Goal: Task Accomplishment & Management: Manage account settings

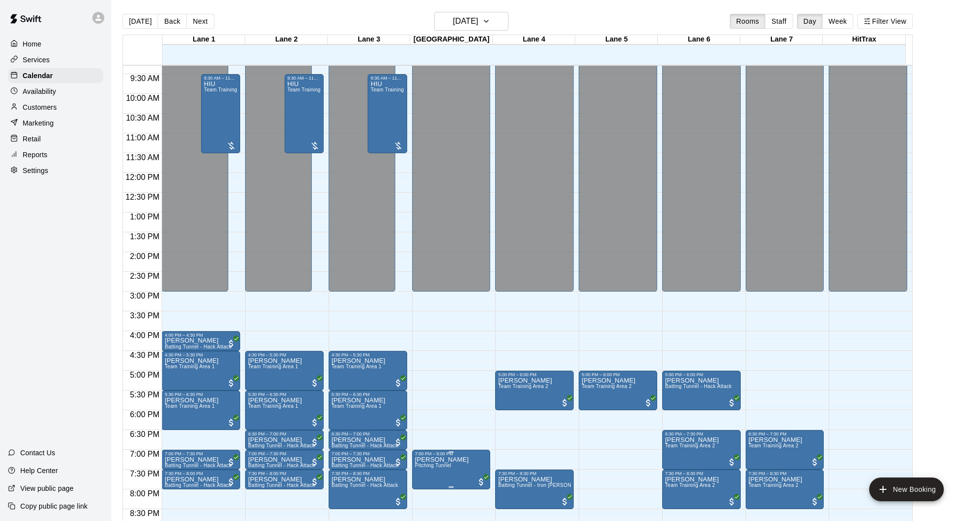
scroll to position [469, 0]
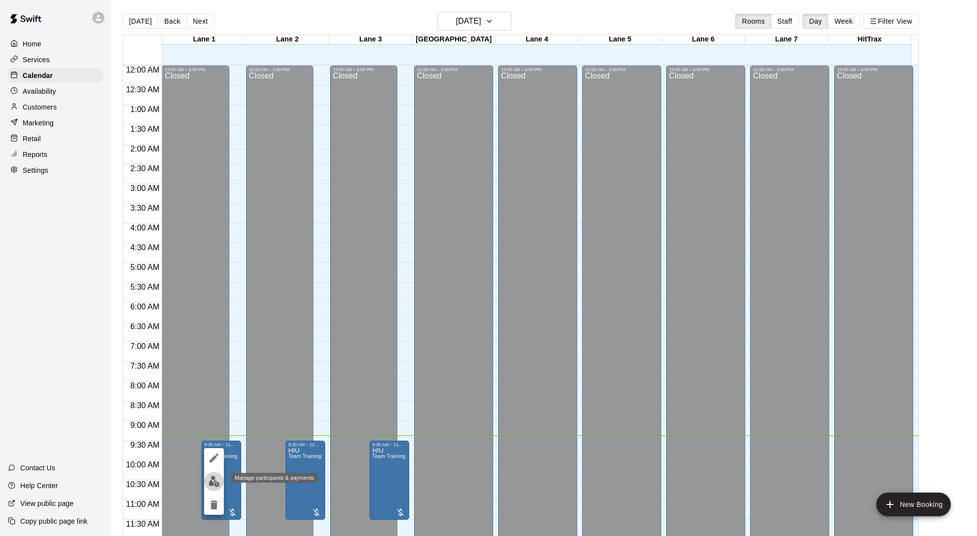
click at [211, 484] on img "edit" at bounding box center [213, 481] width 11 height 11
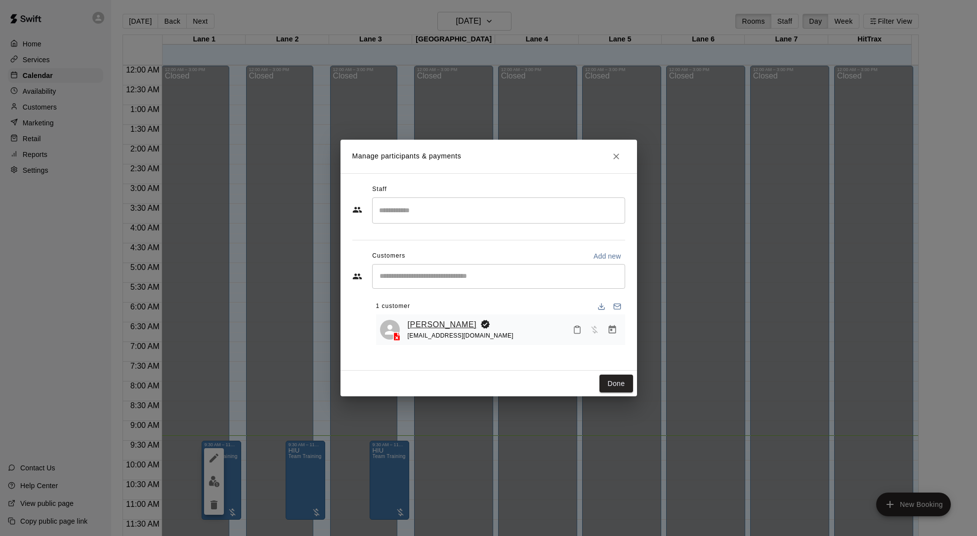
click at [442, 327] on link "[PERSON_NAME]" at bounding box center [442, 325] width 69 height 13
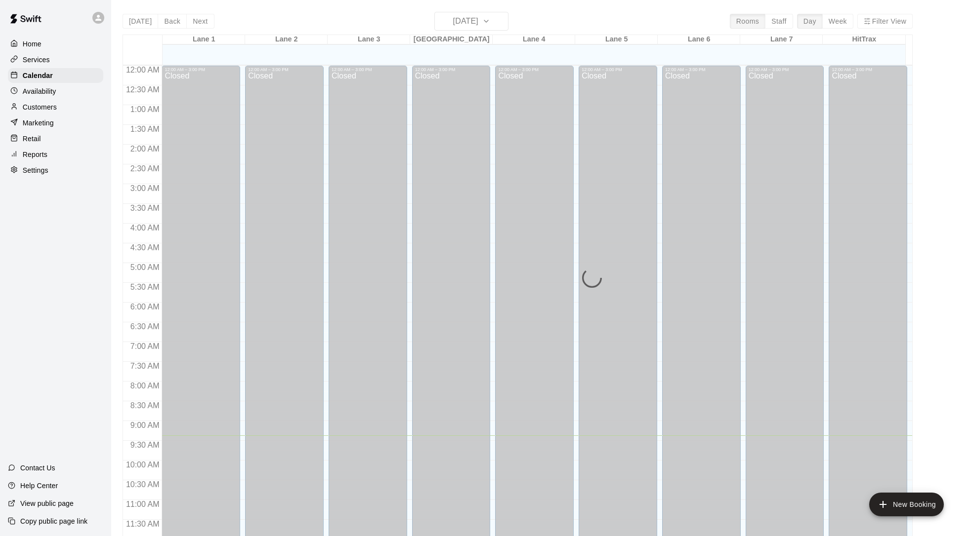
scroll to position [371, 0]
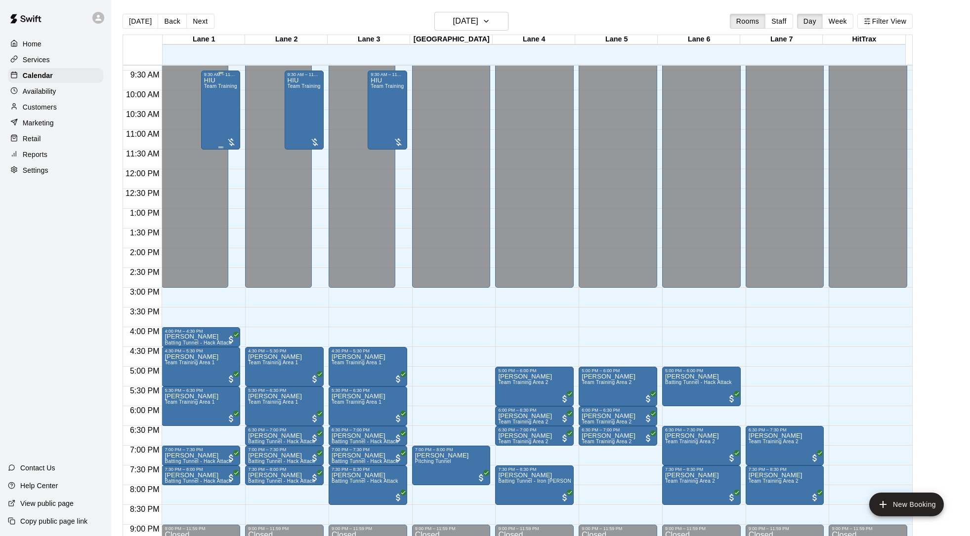
click at [226, 105] on div "HIU Team Training Area 1" at bounding box center [220, 345] width 33 height 536
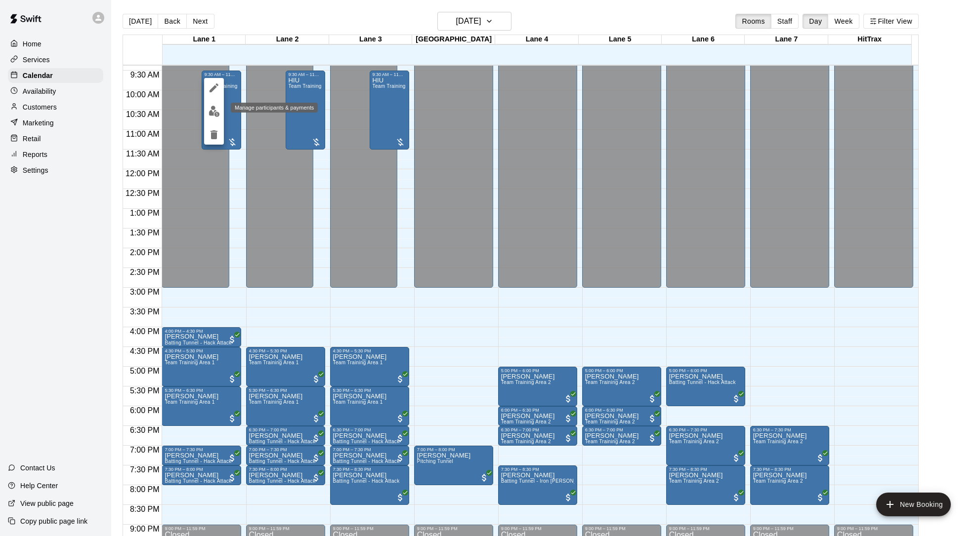
click at [212, 115] on img "edit" at bounding box center [213, 111] width 11 height 11
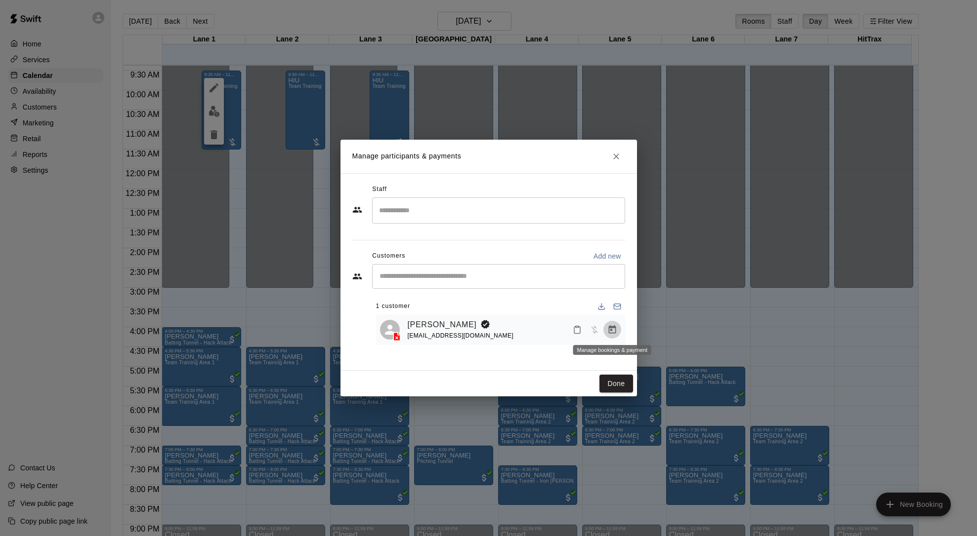
click at [612, 332] on icon "Manage bookings & payment" at bounding box center [612, 330] width 10 height 10
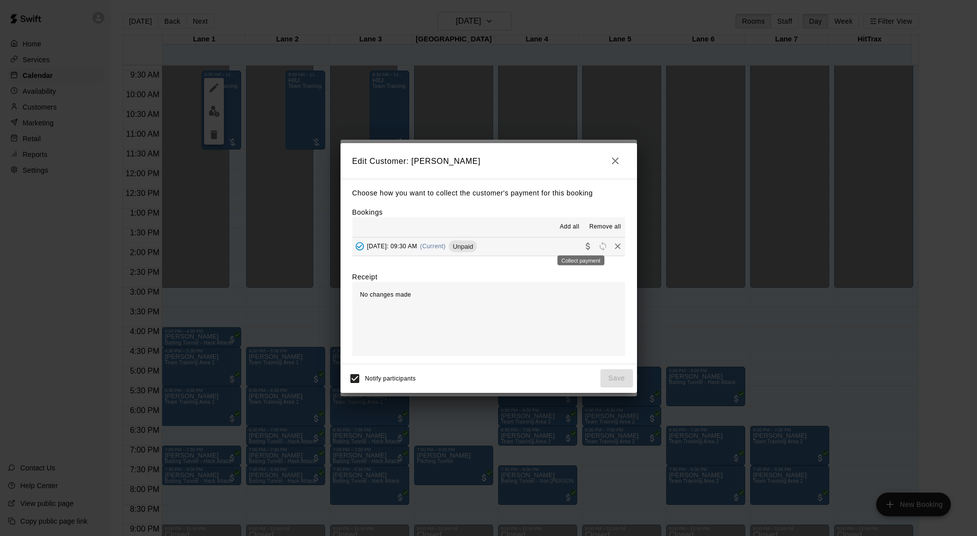
click at [585, 245] on icon "Collect payment" at bounding box center [587, 246] width 4 height 7
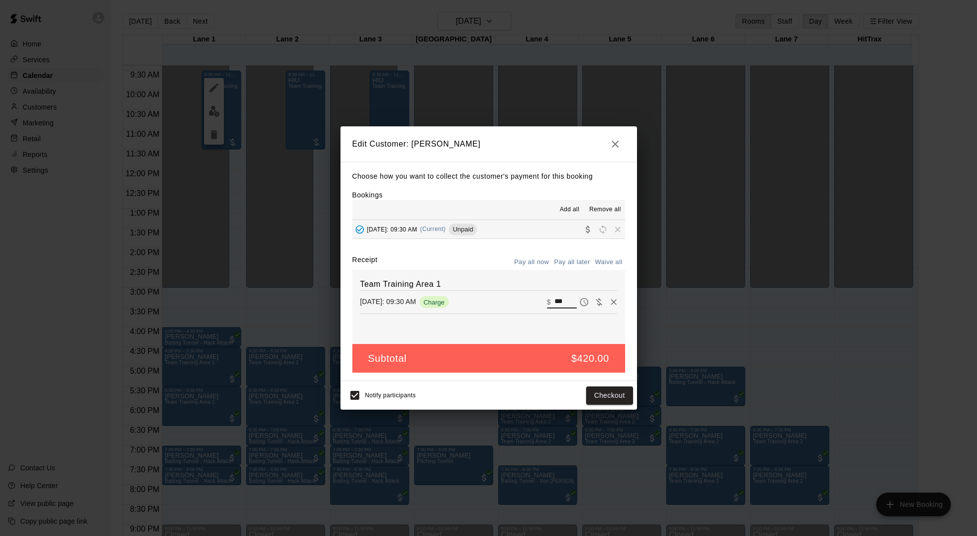
drag, startPoint x: 552, startPoint y: 300, endPoint x: 573, endPoint y: 306, distance: 21.4
click at [571, 305] on div "​ $ ***" at bounding box center [582, 302] width 70 height 15
type input "***"
click at [604, 394] on button "Checkout" at bounding box center [609, 396] width 46 height 18
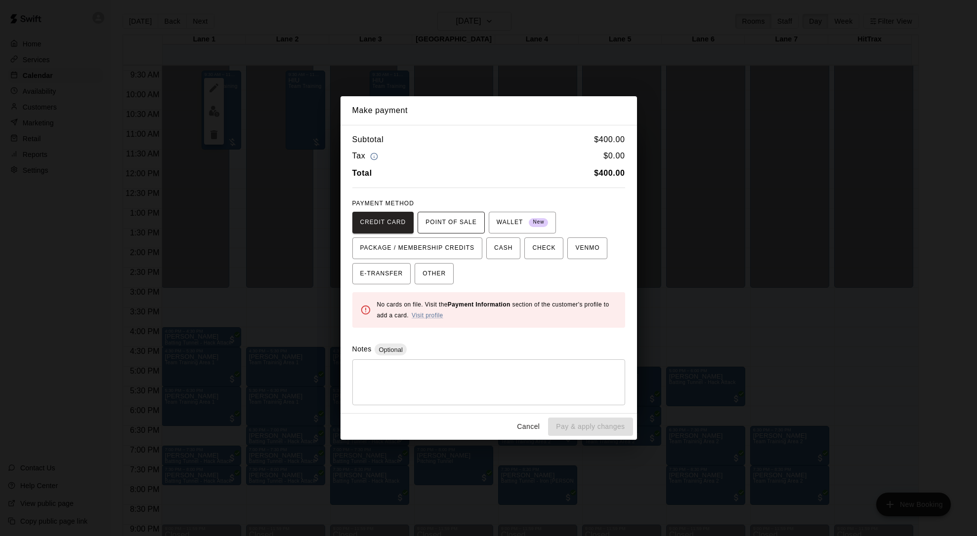
click at [449, 218] on span "POINT OF SALE" at bounding box center [450, 223] width 51 height 16
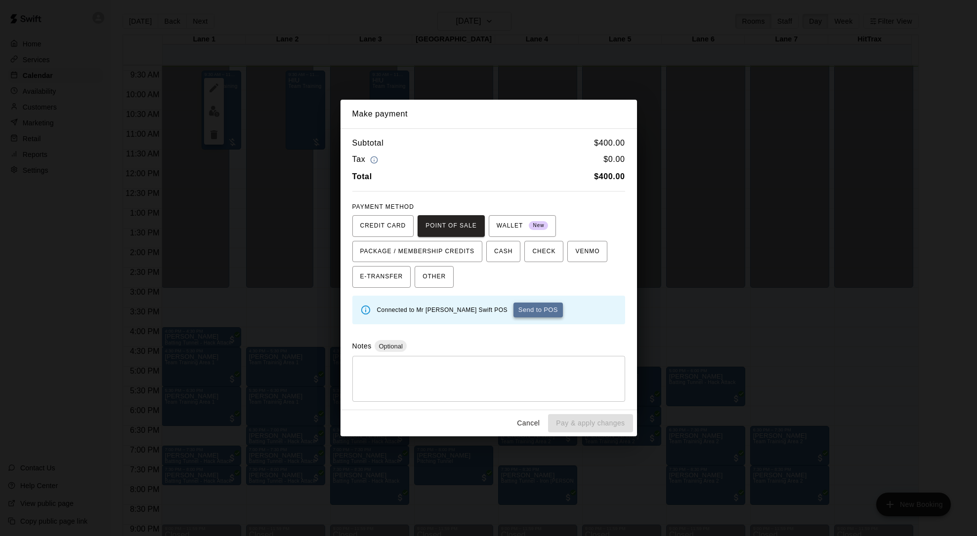
click at [519, 311] on button "Send to POS" at bounding box center [537, 310] width 49 height 15
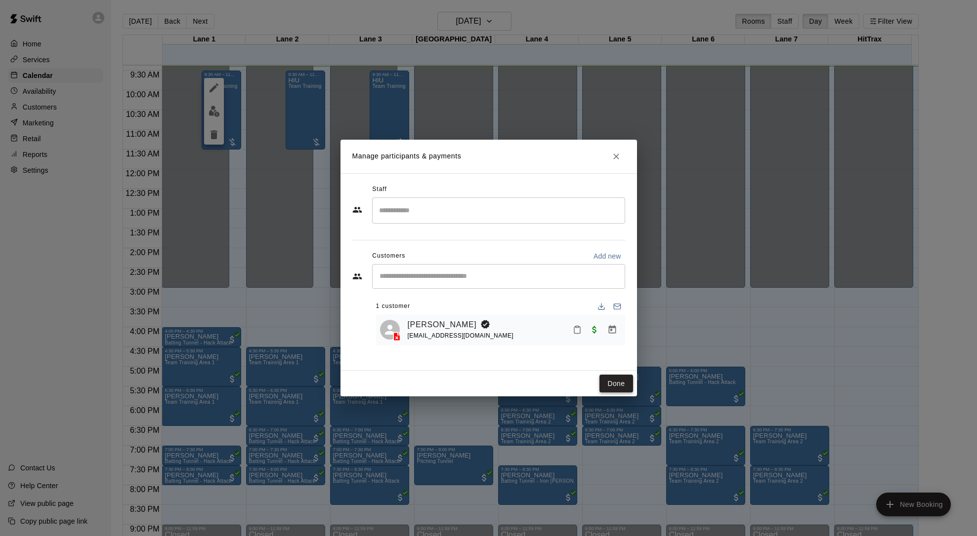
click at [611, 386] on button "Done" at bounding box center [615, 384] width 33 height 18
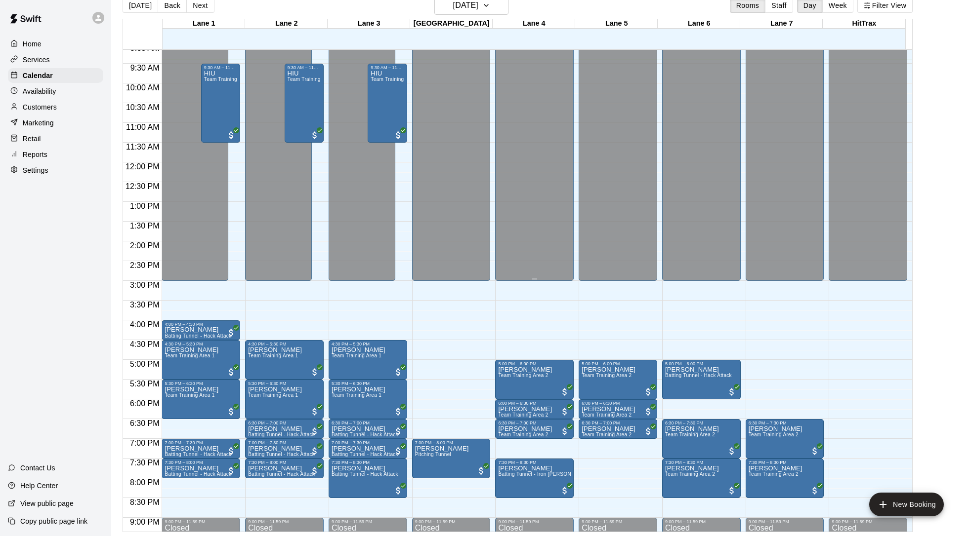
scroll to position [467, 0]
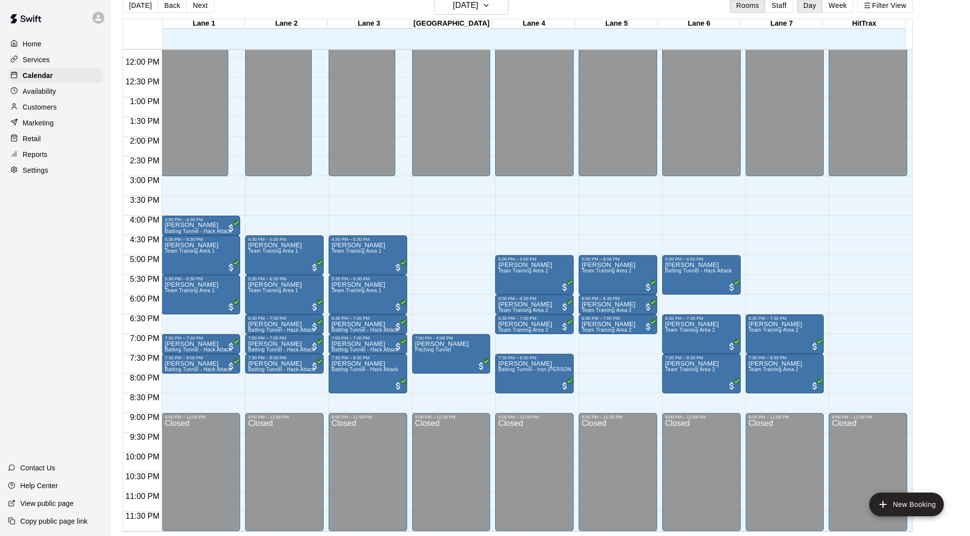
click at [168, 8] on button "Back" at bounding box center [172, 5] width 29 height 15
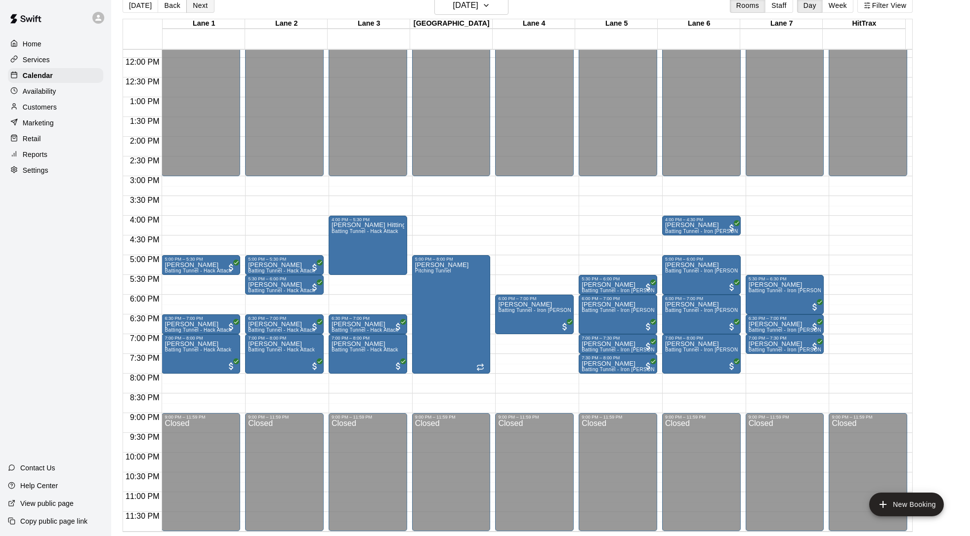
click at [204, 4] on button "Next" at bounding box center [200, 5] width 28 height 15
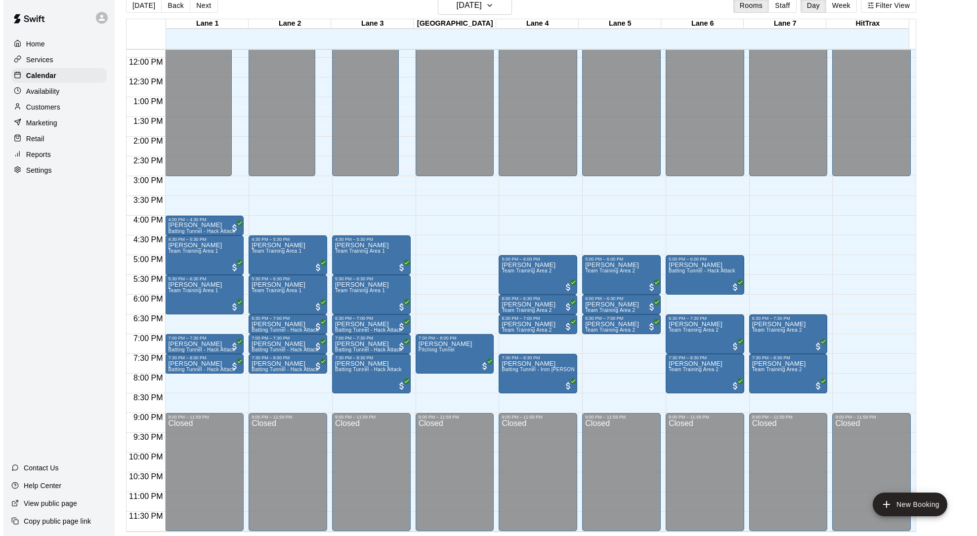
scroll to position [327, 0]
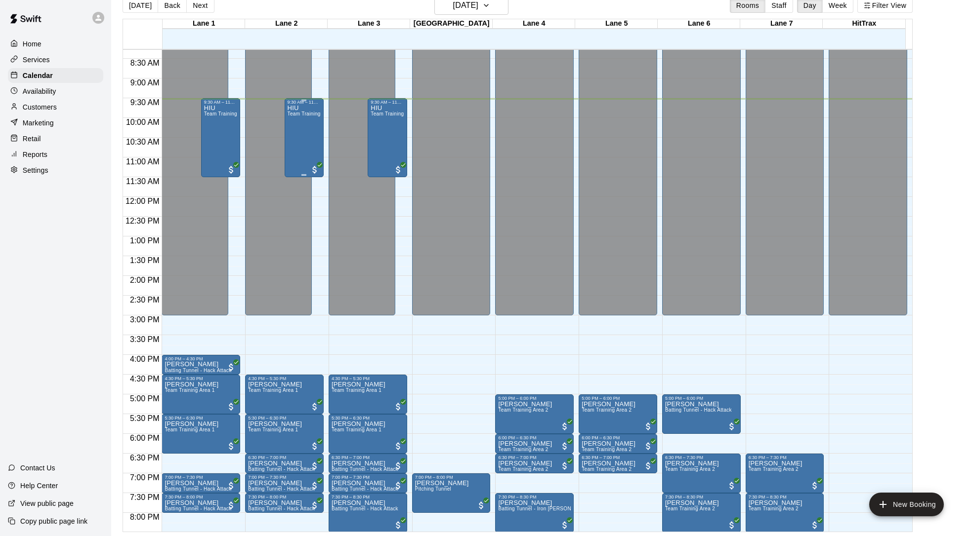
click at [305, 143] on div "HIU Team Training Area 1" at bounding box center [304, 373] width 33 height 536
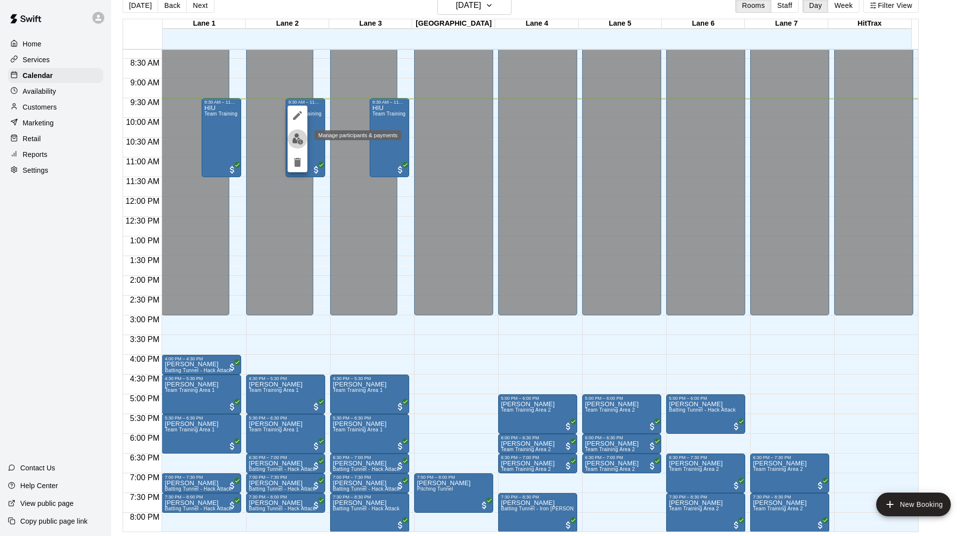
click at [303, 139] on img "edit" at bounding box center [297, 138] width 11 height 11
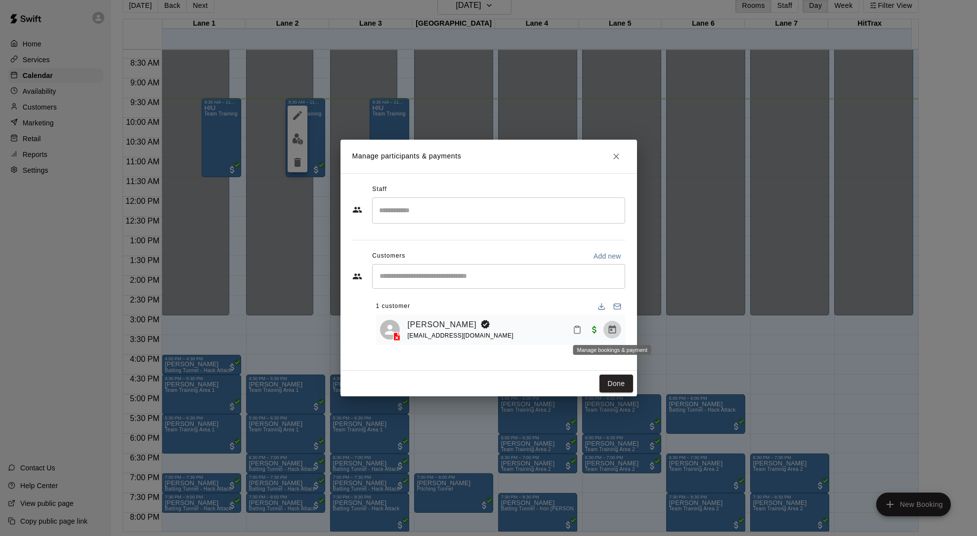
click at [611, 332] on icon "Manage bookings & payment" at bounding box center [612, 330] width 10 height 10
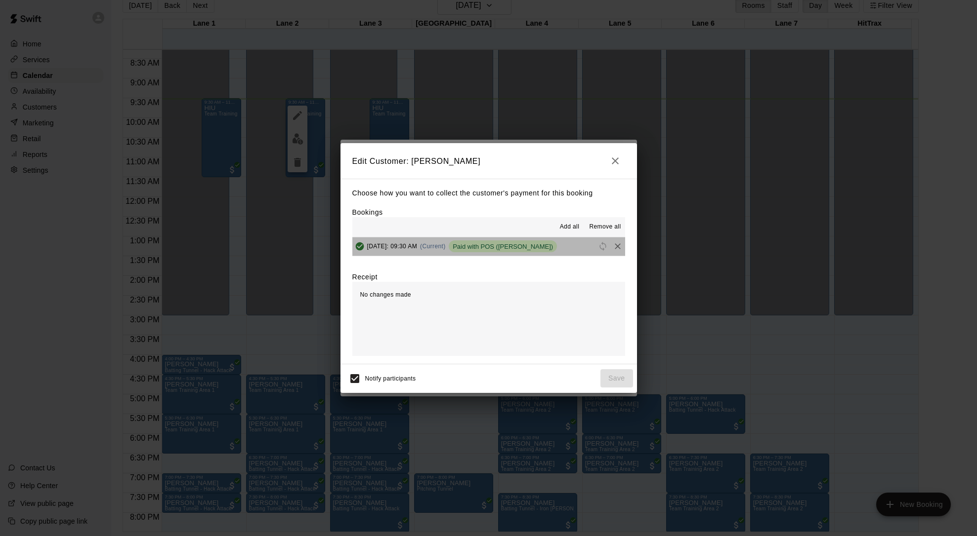
click at [524, 247] on span "Paid with POS ([PERSON_NAME])" at bounding box center [503, 246] width 108 height 7
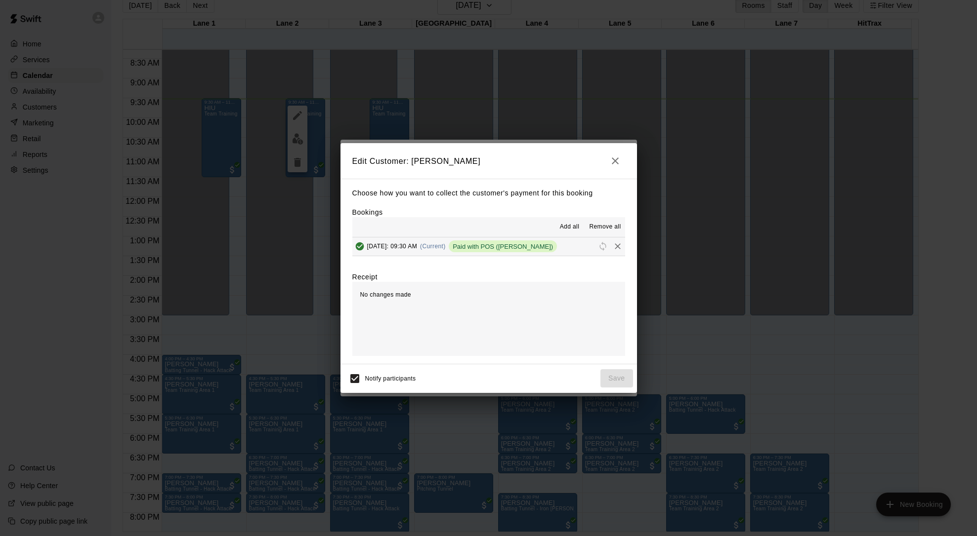
click at [619, 164] on icon "button" at bounding box center [615, 161] width 12 height 12
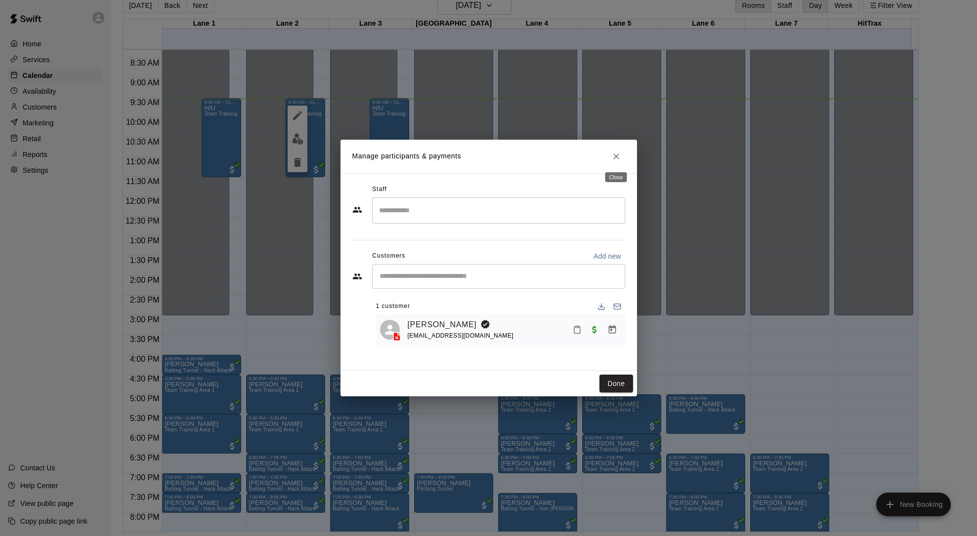
click at [613, 157] on icon "Close" at bounding box center [616, 157] width 10 height 10
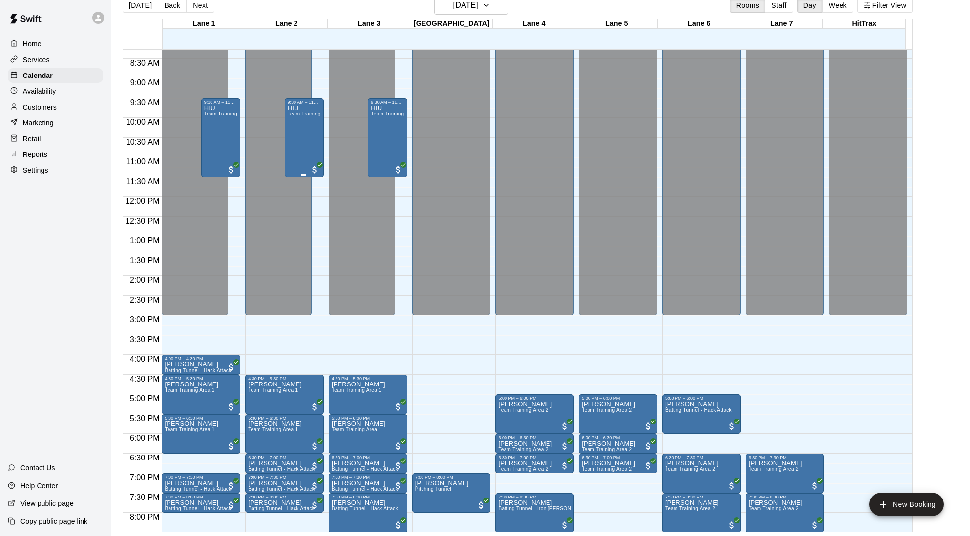
click at [303, 136] on div "HIU Team Training Area 1" at bounding box center [304, 373] width 33 height 536
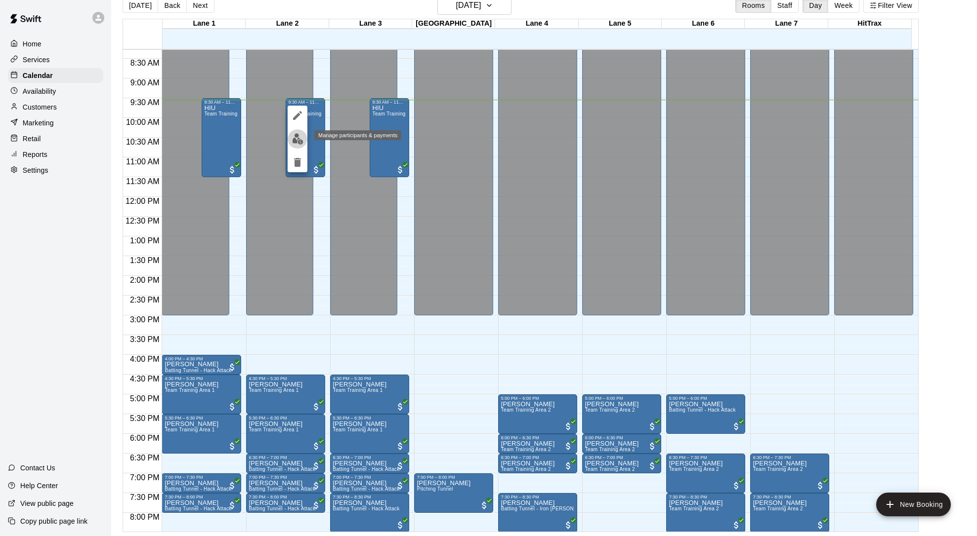
click at [296, 141] on img "edit" at bounding box center [297, 138] width 11 height 11
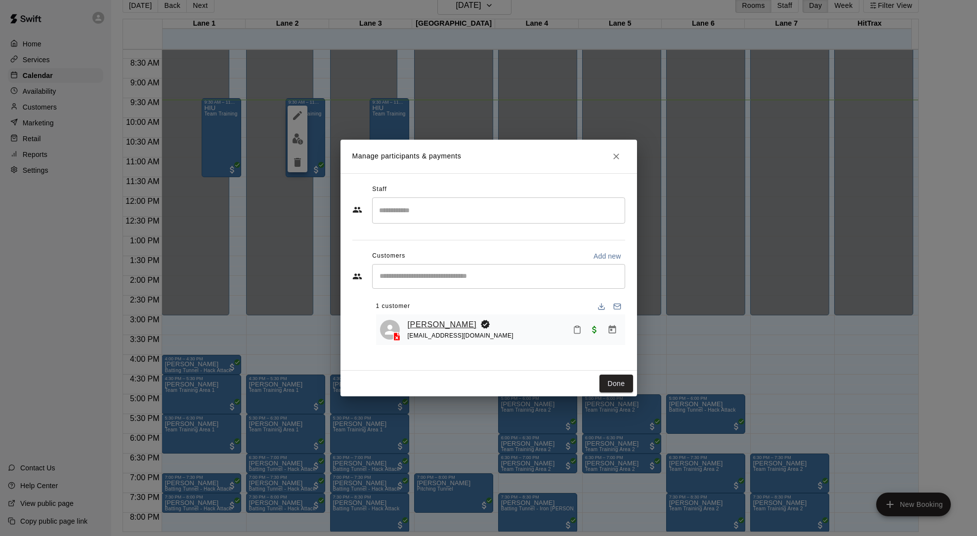
click at [441, 325] on link "[PERSON_NAME]" at bounding box center [442, 325] width 69 height 13
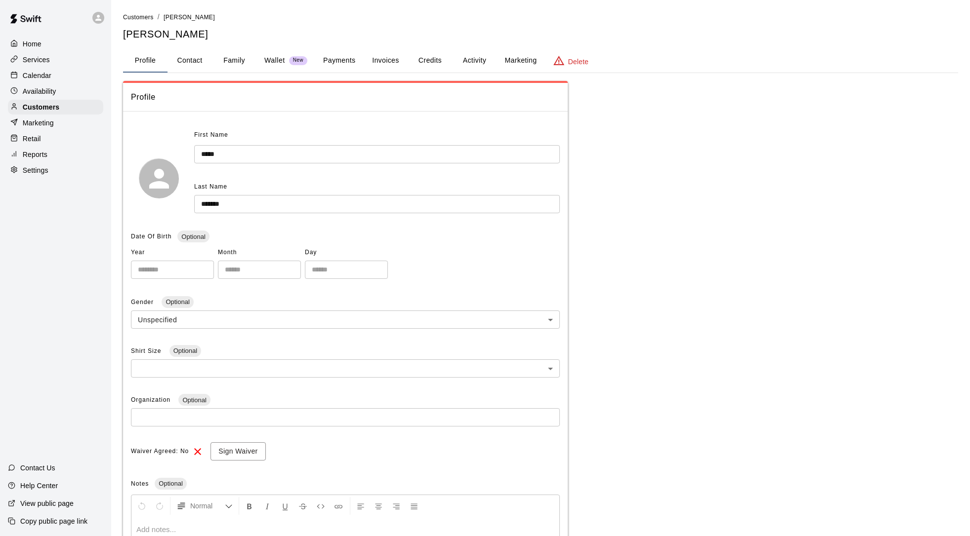
click at [475, 62] on button "Activity" at bounding box center [474, 61] width 44 height 24
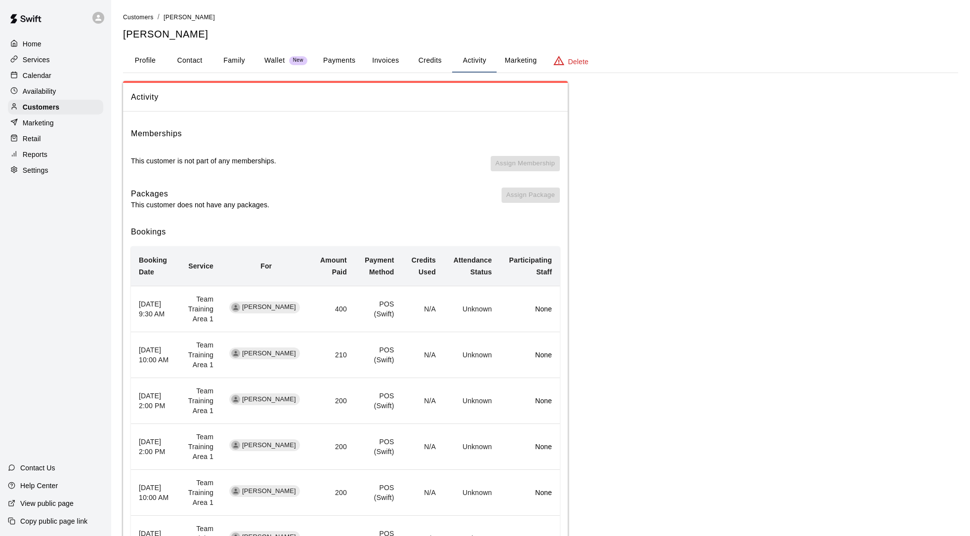
click at [385, 63] on button "Invoices" at bounding box center [385, 61] width 44 height 24
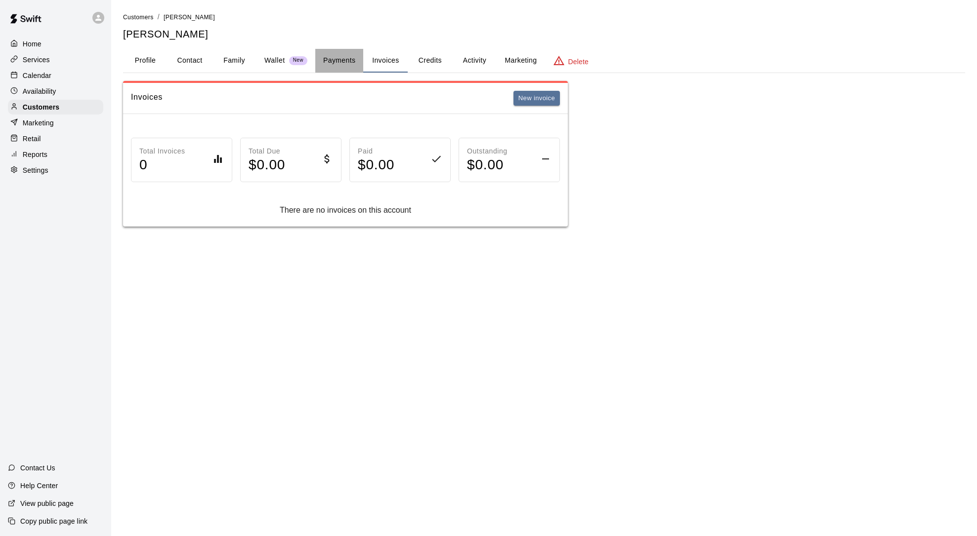
click at [336, 63] on button "Payments" at bounding box center [339, 61] width 48 height 24
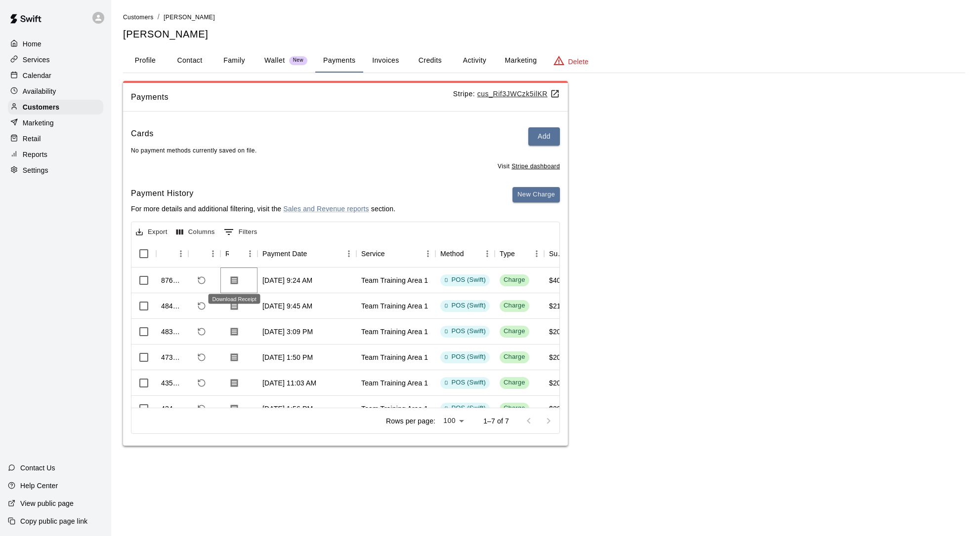
click at [238, 278] on icon "Download Receipt" at bounding box center [234, 280] width 7 height 8
click at [38, 149] on div "Reports" at bounding box center [55, 154] width 95 height 15
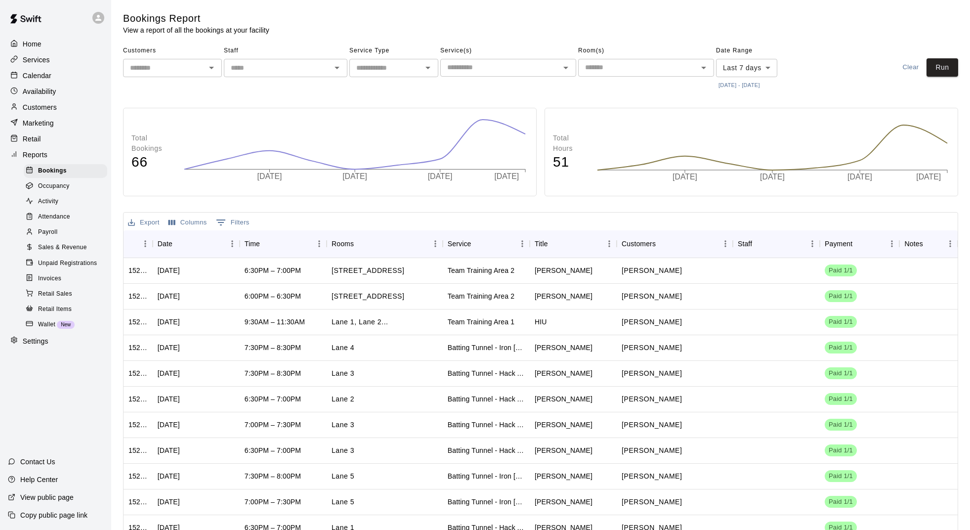
click at [62, 243] on span "Sales & Revenue" at bounding box center [62, 248] width 49 height 10
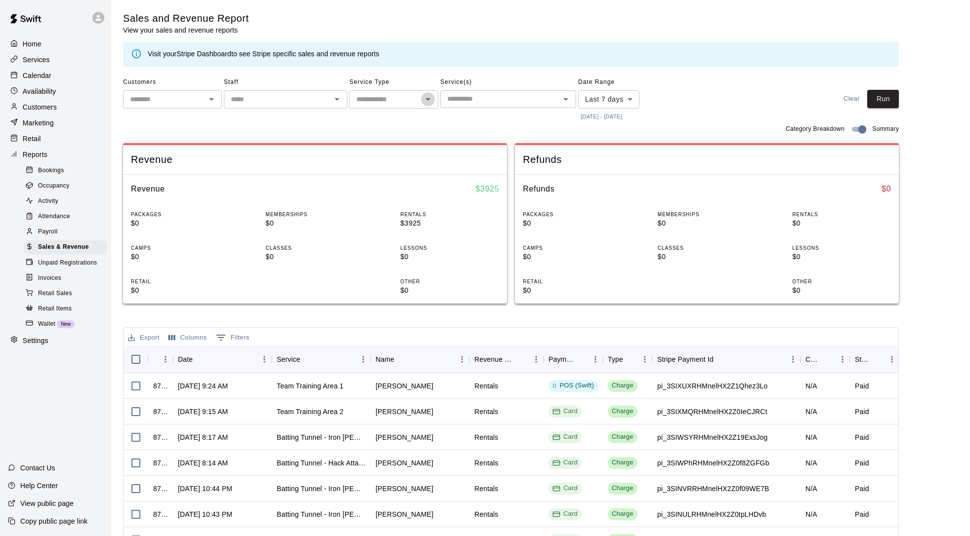
click at [426, 100] on icon "Open" at bounding box center [428, 99] width 12 height 12
click at [399, 119] on li "Rentals" at bounding box center [393, 119] width 89 height 16
type input "*******"
click at [879, 96] on button "Run" at bounding box center [883, 99] width 32 height 18
click at [630, 97] on body "Home Services Calendar Availability Customers Marketing Retail Reports Bookings…" at bounding box center [485, 338] width 970 height 677
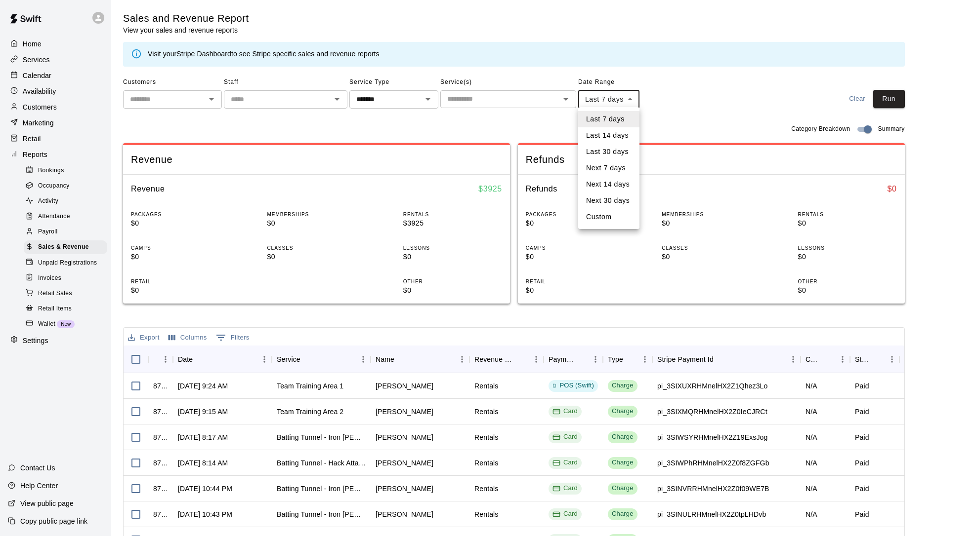
click at [610, 171] on li "Next 7 days" at bounding box center [608, 168] width 61 height 16
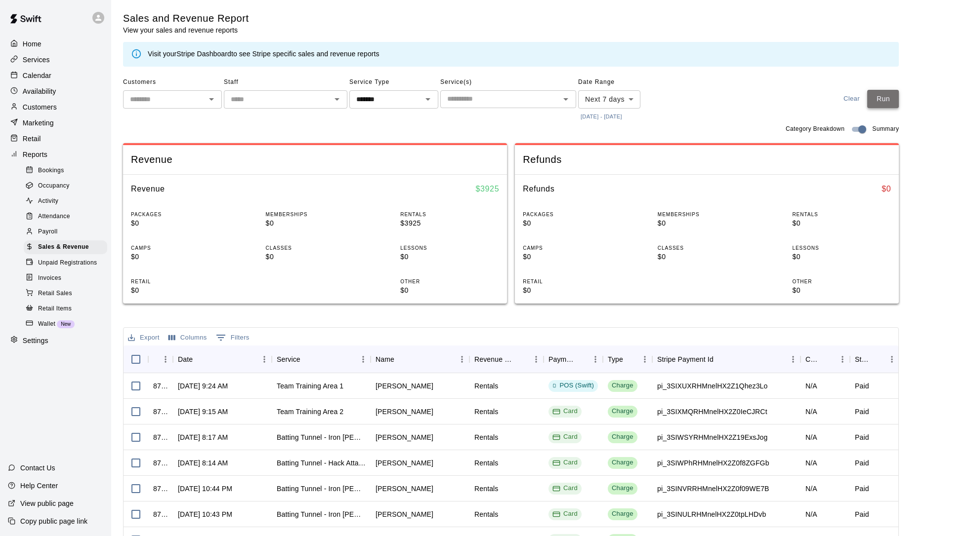
click at [899, 100] on button "Run" at bounding box center [883, 99] width 32 height 18
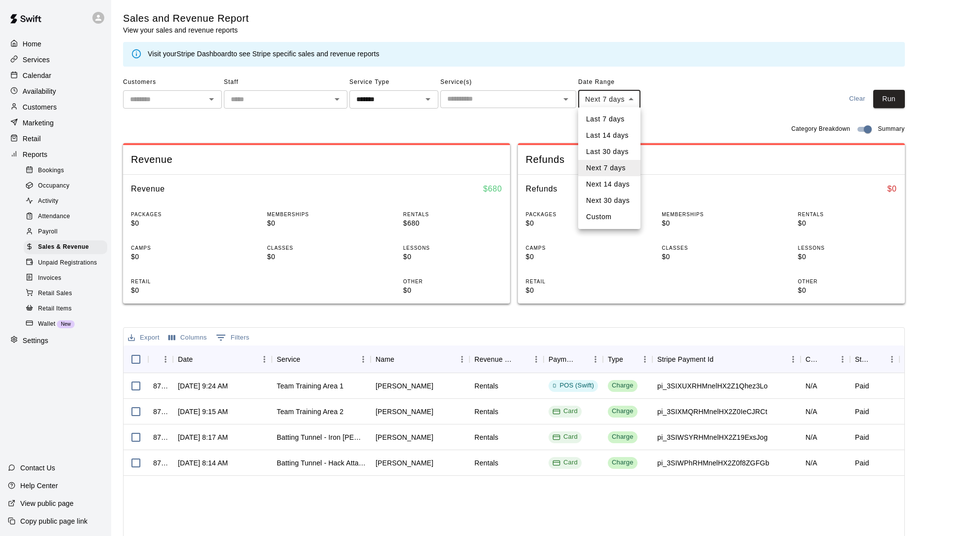
click at [619, 93] on body "Home Services Calendar Availability Customers Marketing Retail Reports Bookings…" at bounding box center [488, 338] width 977 height 677
click at [623, 119] on li "Last 7 days" at bounding box center [609, 119] width 62 height 16
type input "****"
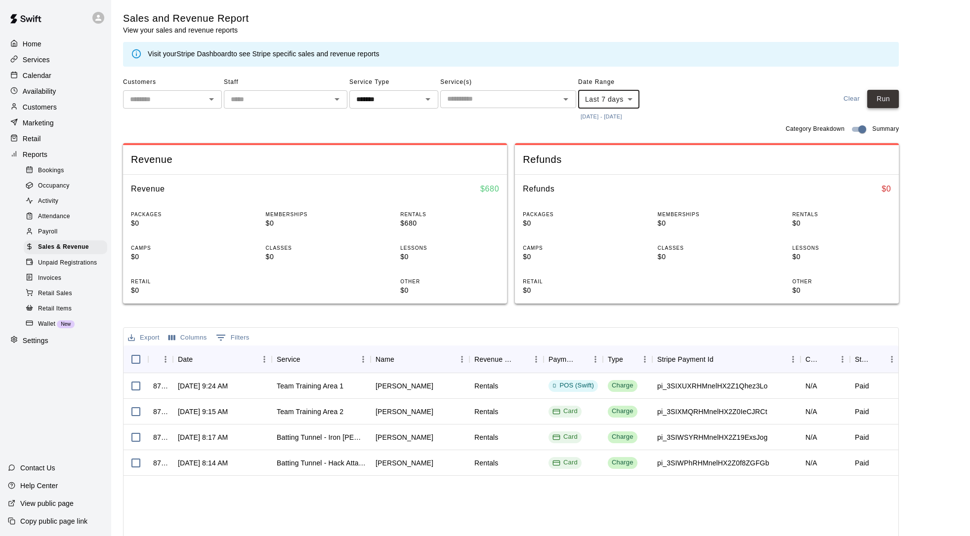
click at [892, 99] on button "Run" at bounding box center [883, 99] width 32 height 18
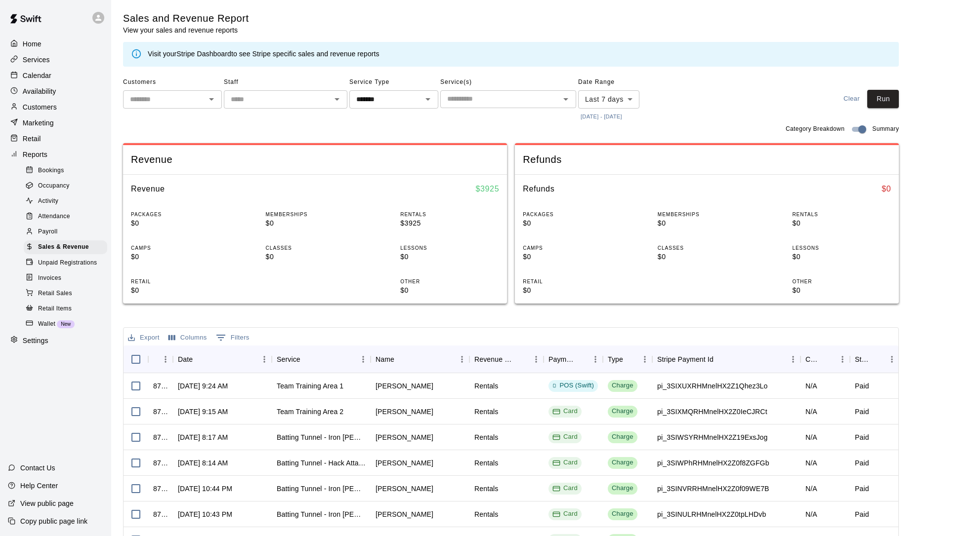
click at [56, 217] on span "Attendance" at bounding box center [54, 217] width 32 height 10
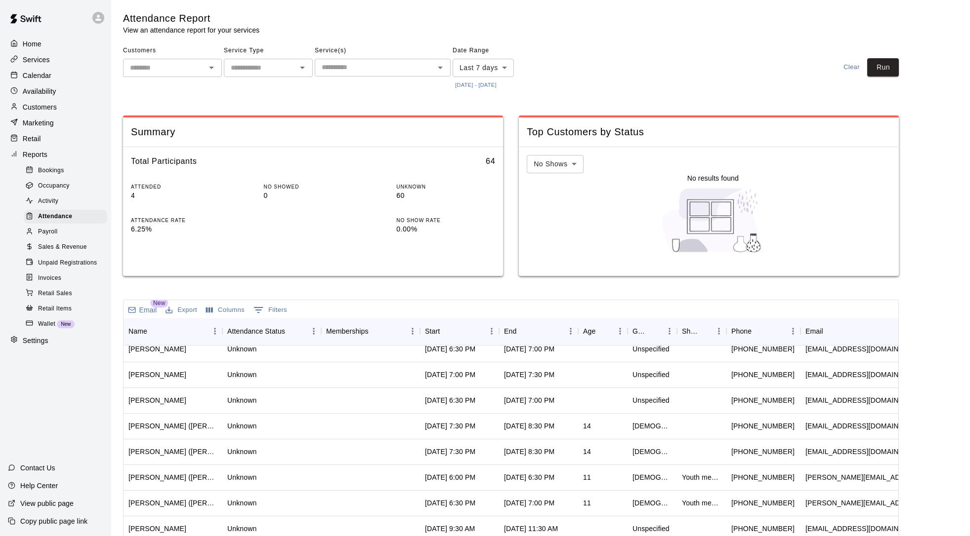
scroll to position [112, 0]
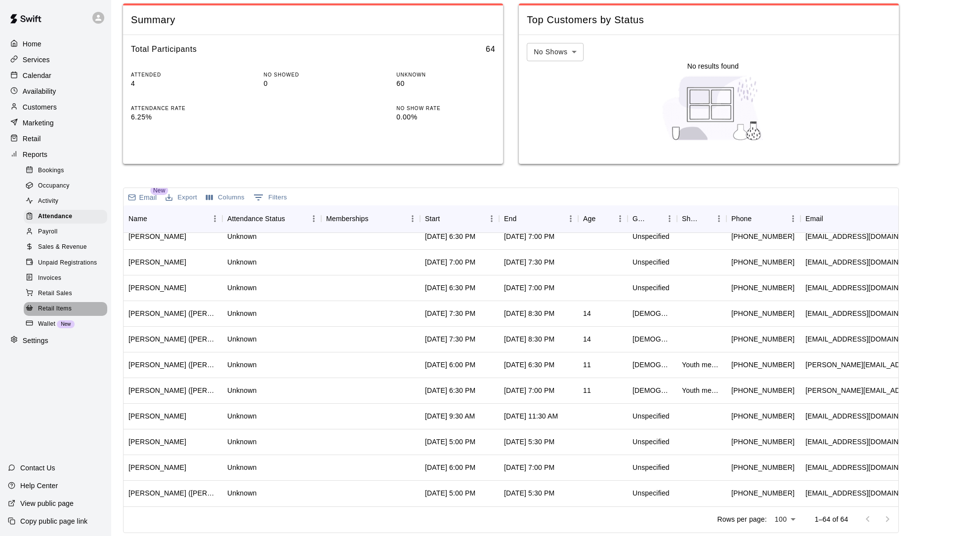
click at [58, 304] on span "Retail Items" at bounding box center [55, 309] width 34 height 10
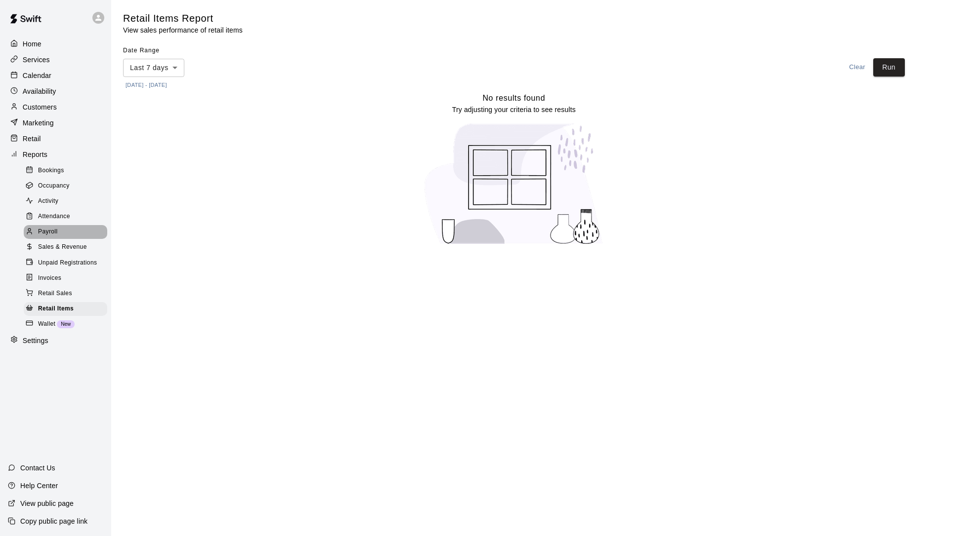
click at [50, 229] on span "Payroll" at bounding box center [47, 232] width 19 height 10
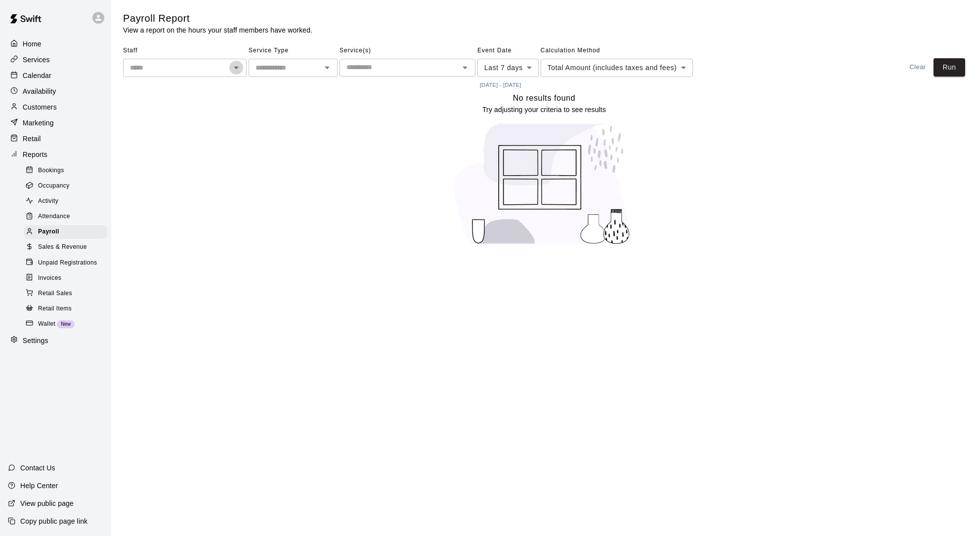
click at [234, 67] on icon "Open" at bounding box center [236, 68] width 12 height 12
click at [174, 128] on p "[PERSON_NAME]" at bounding box center [176, 126] width 58 height 10
type input "**********"
click at [326, 67] on icon "Open" at bounding box center [327, 68] width 12 height 12
click at [433, 126] on div "No results found Try adjusting your criteria to see results" at bounding box center [544, 173] width 842 height 162
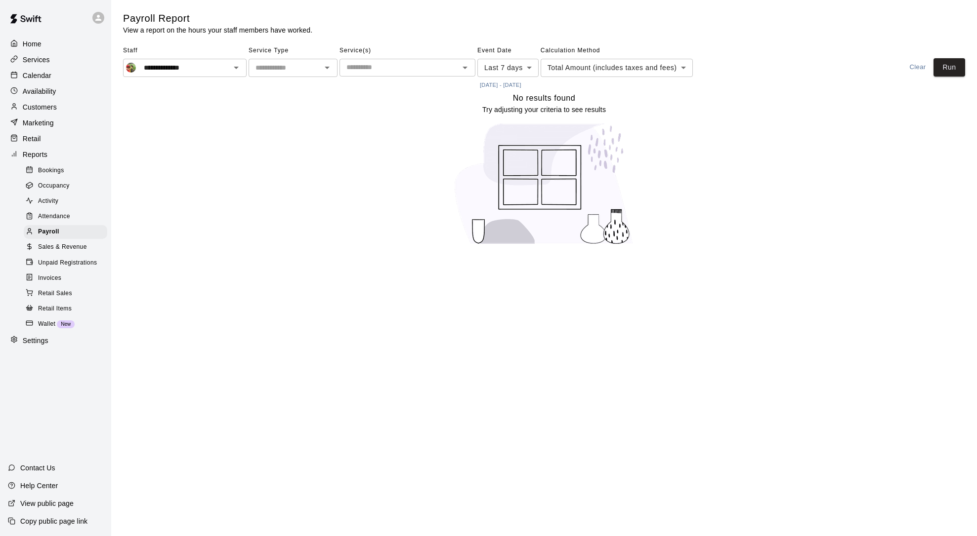
click at [687, 71] on body "**********" at bounding box center [488, 128] width 977 height 257
click at [816, 56] on div at bounding box center [488, 268] width 977 height 536
click at [964, 66] on button "Run" at bounding box center [949, 67] width 32 height 18
click at [53, 212] on span "Attendance" at bounding box center [54, 217] width 32 height 10
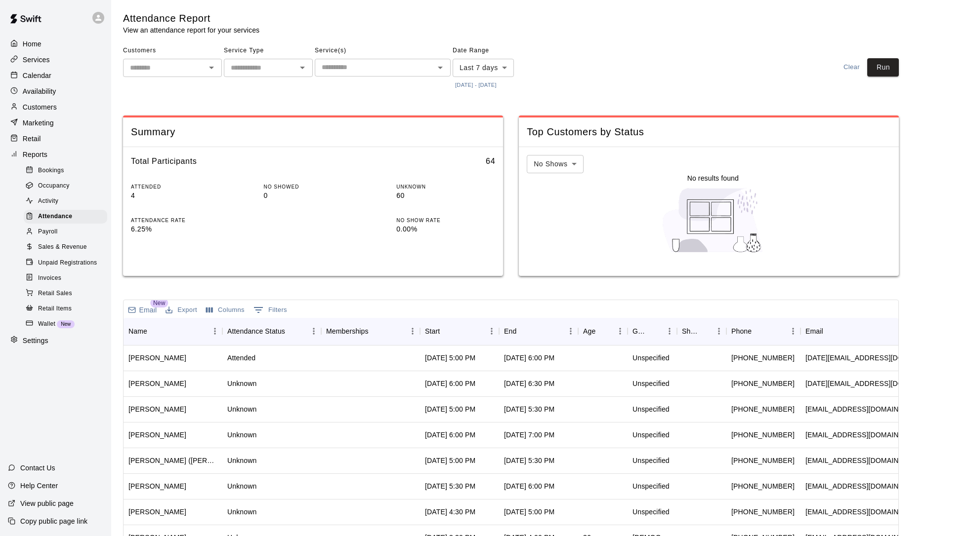
click at [44, 197] on span "Activity" at bounding box center [48, 202] width 20 height 10
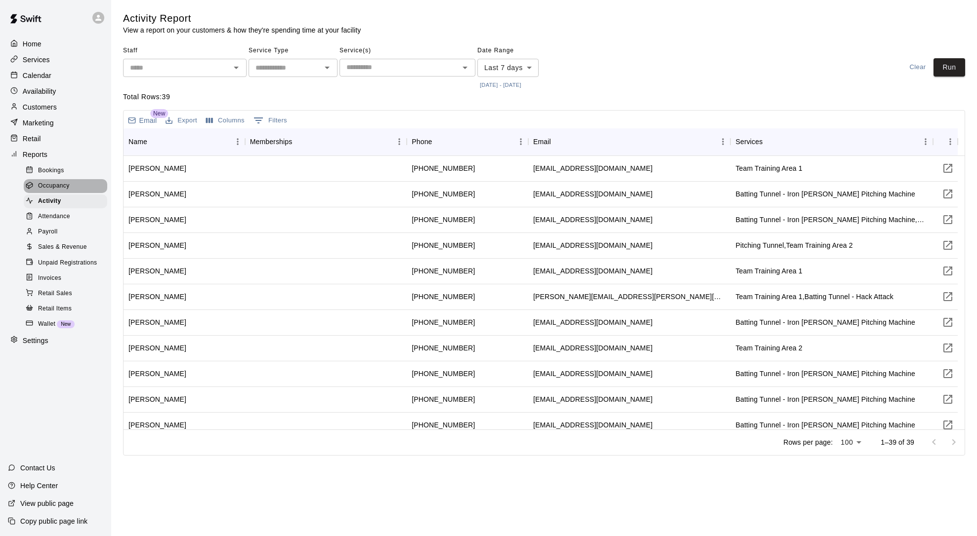
click at [53, 187] on span "Occupancy" at bounding box center [54, 186] width 32 height 10
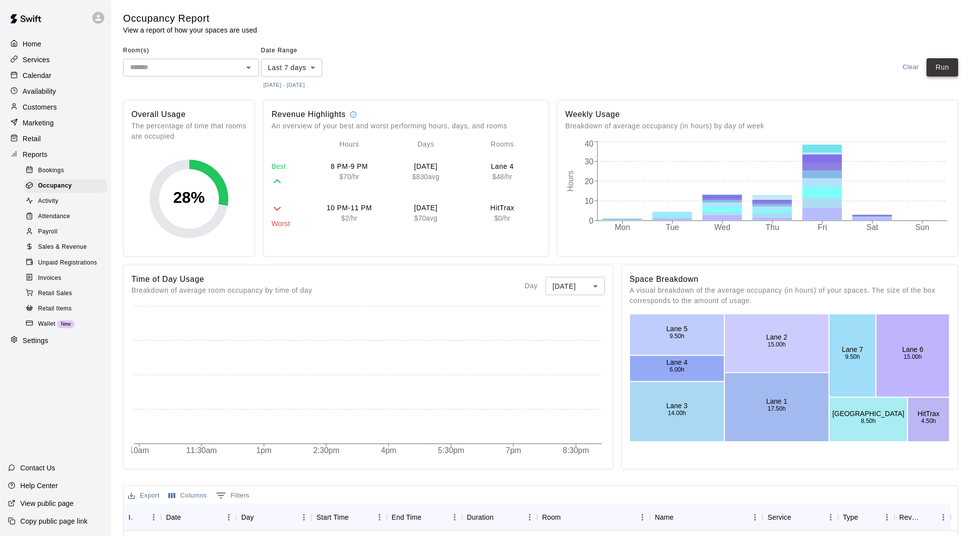
click at [949, 71] on button "Run" at bounding box center [942, 67] width 32 height 18
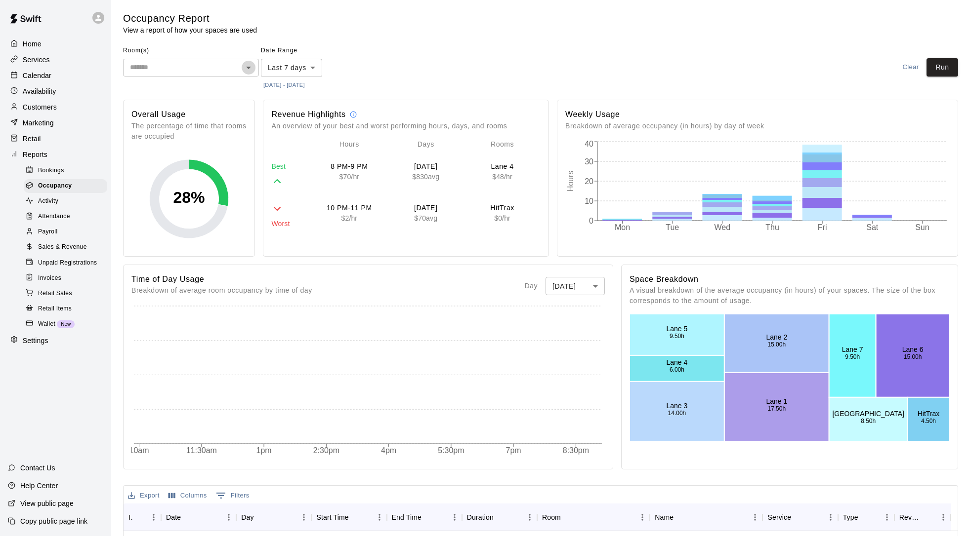
click at [251, 68] on icon "Open" at bounding box center [249, 68] width 12 height 12
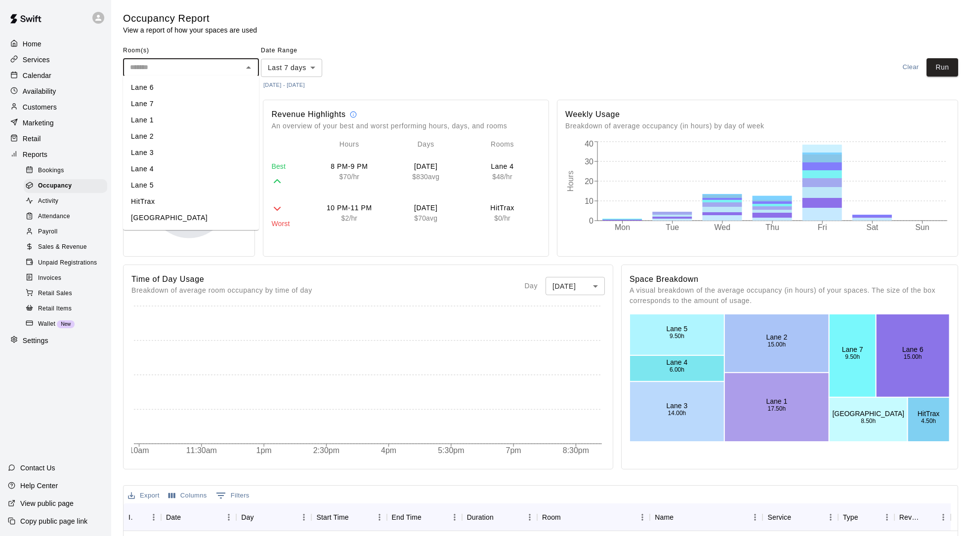
click at [222, 91] on li "Lane 6" at bounding box center [191, 88] width 136 height 16
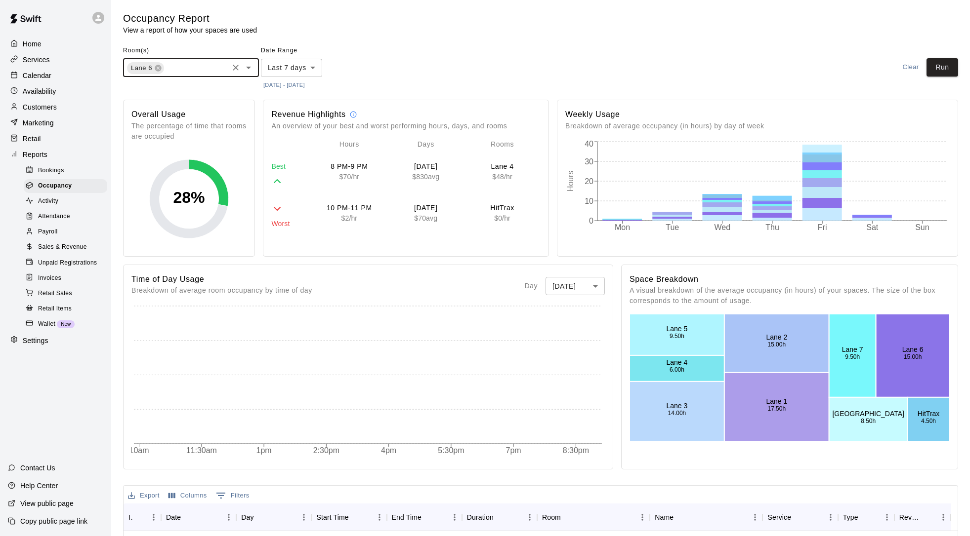
click at [251, 68] on icon "Open" at bounding box center [249, 68] width 12 height 12
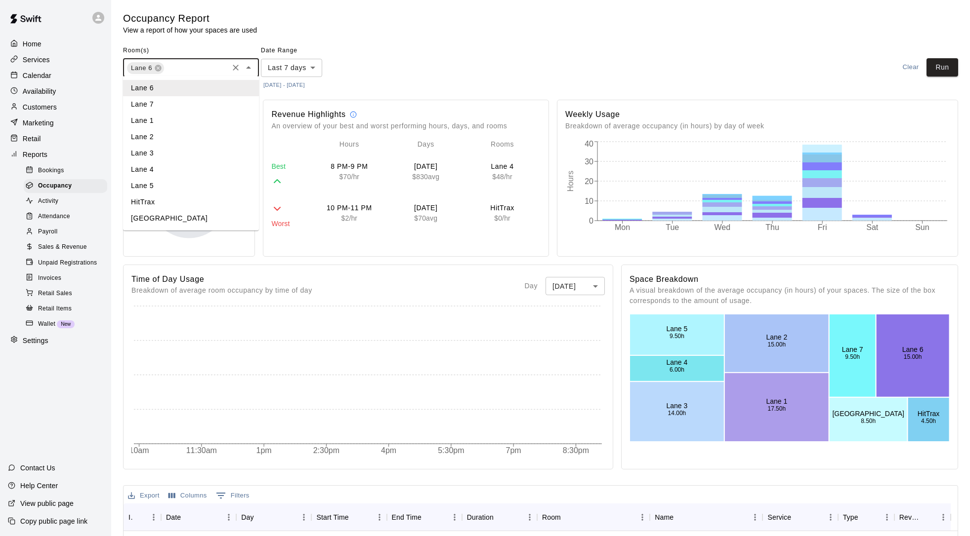
click at [174, 103] on li "Lane 7" at bounding box center [191, 104] width 136 height 16
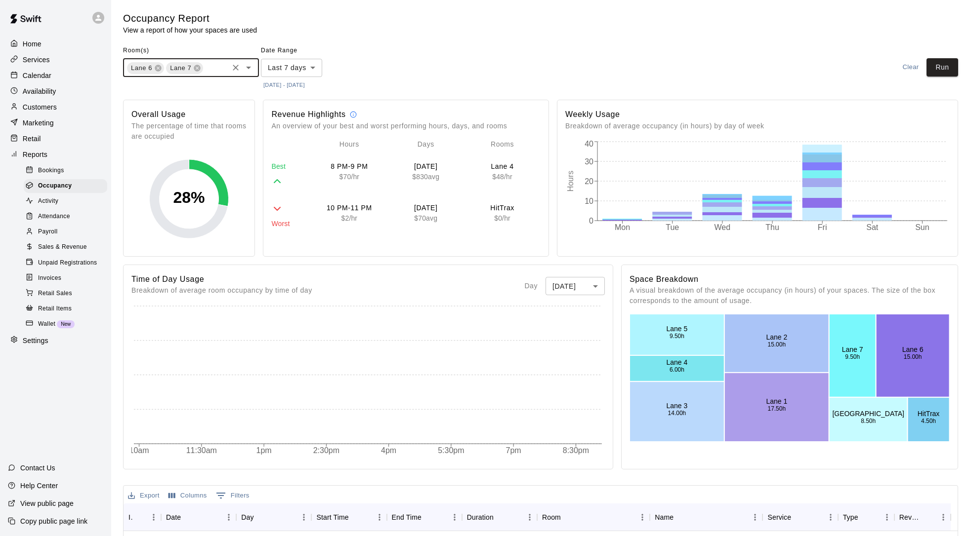
click at [253, 67] on icon "Open" at bounding box center [249, 68] width 12 height 12
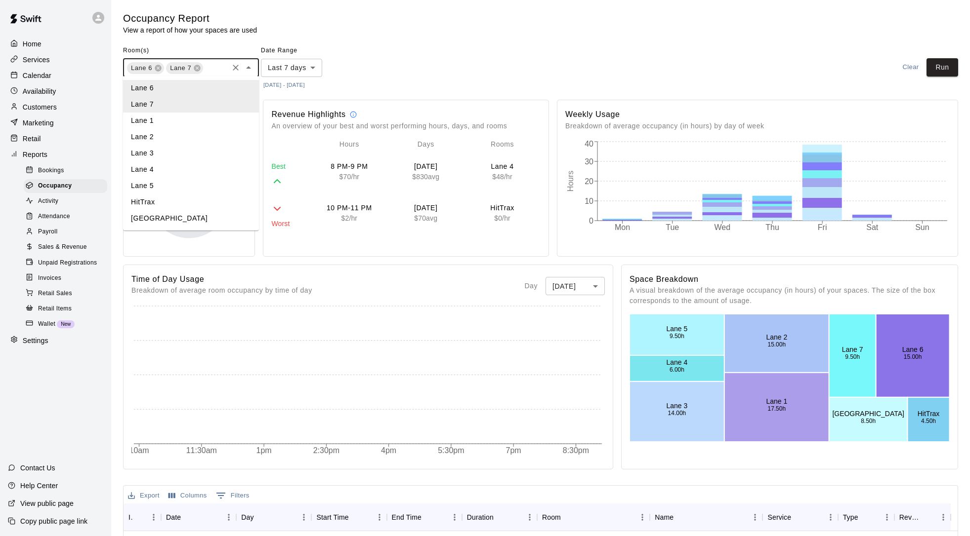
click at [161, 122] on li "Lane 1" at bounding box center [191, 121] width 136 height 16
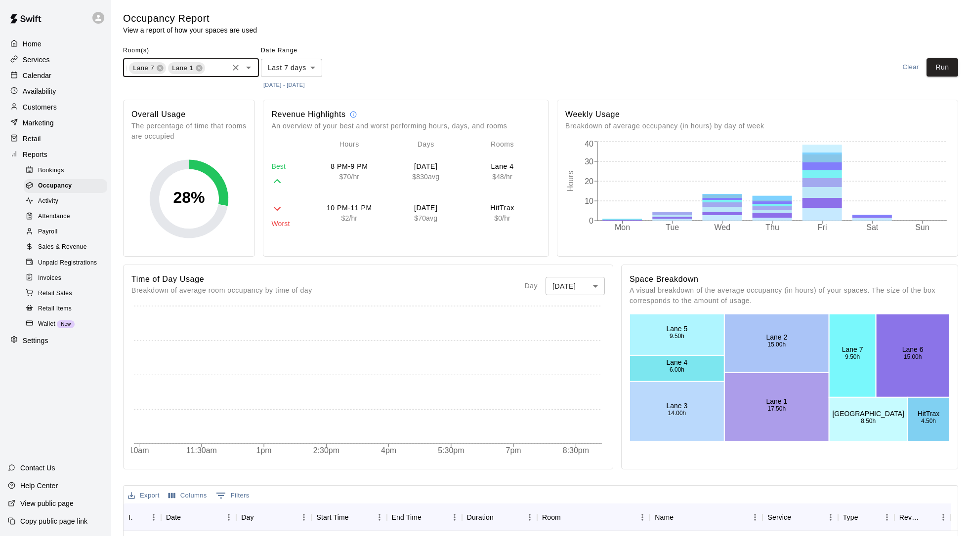
click at [253, 64] on icon "Open" at bounding box center [249, 68] width 12 height 12
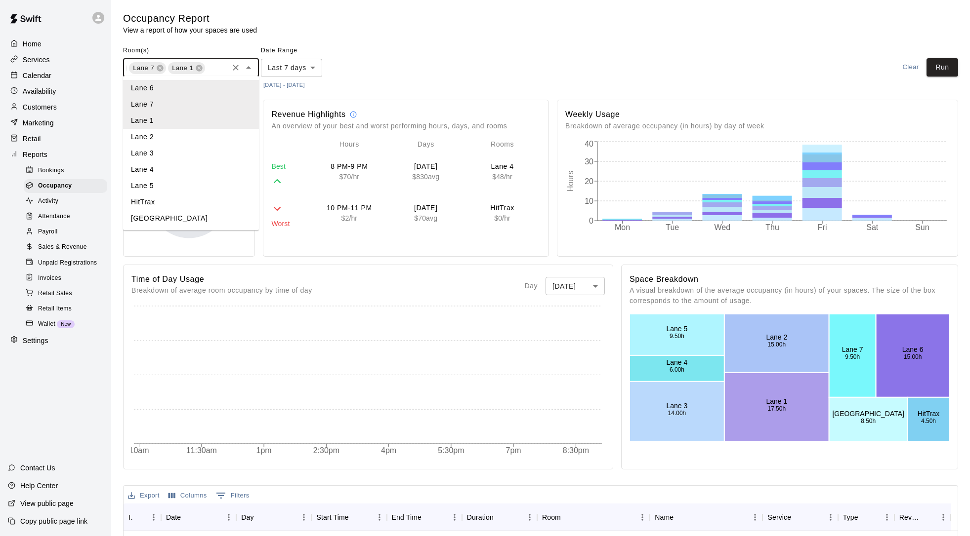
click at [152, 138] on li "Lane 2" at bounding box center [191, 137] width 136 height 16
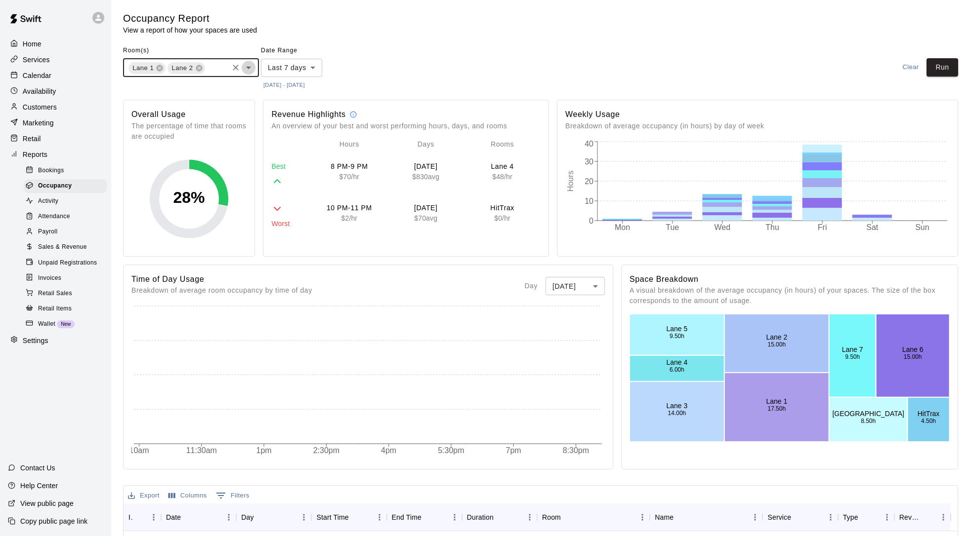
click at [252, 66] on icon "Open" at bounding box center [249, 68] width 12 height 12
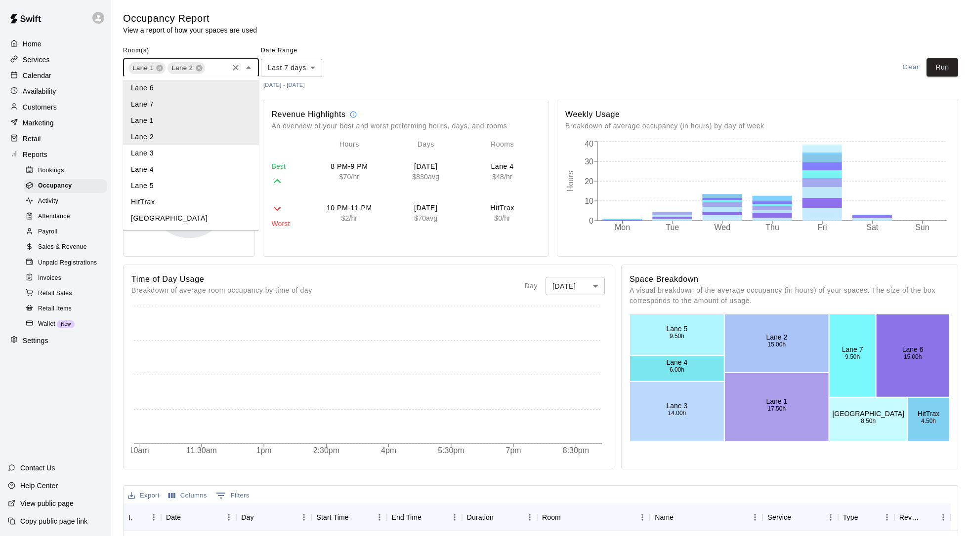
click at [154, 160] on li "Lane 3" at bounding box center [191, 153] width 136 height 16
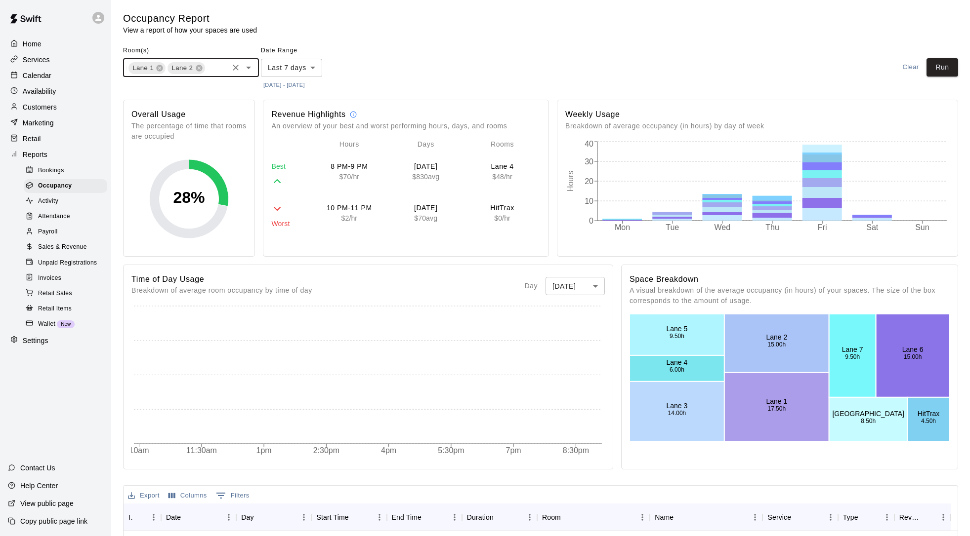
scroll to position [0, 116]
click at [253, 68] on icon "Open" at bounding box center [249, 68] width 12 height 12
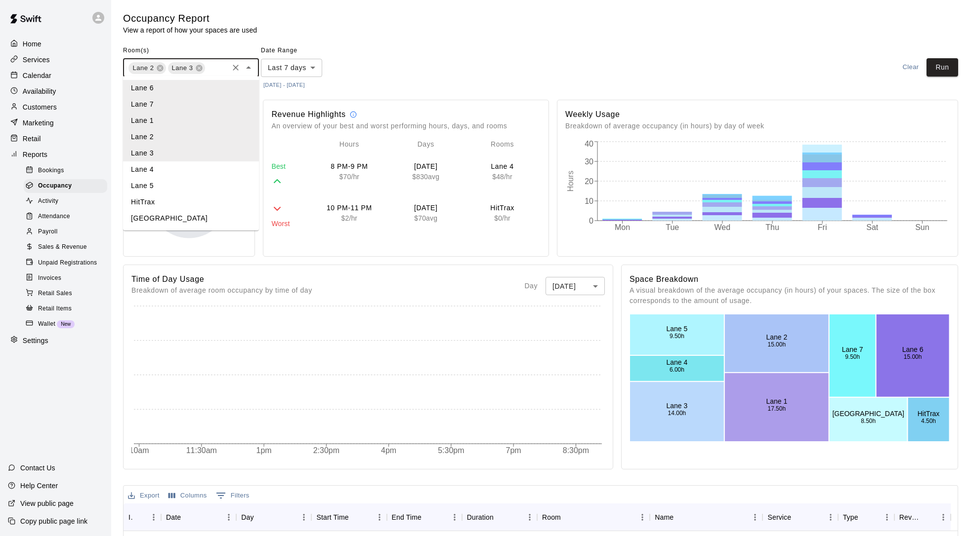
click at [165, 175] on li "Lane 4" at bounding box center [191, 170] width 136 height 16
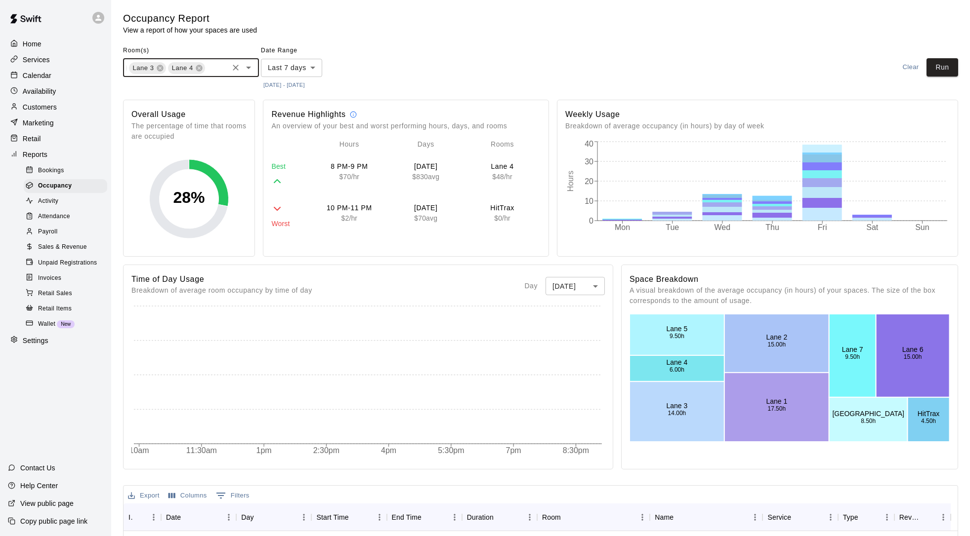
click at [248, 69] on icon "Open" at bounding box center [249, 68] width 12 height 12
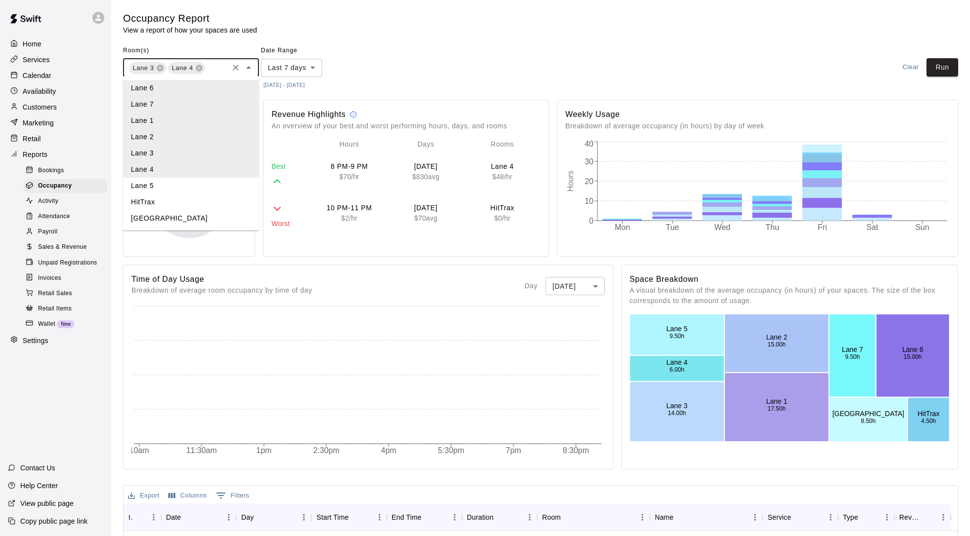
click at [157, 184] on li "Lane 5" at bounding box center [191, 186] width 136 height 16
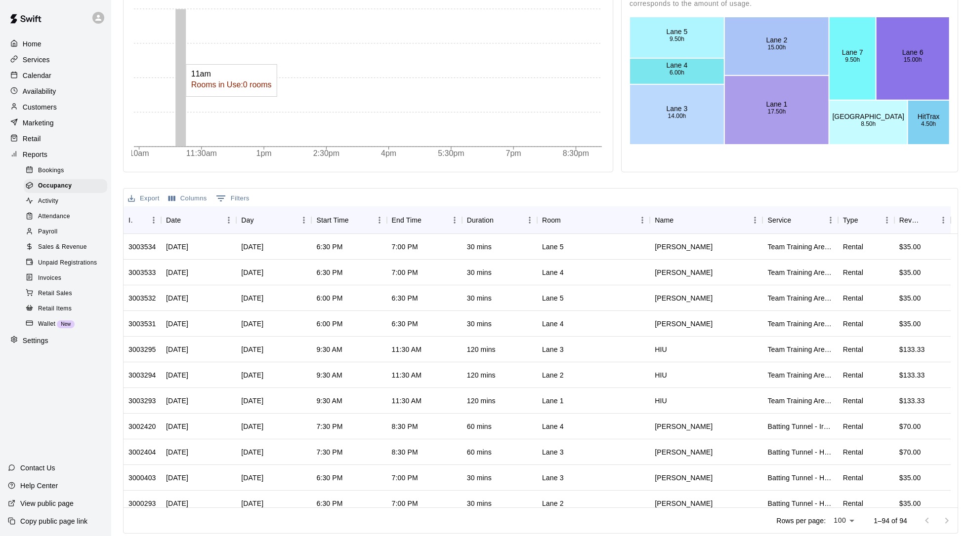
scroll to position [0, 0]
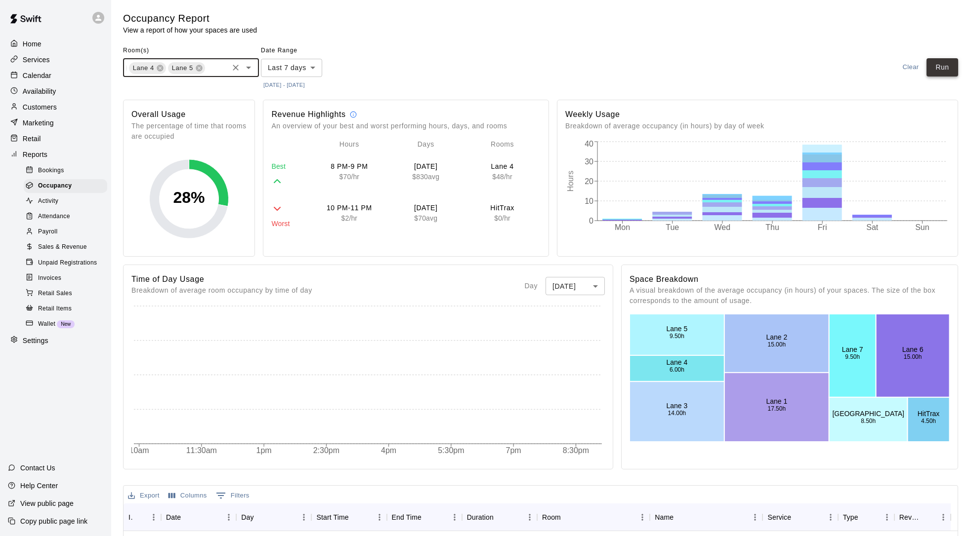
click at [940, 73] on button "Run" at bounding box center [942, 67] width 32 height 18
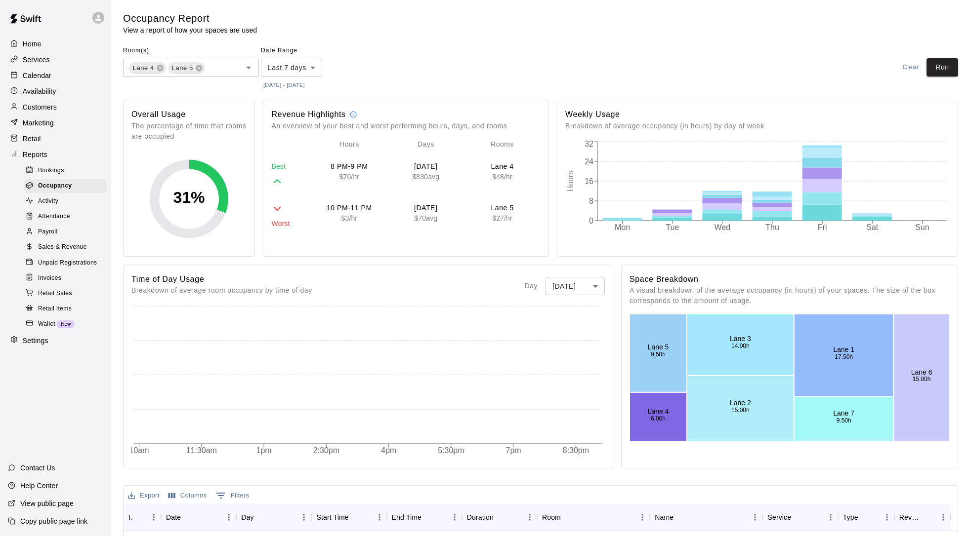
click at [590, 288] on body "Home Services Calendar Availability Customers Marketing Retail Reports Bookings…" at bounding box center [485, 417] width 970 height 835
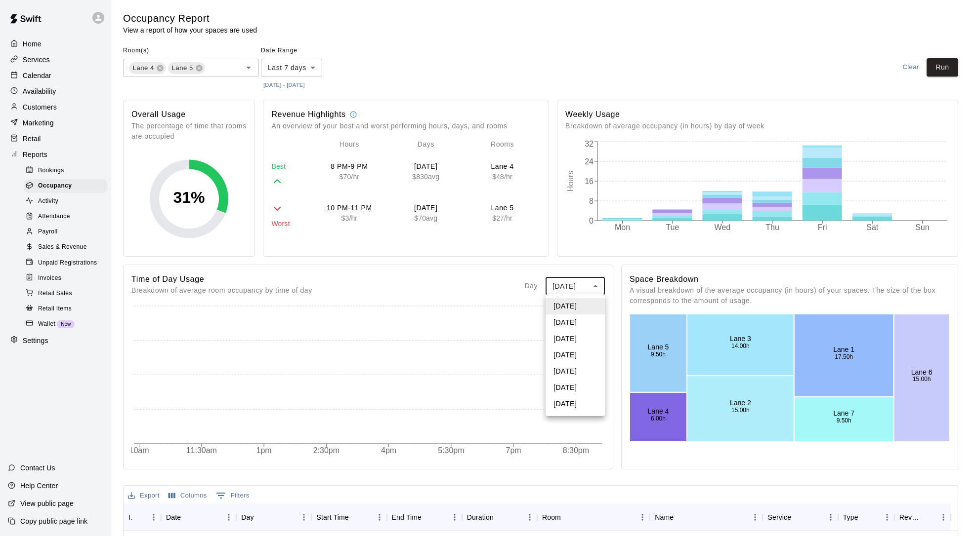
click at [578, 358] on li "[DATE]" at bounding box center [574, 355] width 59 height 16
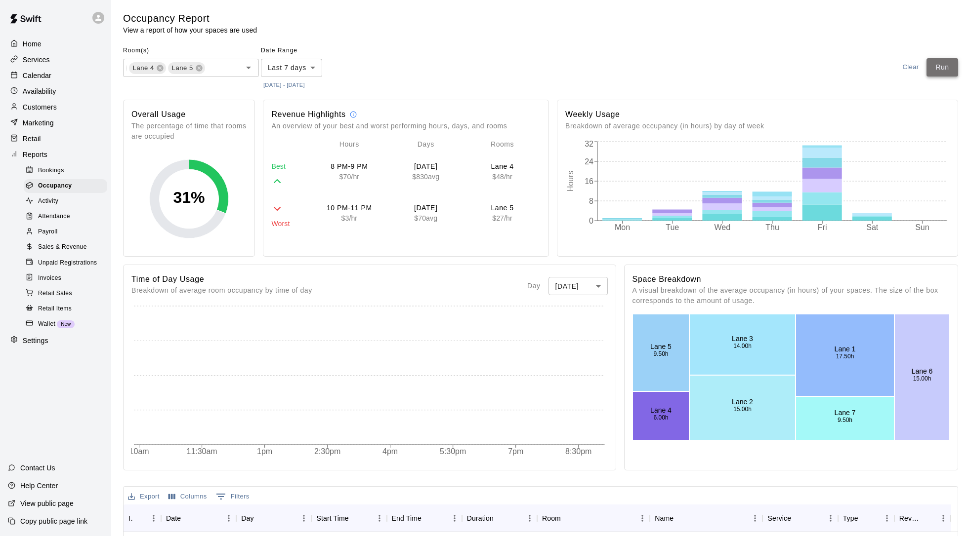
click at [942, 63] on button "Run" at bounding box center [942, 67] width 32 height 18
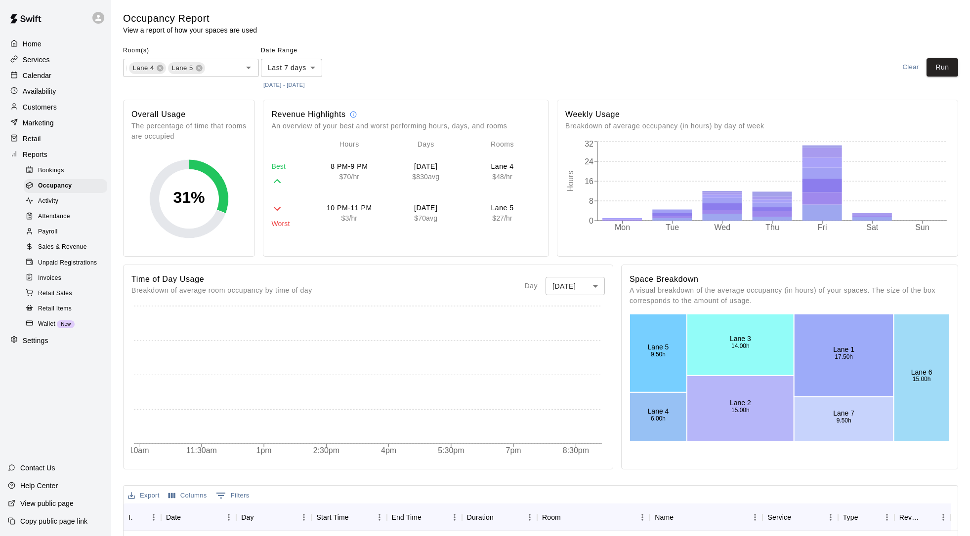
click at [41, 77] on p "Calendar" at bounding box center [37, 76] width 29 height 10
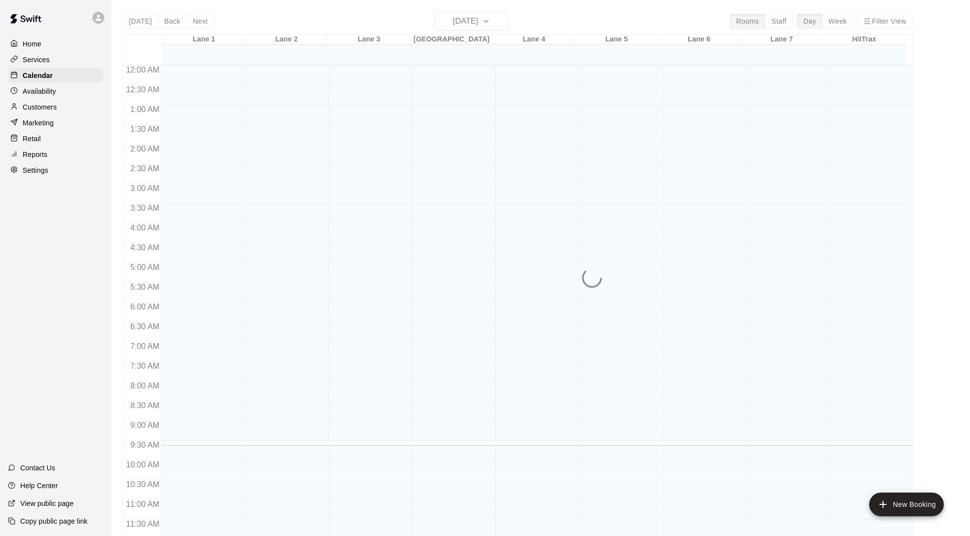
scroll to position [380, 0]
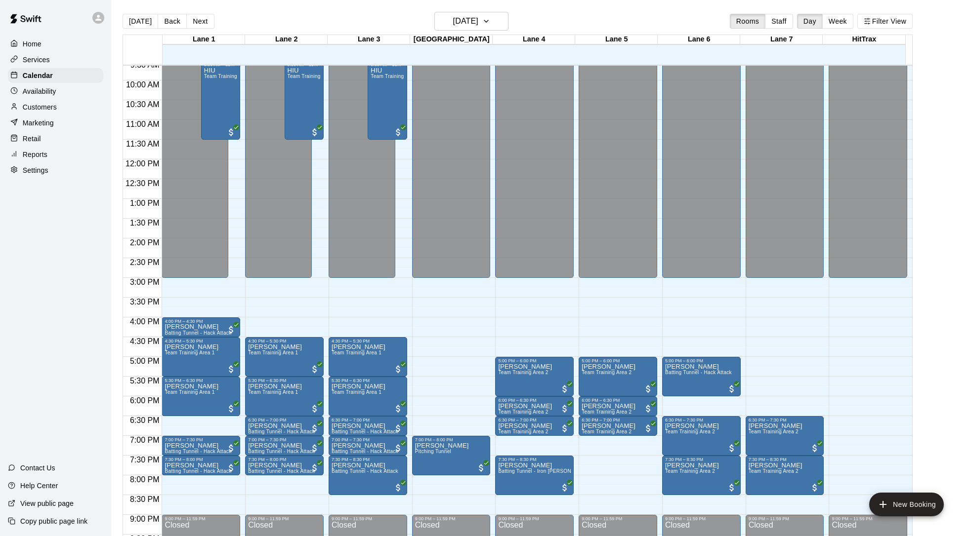
click at [167, 22] on button "Back" at bounding box center [172, 21] width 29 height 15
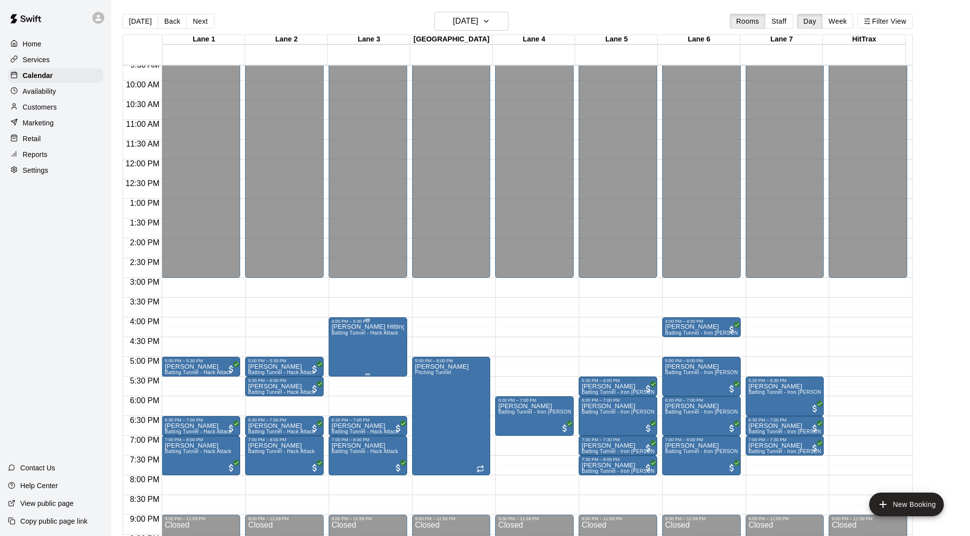
click at [342, 385] on icon "delete" at bounding box center [341, 381] width 7 height 9
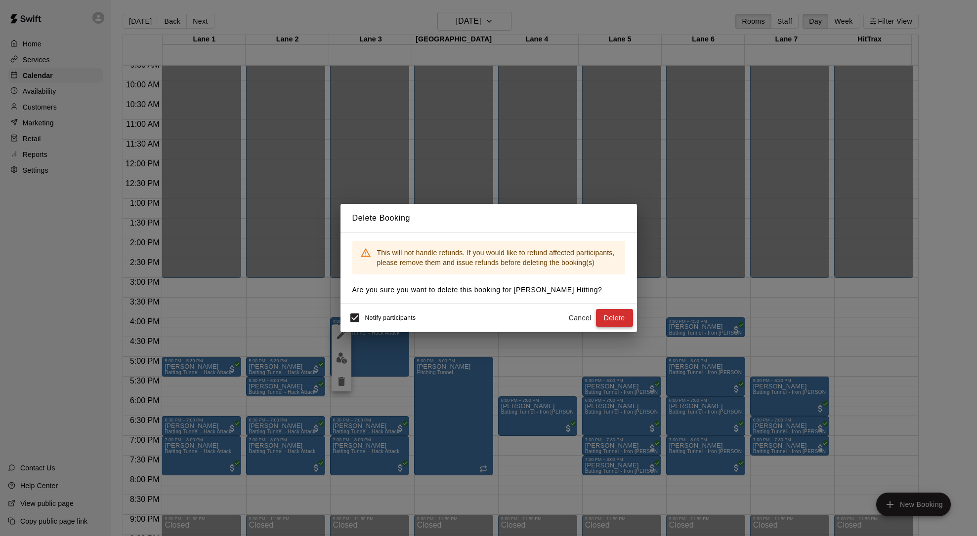
click at [611, 314] on button "Delete" at bounding box center [614, 318] width 37 height 18
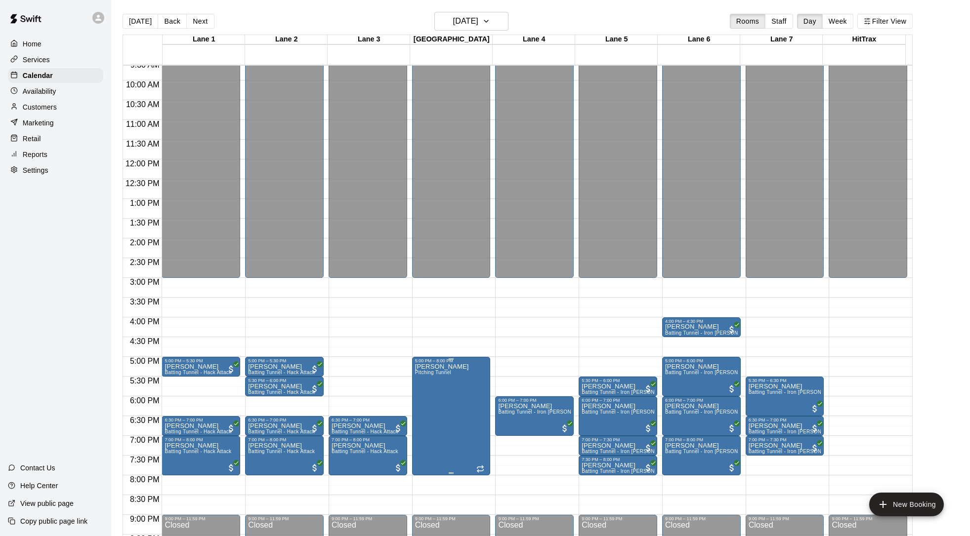
click at [426, 420] on icon "delete" at bounding box center [424, 421] width 7 height 9
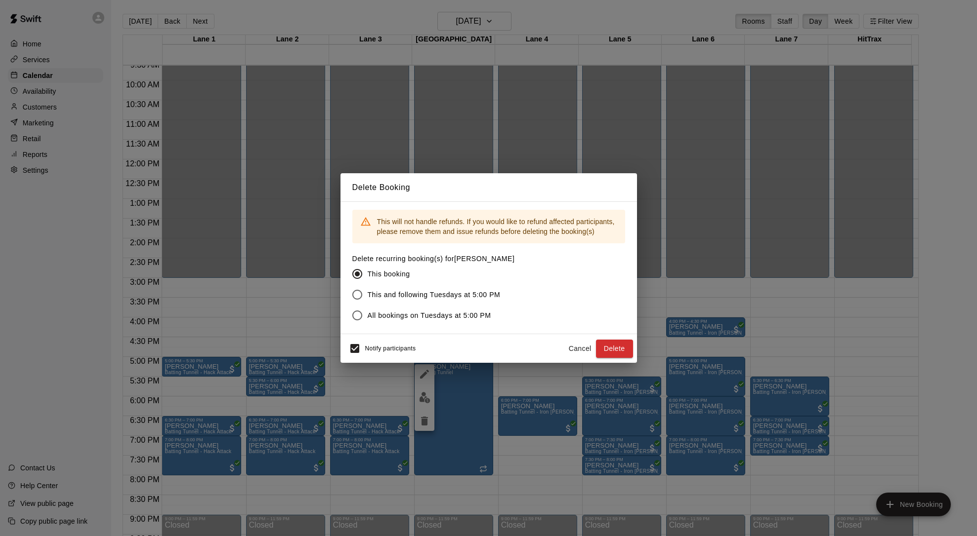
click at [406, 350] on span "Notify participants" at bounding box center [390, 349] width 51 height 7
click at [624, 350] on button "Delete" at bounding box center [614, 349] width 37 height 18
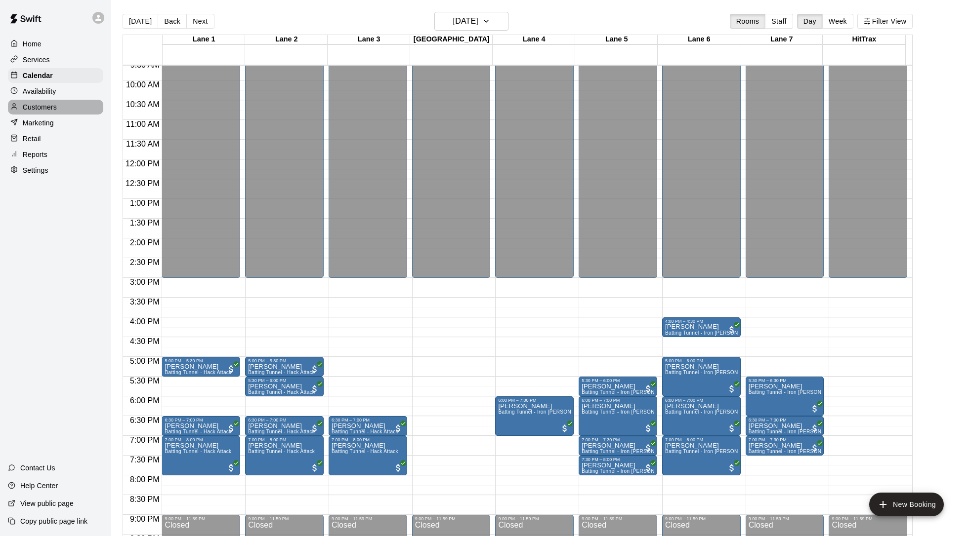
click at [42, 107] on p "Customers" at bounding box center [40, 107] width 34 height 10
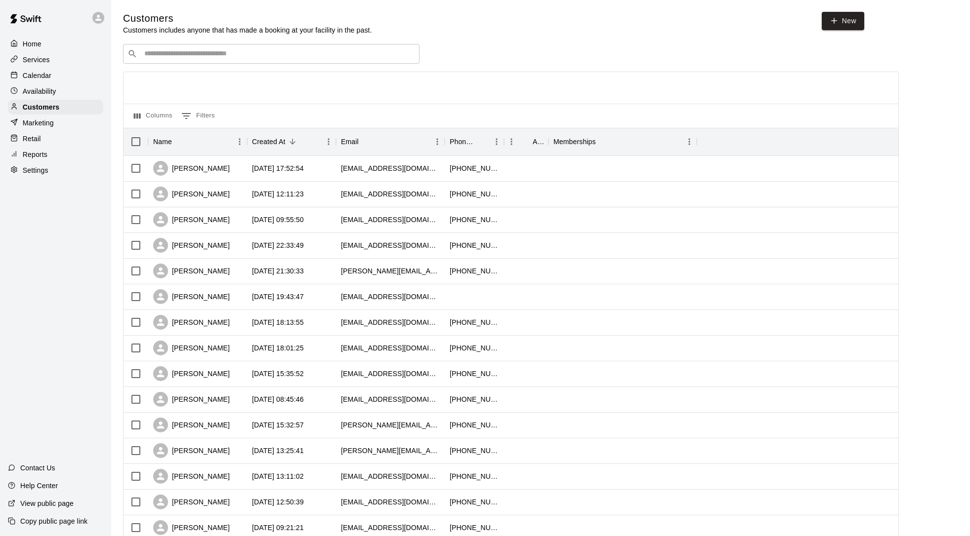
click at [221, 56] on input "Search customers by name or email" at bounding box center [278, 54] width 274 height 10
type input "***"
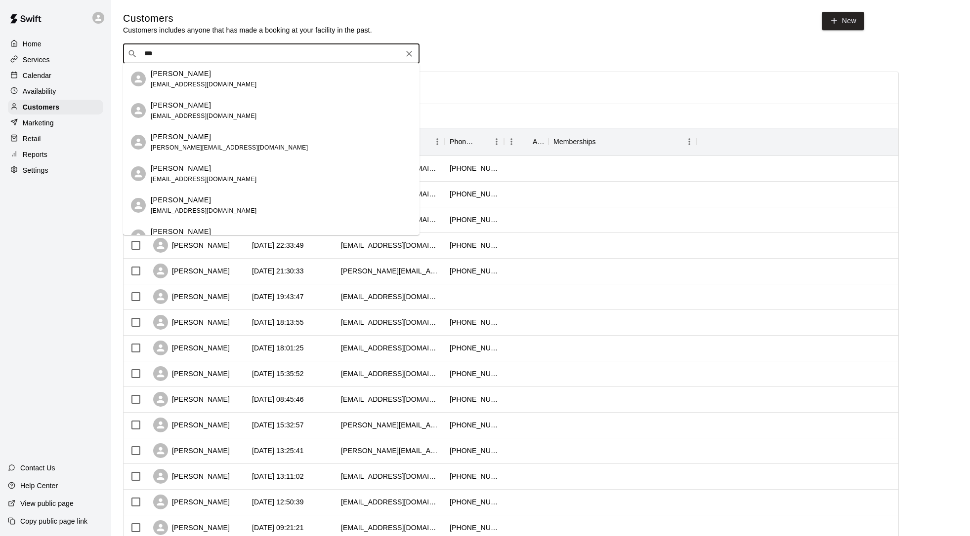
click at [206, 140] on div "[PERSON_NAME]" at bounding box center [229, 137] width 157 height 10
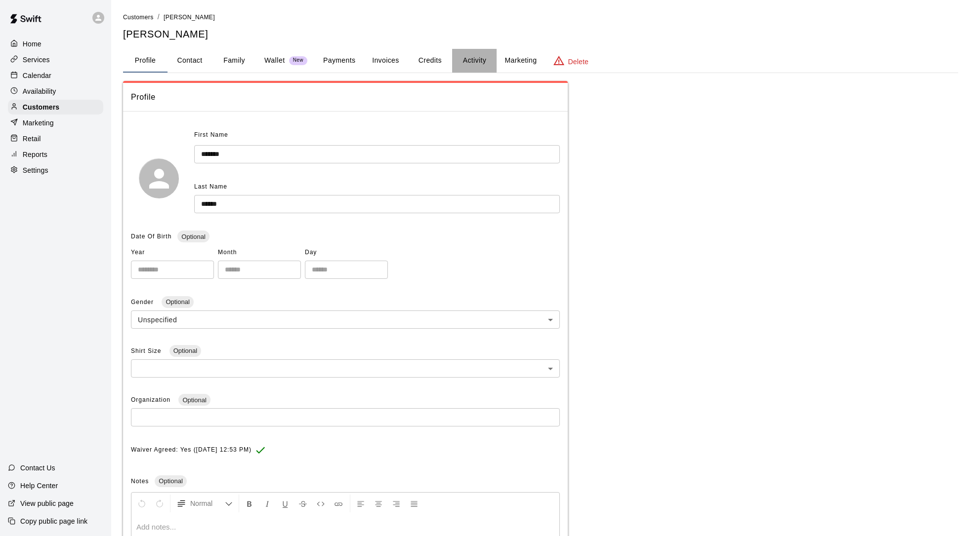
click at [472, 59] on button "Activity" at bounding box center [474, 61] width 44 height 24
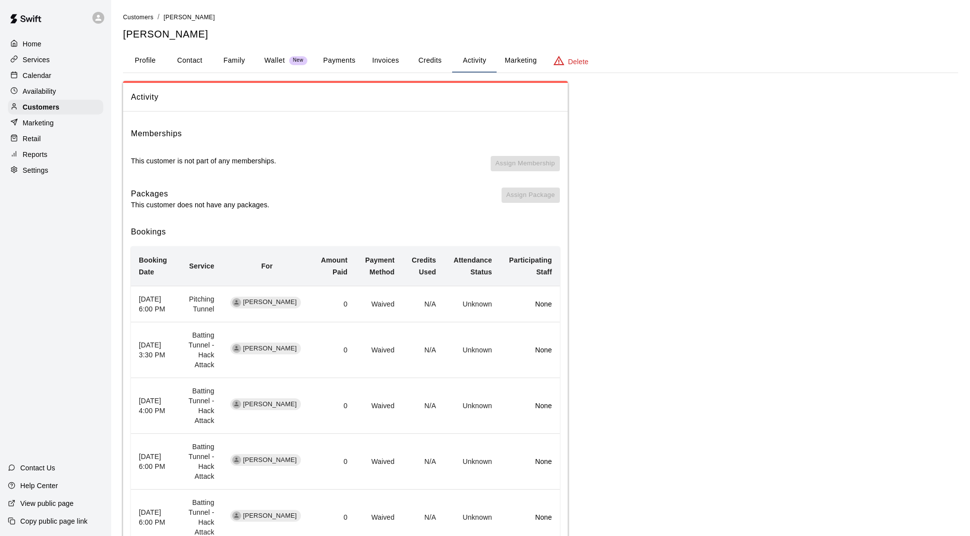
click at [48, 59] on p "Services" at bounding box center [36, 60] width 27 height 10
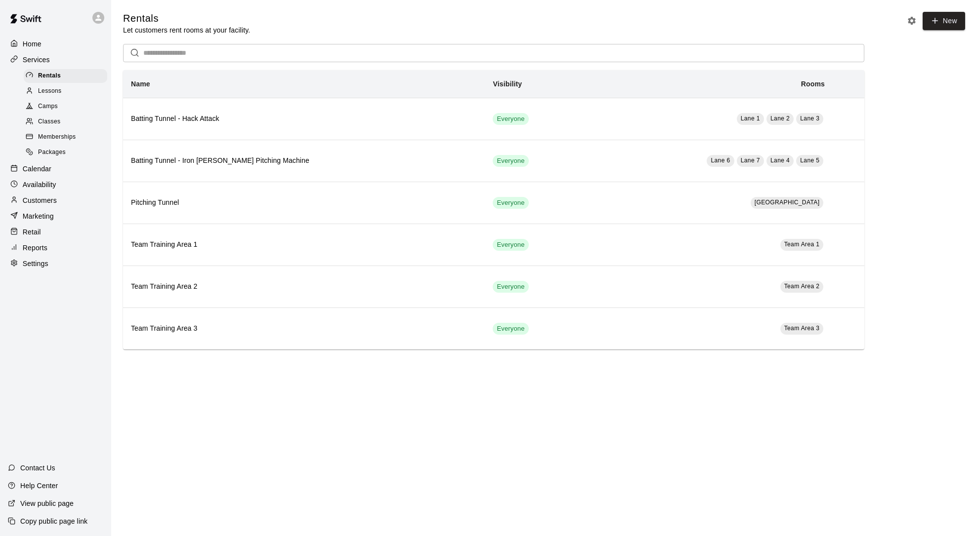
click at [55, 133] on span "Memberships" at bounding box center [57, 137] width 38 height 10
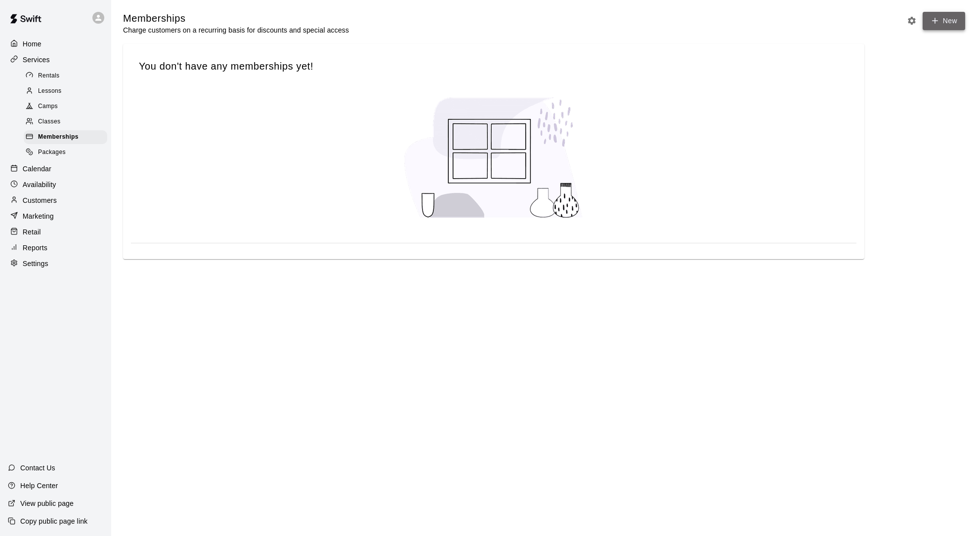
click at [956, 22] on link "New" at bounding box center [943, 21] width 42 height 18
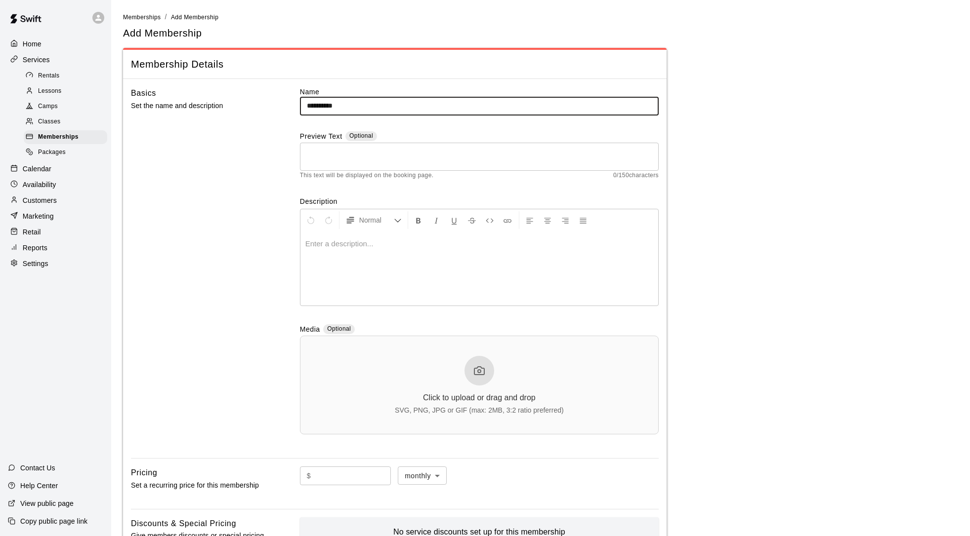
type input "**********"
click at [322, 155] on textarea at bounding box center [479, 157] width 345 height 20
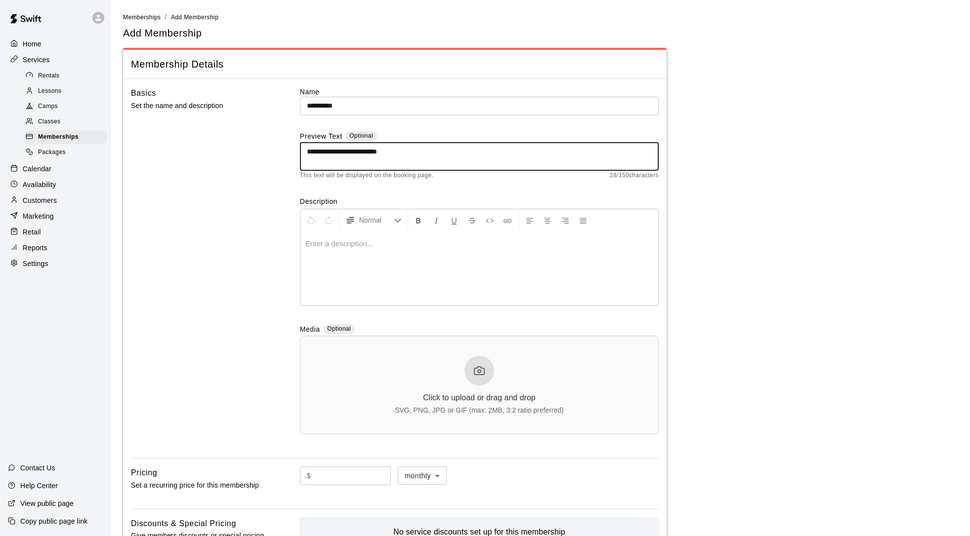
type textarea "**********"
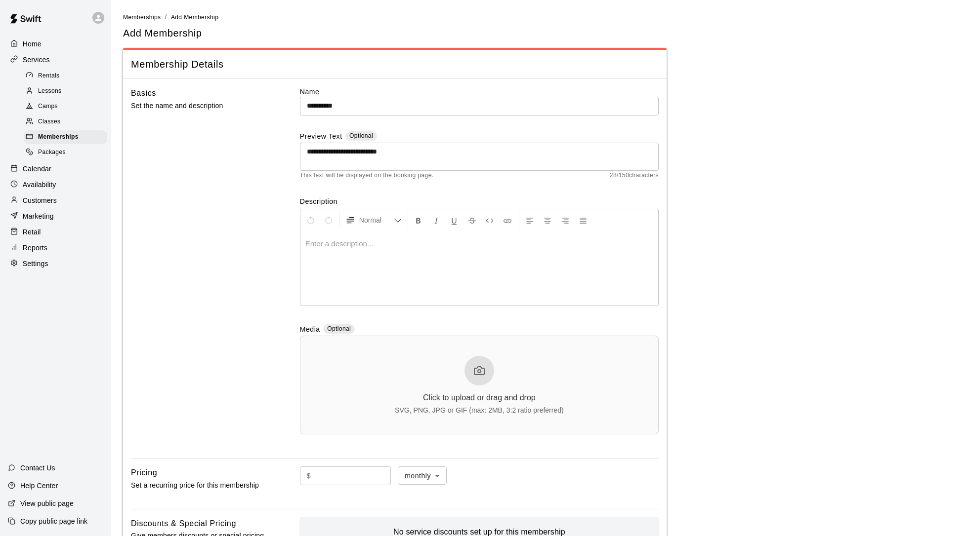
click at [312, 247] on p at bounding box center [479, 244] width 348 height 10
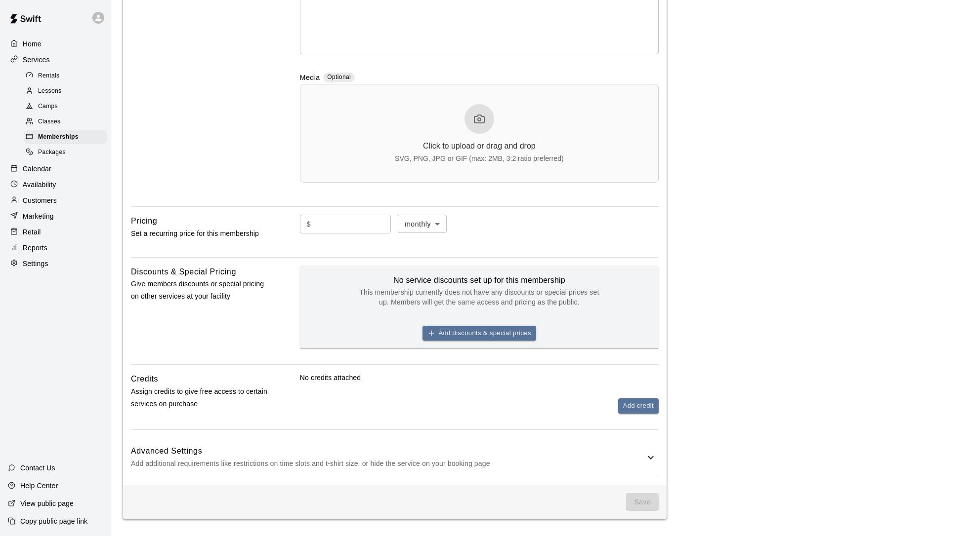
click at [650, 453] on icon at bounding box center [651, 458] width 12 height 12
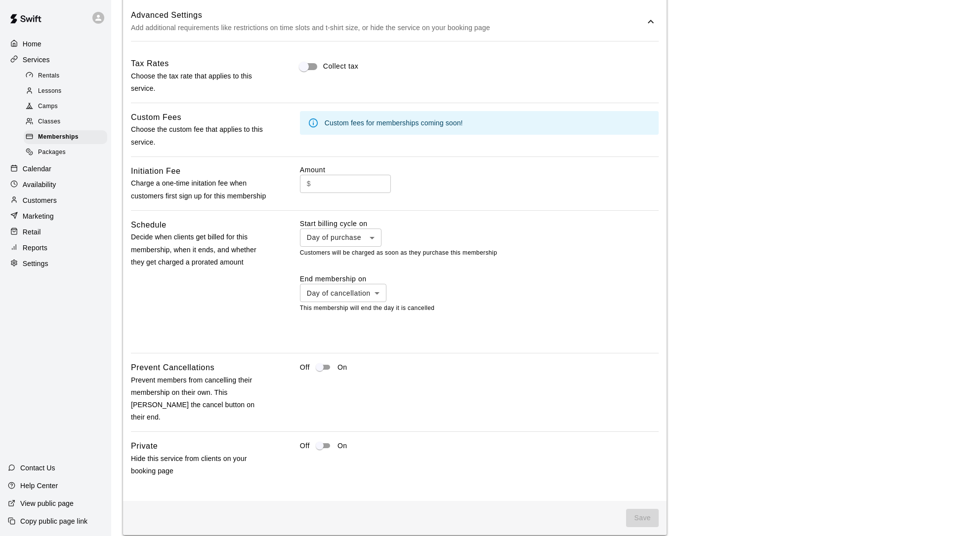
scroll to position [552, 0]
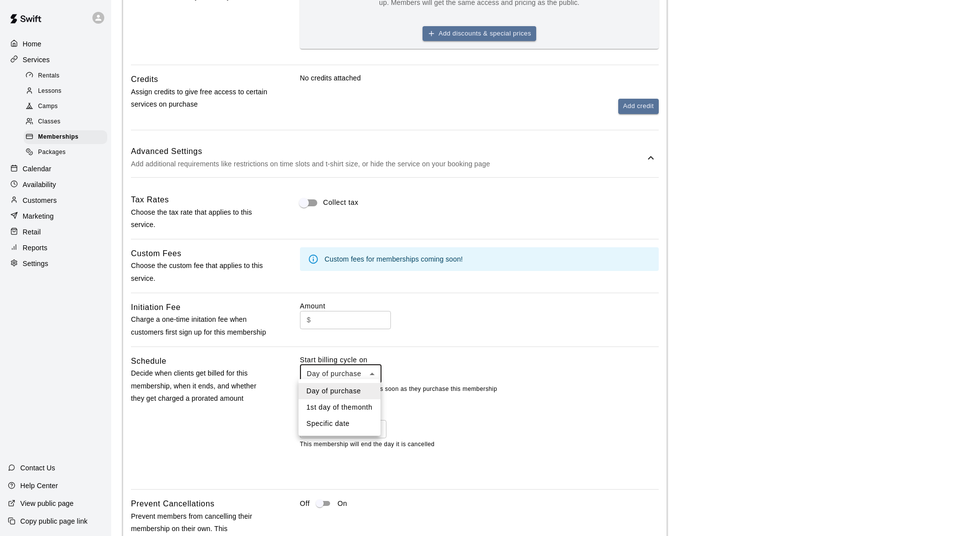
click at [365, 370] on body "**********" at bounding box center [488, 69] width 977 height 1243
click at [241, 449] on div at bounding box center [488, 268] width 977 height 536
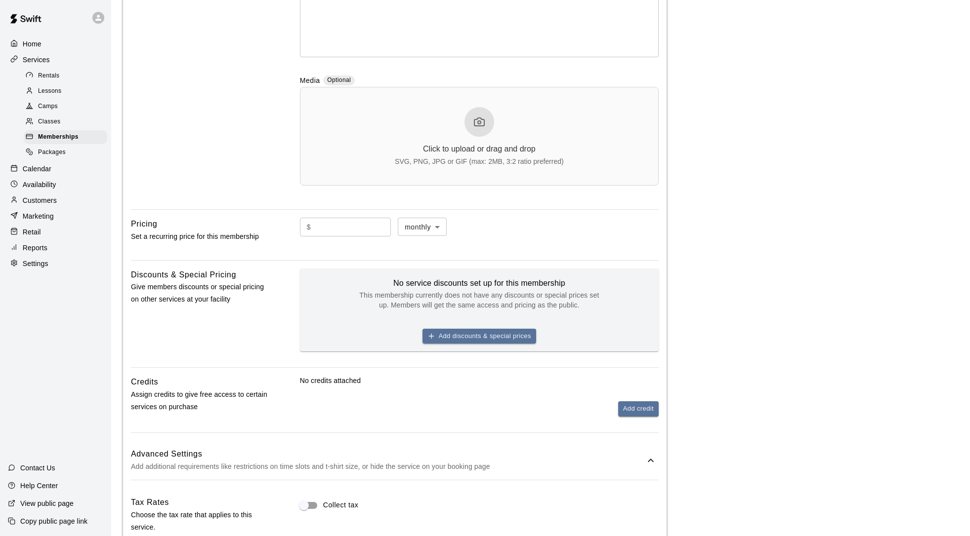
scroll to position [409, 0]
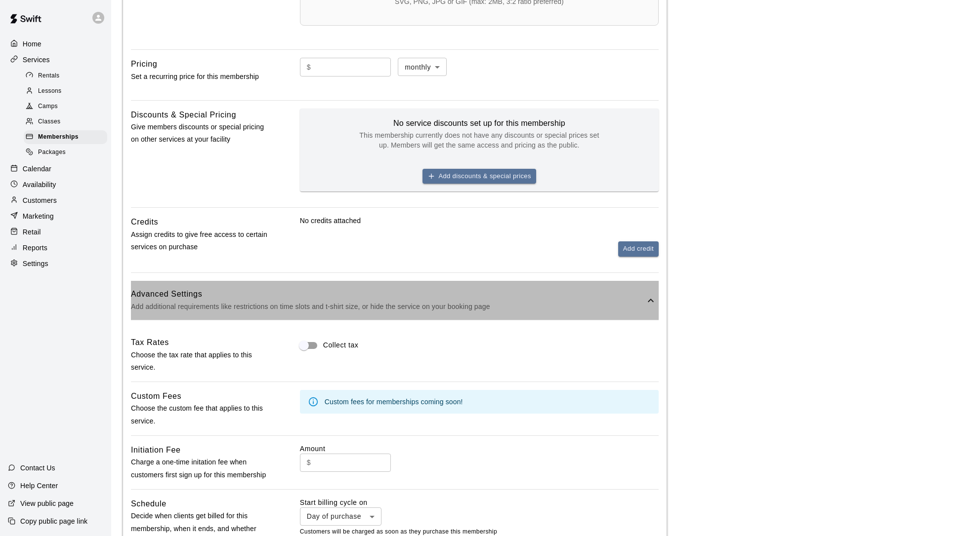
click at [648, 298] on icon at bounding box center [651, 301] width 12 height 12
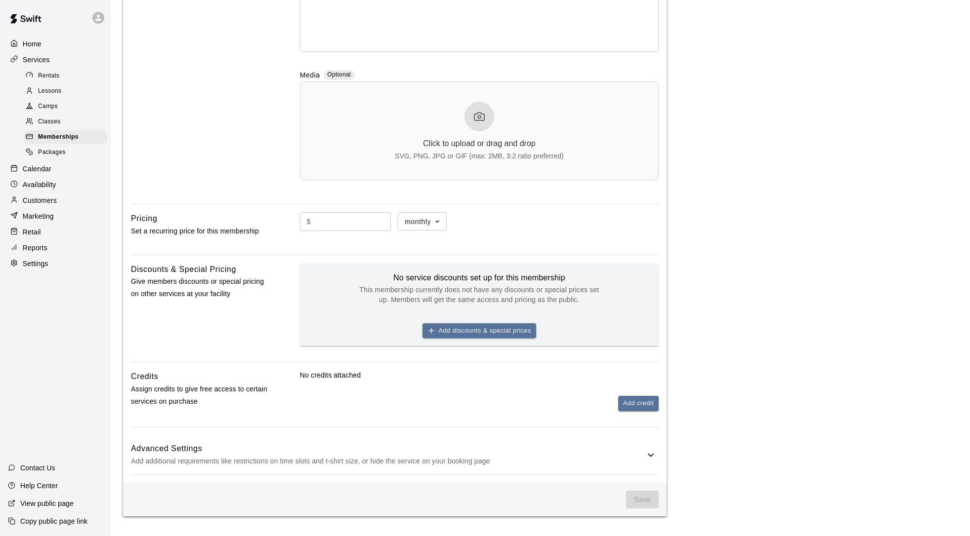
scroll to position [252, 0]
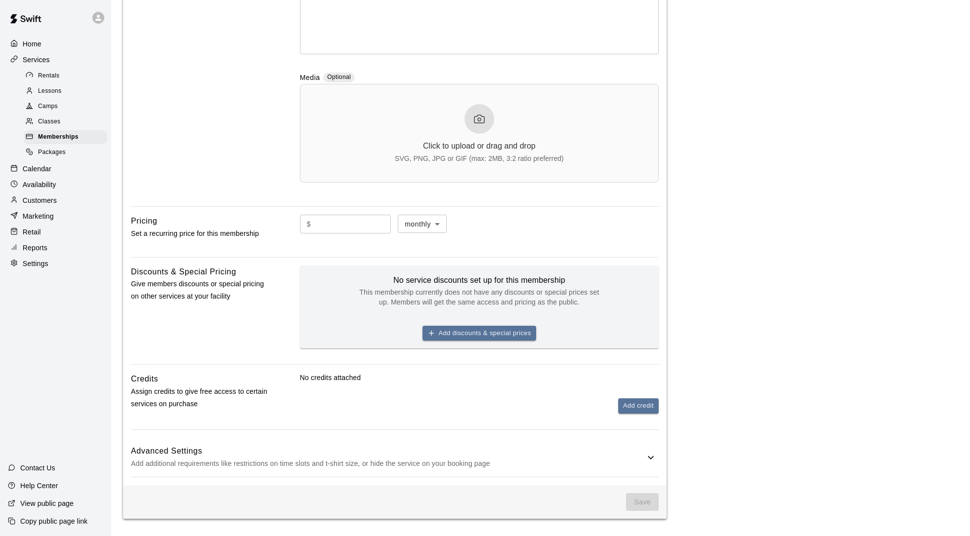
click at [644, 462] on p "Add additional requirements like restrictions on time slots and t-shirt size, o…" at bounding box center [388, 464] width 514 height 12
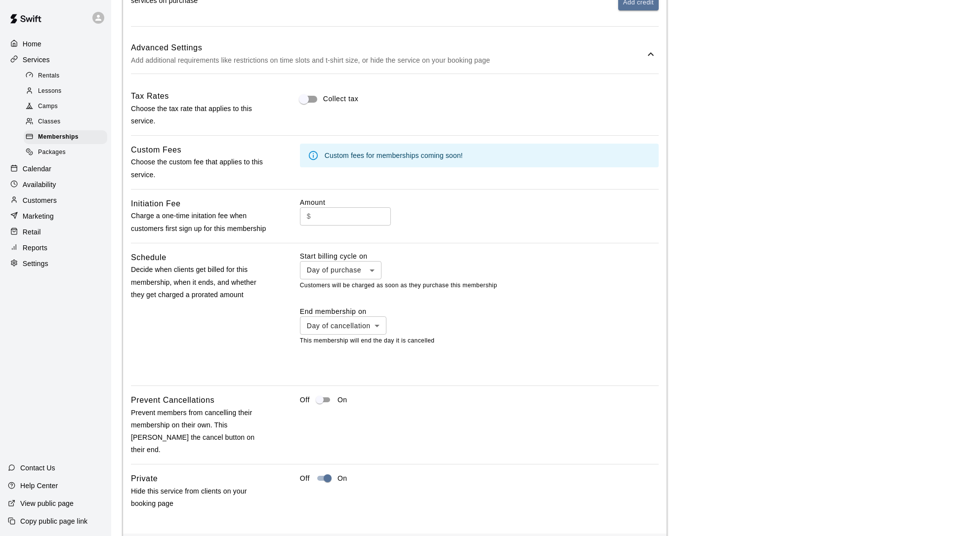
scroll to position [688, 0]
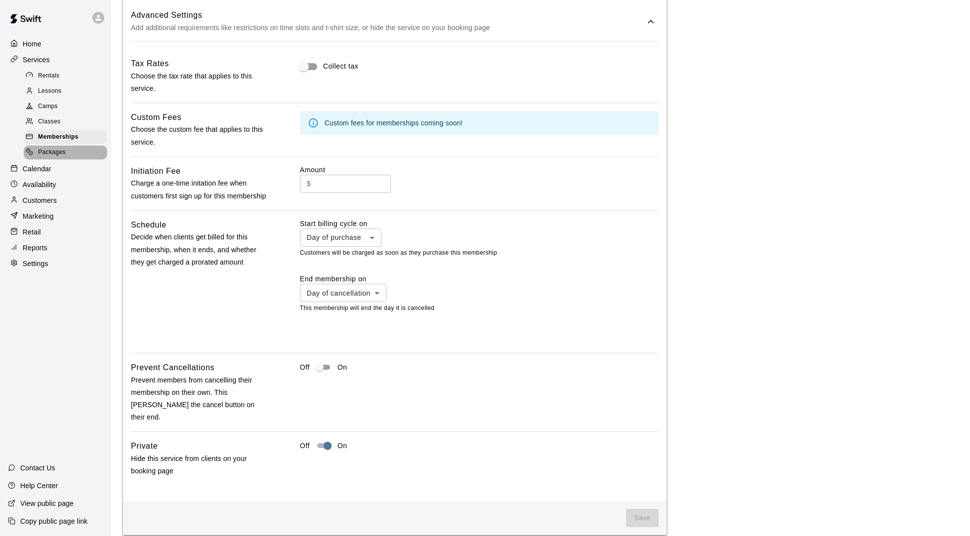
click at [56, 153] on span "Packages" at bounding box center [52, 153] width 28 height 10
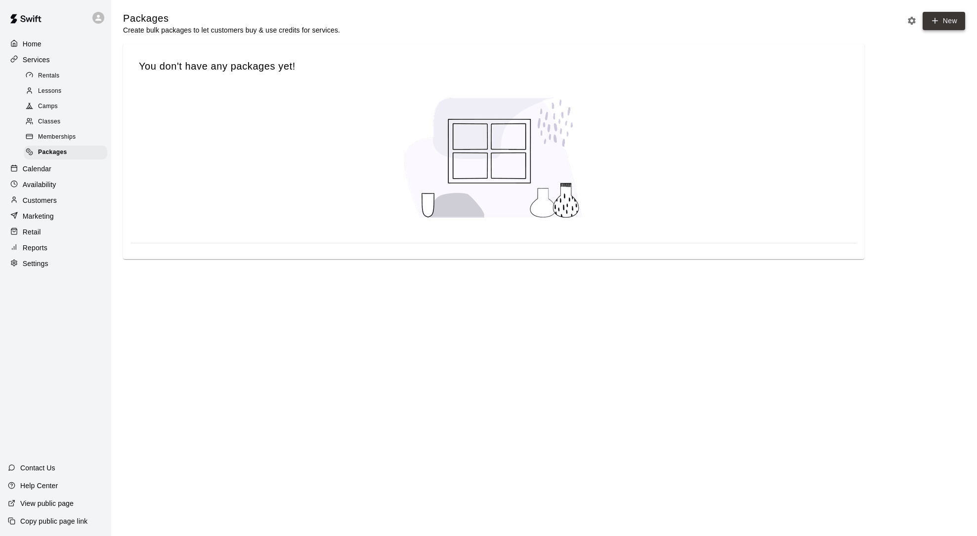
click at [947, 22] on link "New" at bounding box center [943, 21] width 42 height 18
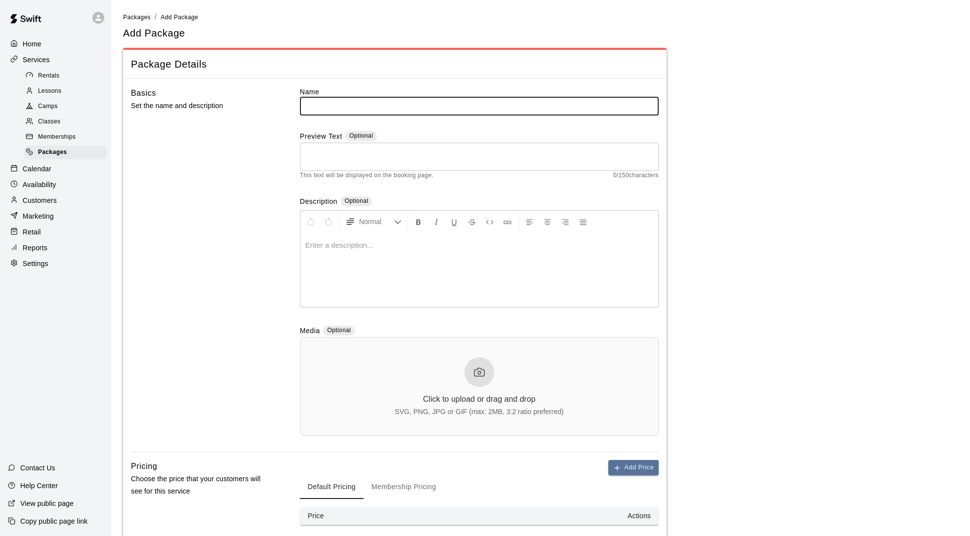
scroll to position [168, 0]
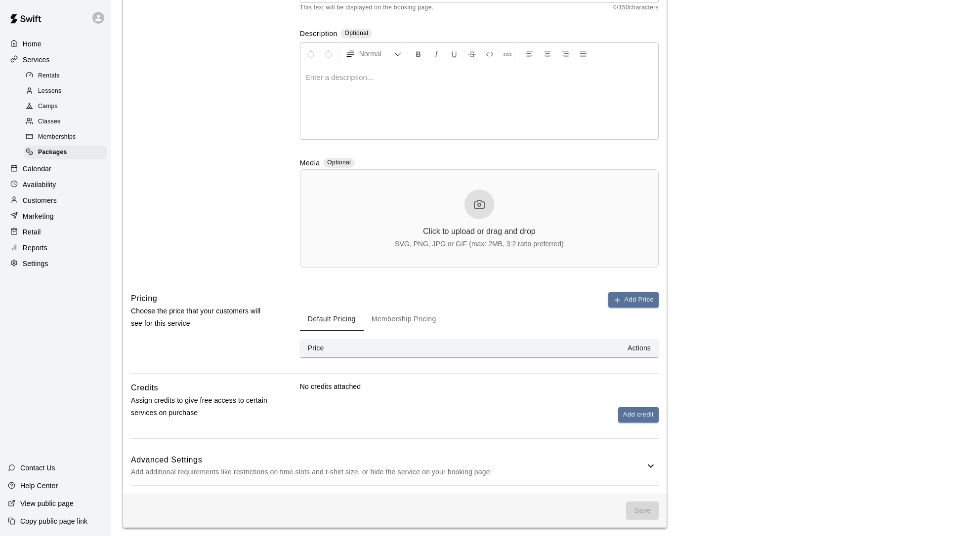
click at [423, 320] on button "Membership Pricing" at bounding box center [404, 320] width 81 height 24
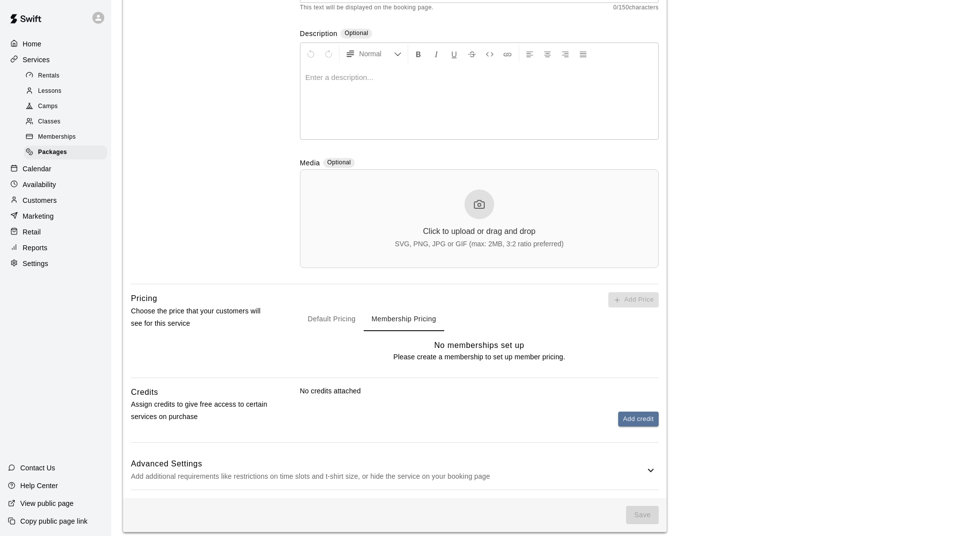
click at [341, 317] on button "Default Pricing" at bounding box center [332, 320] width 64 height 24
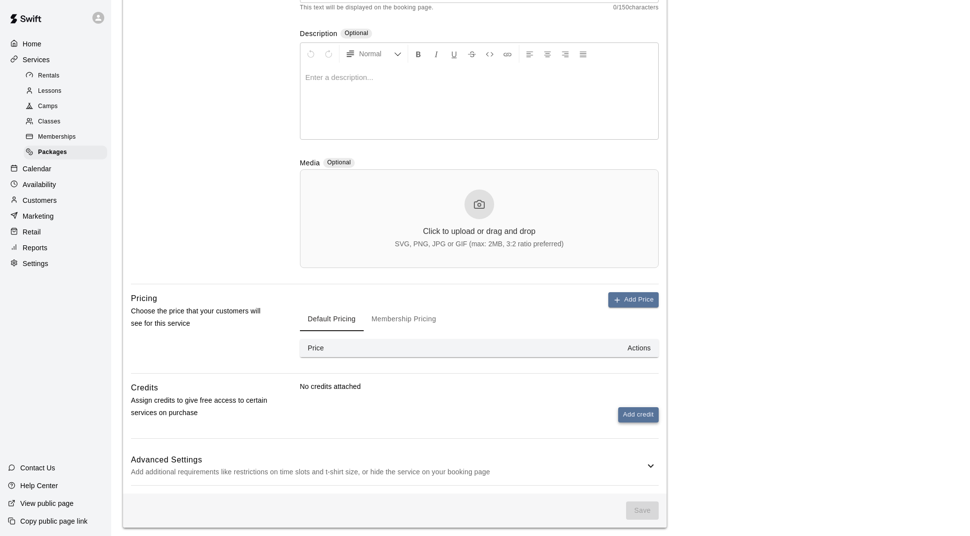
click at [629, 417] on button "Add credit" at bounding box center [638, 415] width 41 height 15
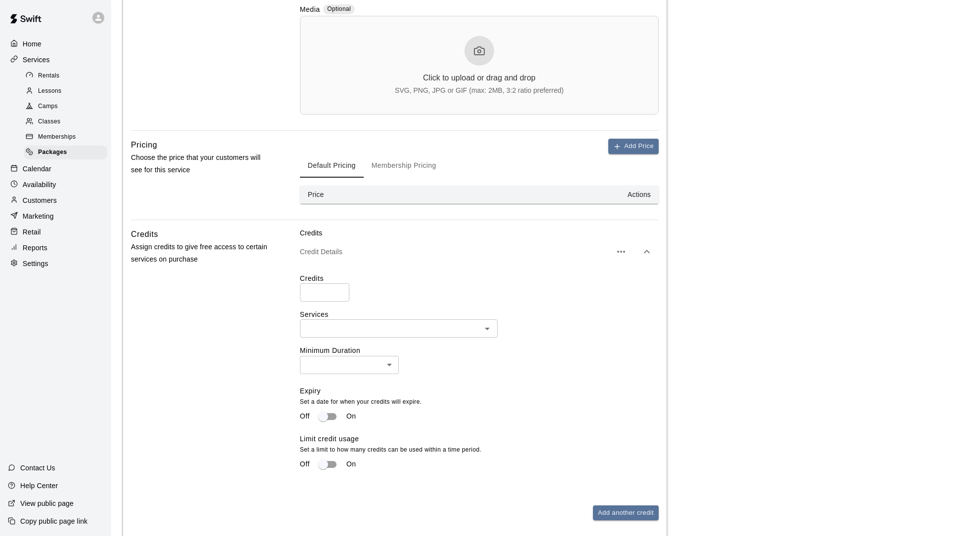
scroll to position [419, 0]
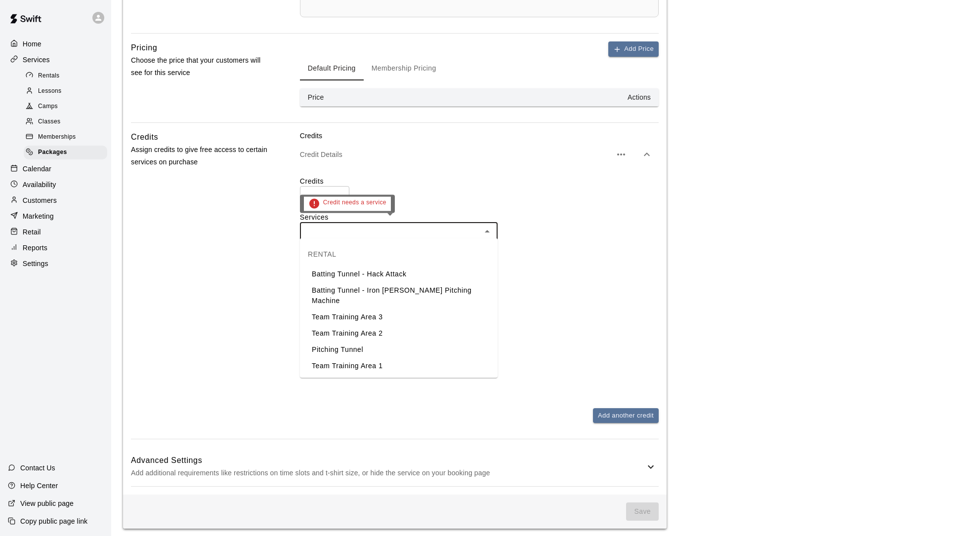
click at [362, 231] on input "text" at bounding box center [390, 231] width 175 height 12
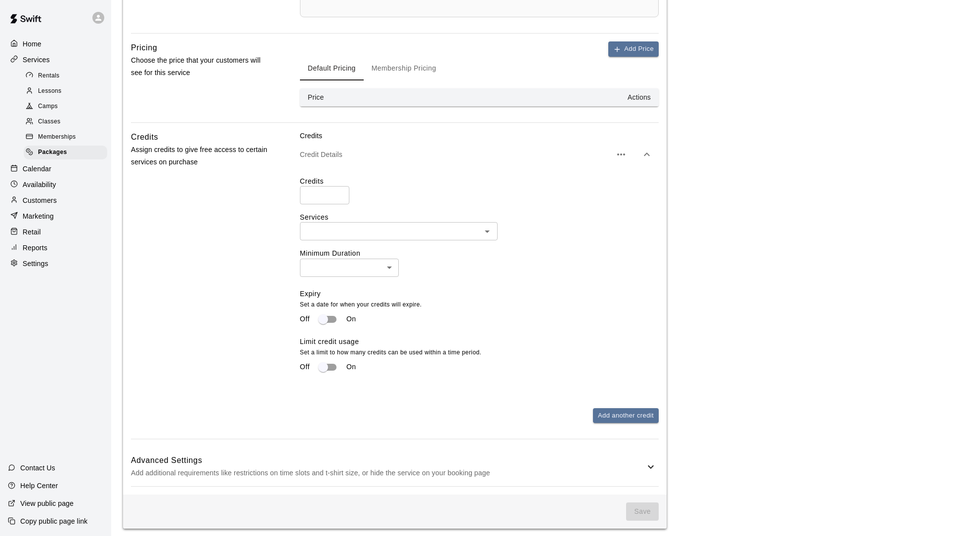
click at [250, 339] on div "Credits Assign credits to give free access to certain services on purchase" at bounding box center [199, 285] width 137 height 309
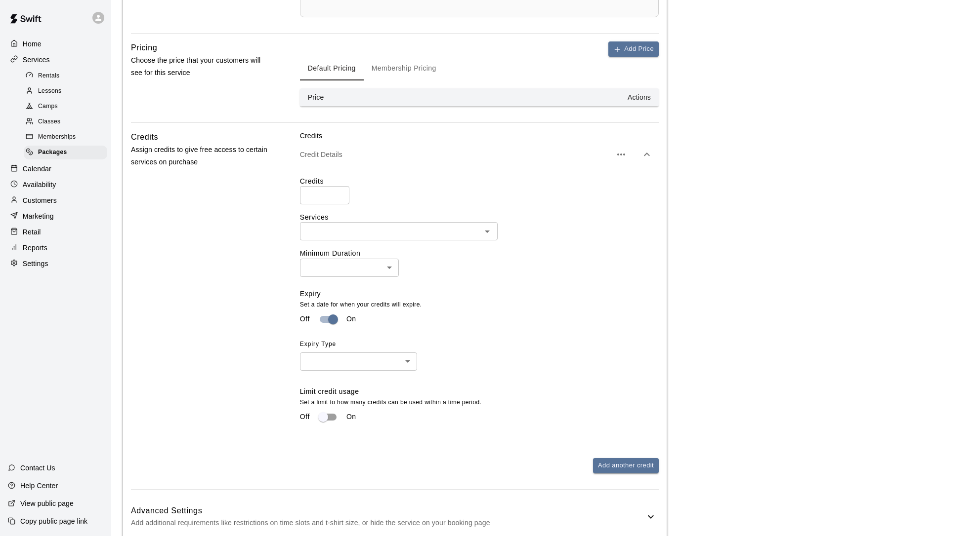
click at [340, 364] on body "Home Services Rentals Lessons Camps Classes Memberships Packages Calendar Avail…" at bounding box center [488, 86] width 977 height 1010
click at [334, 396] on li "Time Period" at bounding box center [358, 396] width 117 height 16
type input "******"
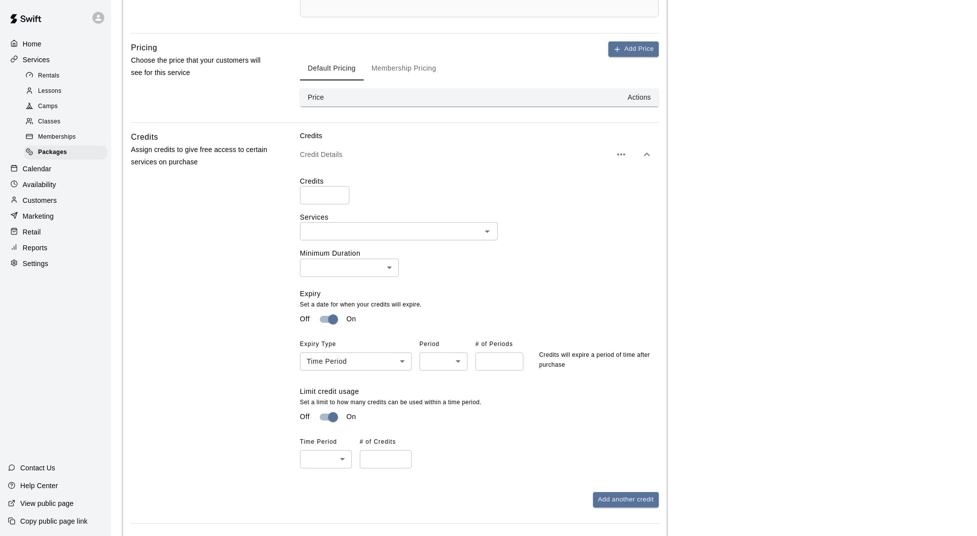
click at [335, 458] on body "Home Services Rentals Lessons Camps Classes Memberships Packages Calendar Avail…" at bounding box center [488, 103] width 977 height 1044
click at [336, 479] on li "Daily" at bounding box center [326, 476] width 52 height 16
type input "*****"
type input "*"
click at [403, 454] on input "*" at bounding box center [386, 460] width 52 height 18
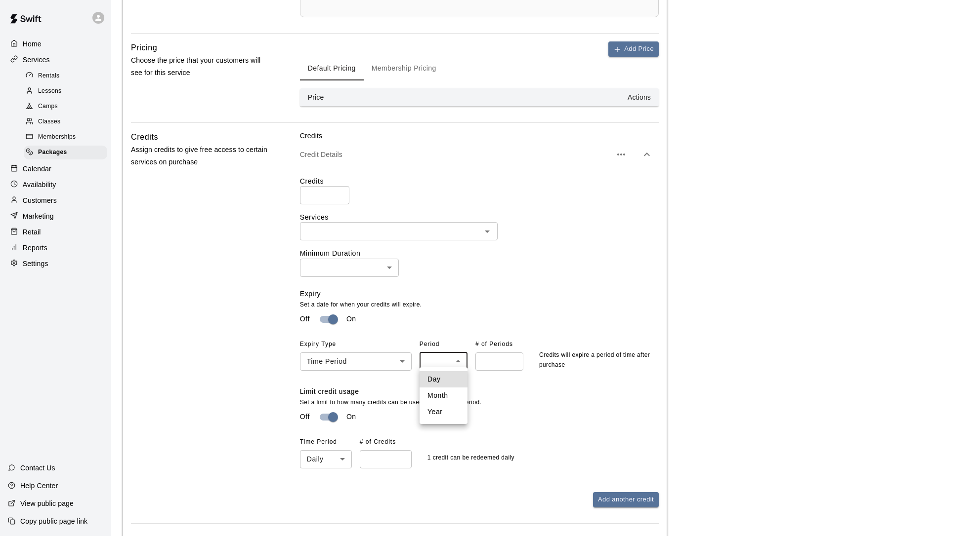
click at [457, 361] on body "Home Services Rentals Lessons Camps Classes Memberships Packages Calendar Avail…" at bounding box center [488, 103] width 977 height 1044
click at [445, 406] on li "Year" at bounding box center [443, 412] width 48 height 16
type input "****"
type input "*"
click at [514, 357] on input "*" at bounding box center [499, 362] width 48 height 18
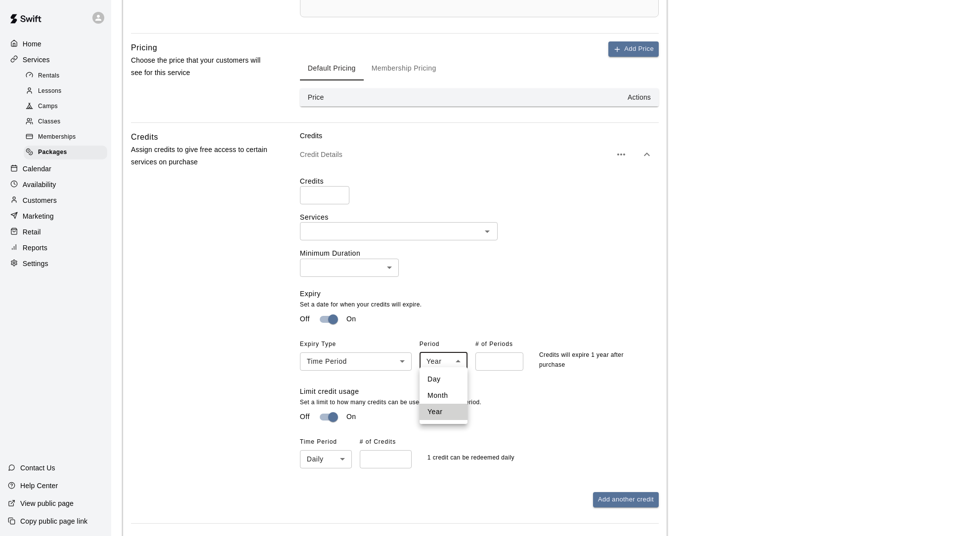
click at [448, 360] on body "Home Services Rentals Lessons Camps Classes Memberships Packages Calendar Avail…" at bounding box center [488, 103] width 977 height 1044
click at [441, 398] on li "Month" at bounding box center [443, 396] width 48 height 16
type input "*****"
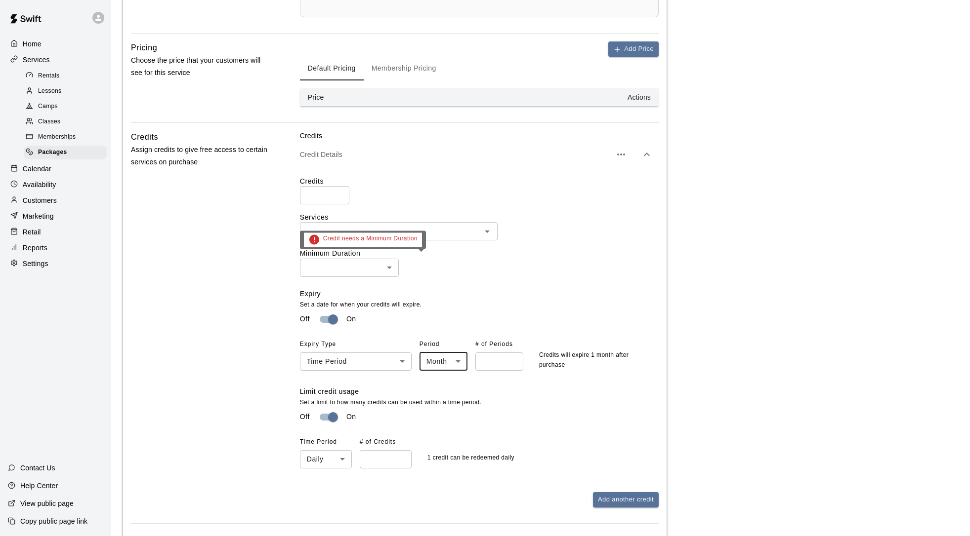
click at [324, 266] on body "Home Services Rentals Lessons Camps Classes Memberships Packages Calendar Avail…" at bounding box center [485, 103] width 970 height 1044
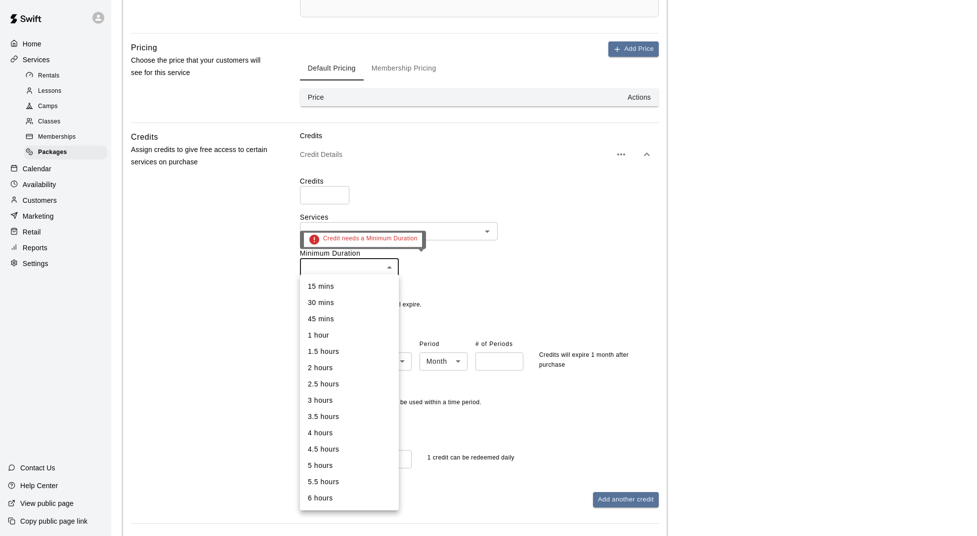
click at [254, 283] on div at bounding box center [488, 268] width 977 height 536
click at [388, 266] on body "Home Services Rentals Lessons Camps Classes Memberships Packages Calendar Avail…" at bounding box center [485, 103] width 970 height 1044
click at [339, 306] on li "30 mins" at bounding box center [349, 303] width 99 height 16
type input "**"
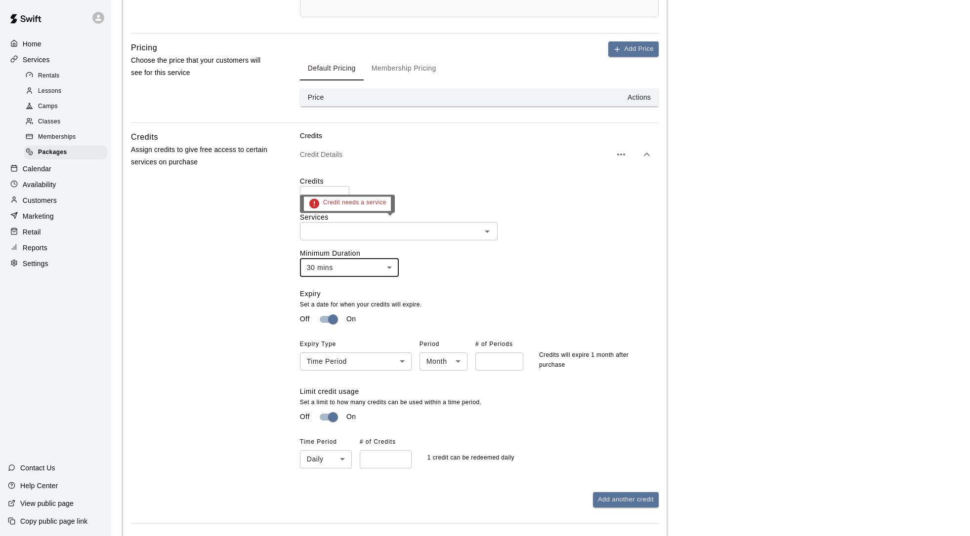
click at [343, 229] on input "text" at bounding box center [390, 231] width 175 height 12
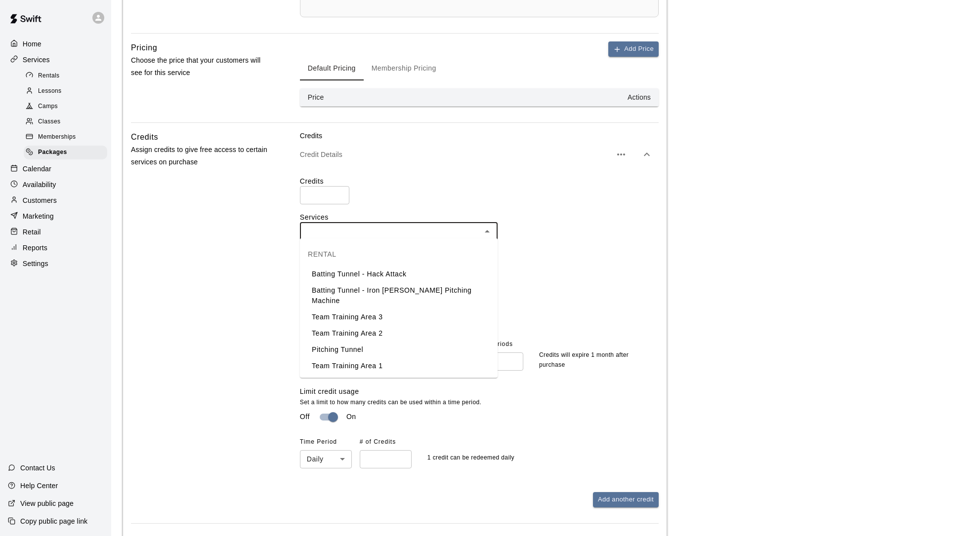
click at [346, 272] on li "Batting Tunnel - Hack Attack" at bounding box center [399, 274] width 198 height 16
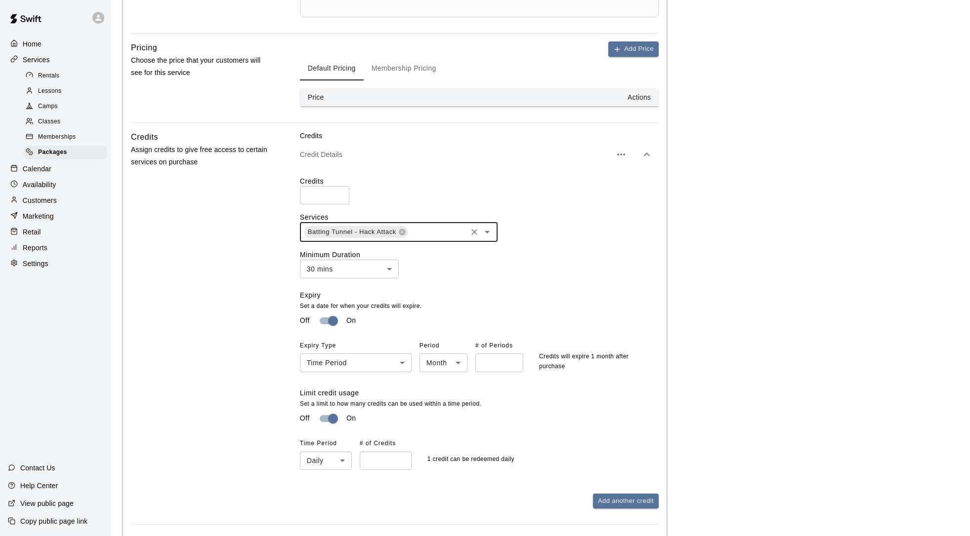
click at [486, 231] on icon "Open" at bounding box center [487, 232] width 12 height 12
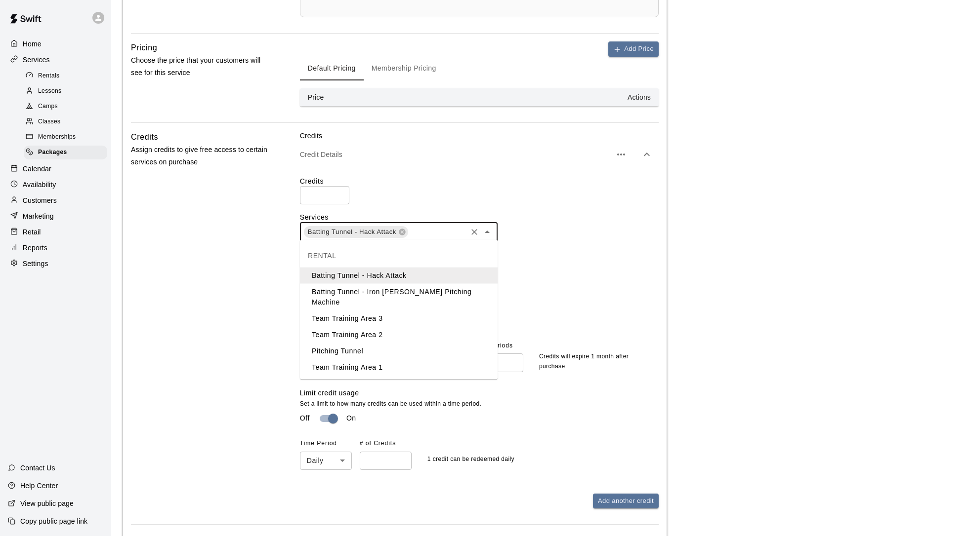
click at [394, 293] on li "Batting Tunnel - Iron [PERSON_NAME] Pitching Machine" at bounding box center [399, 297] width 198 height 27
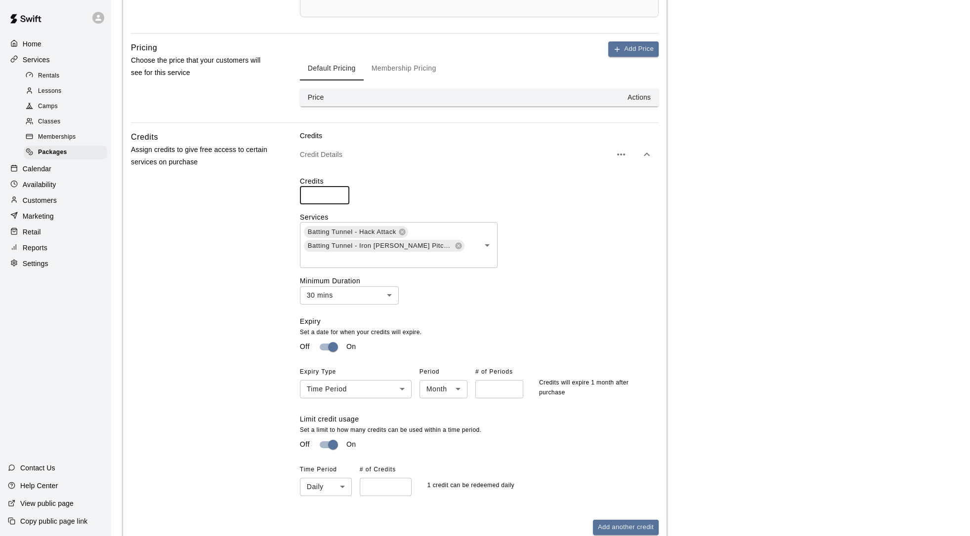
click at [340, 192] on input "*" at bounding box center [324, 195] width 49 height 18
type input "*"
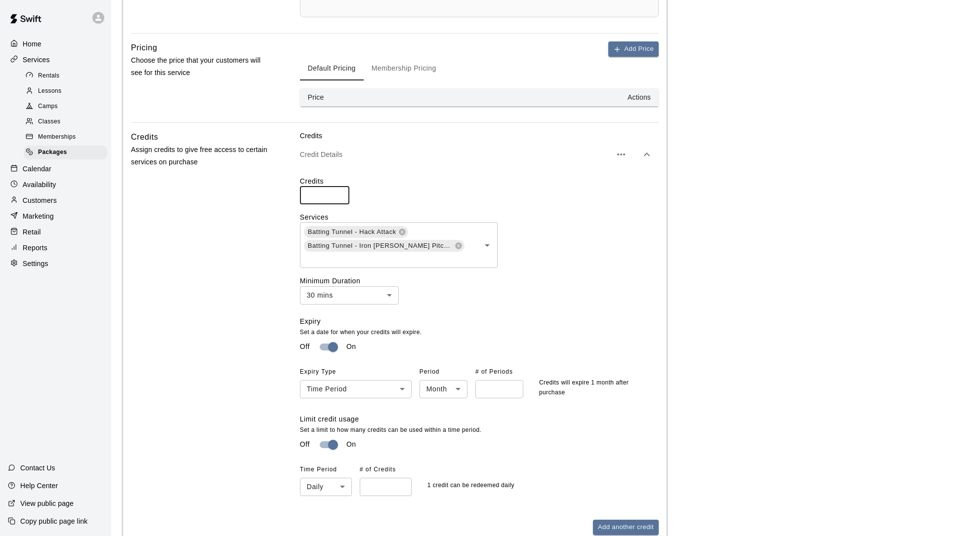
click at [340, 192] on input "*" at bounding box center [324, 195] width 49 height 18
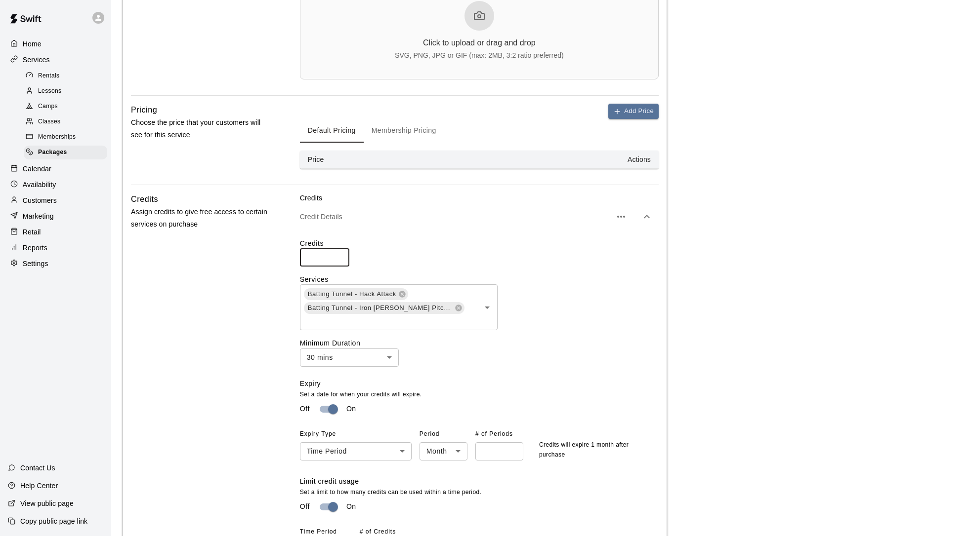
scroll to position [148, 0]
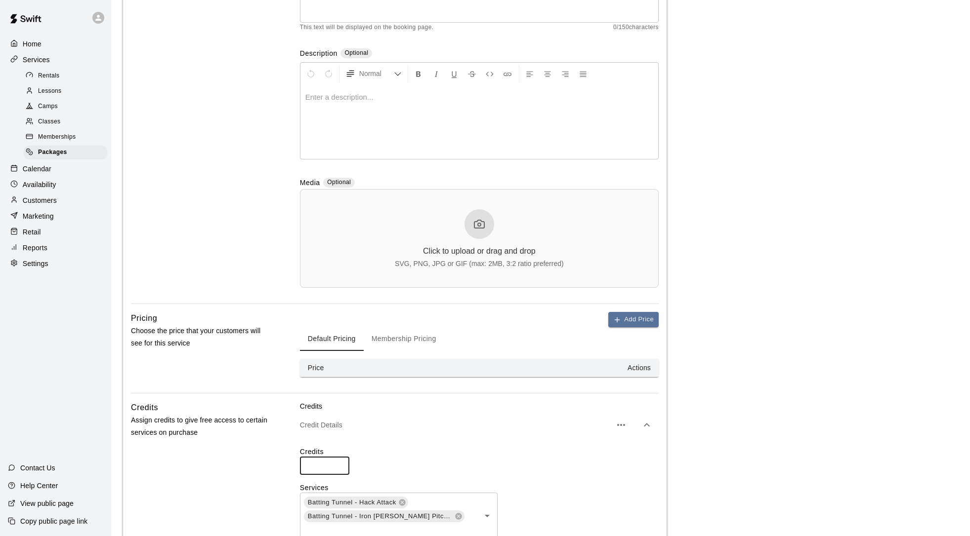
click at [540, 366] on th "Actions" at bounding box center [529, 368] width 260 height 18
click at [646, 364] on th "Actions" at bounding box center [529, 368] width 260 height 18
click at [331, 368] on th "Price" at bounding box center [349, 368] width 99 height 18
click at [428, 339] on button "Membership Pricing" at bounding box center [404, 340] width 81 height 24
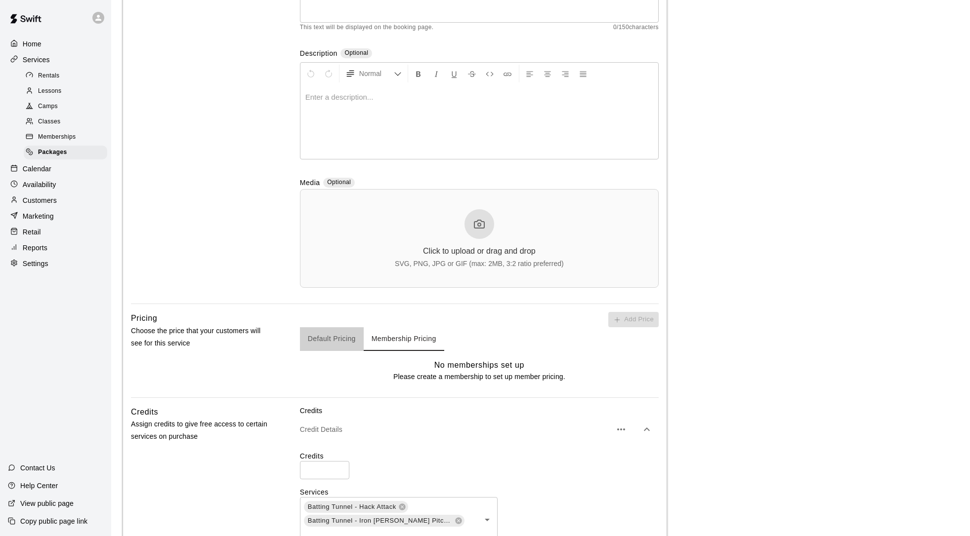
click at [326, 341] on button "Default Pricing" at bounding box center [332, 340] width 64 height 24
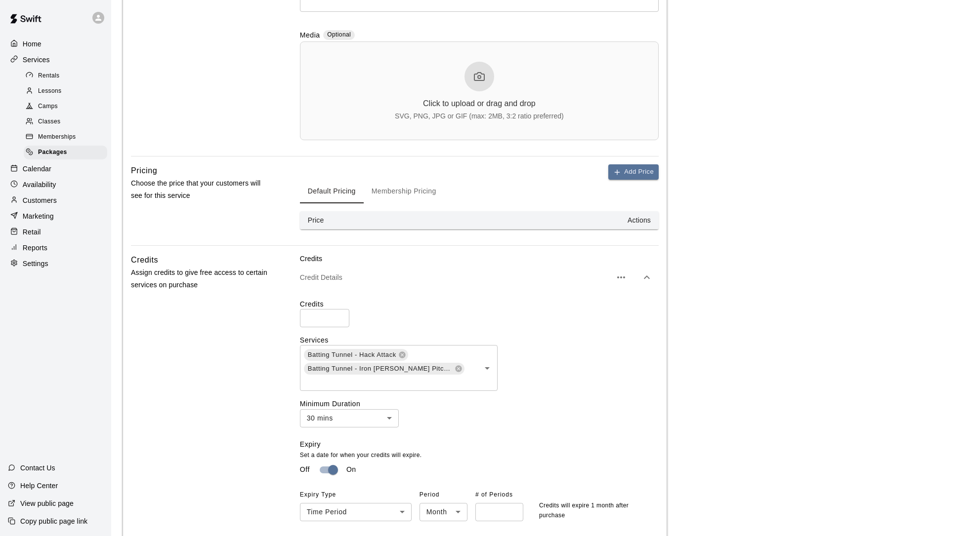
scroll to position [425, 0]
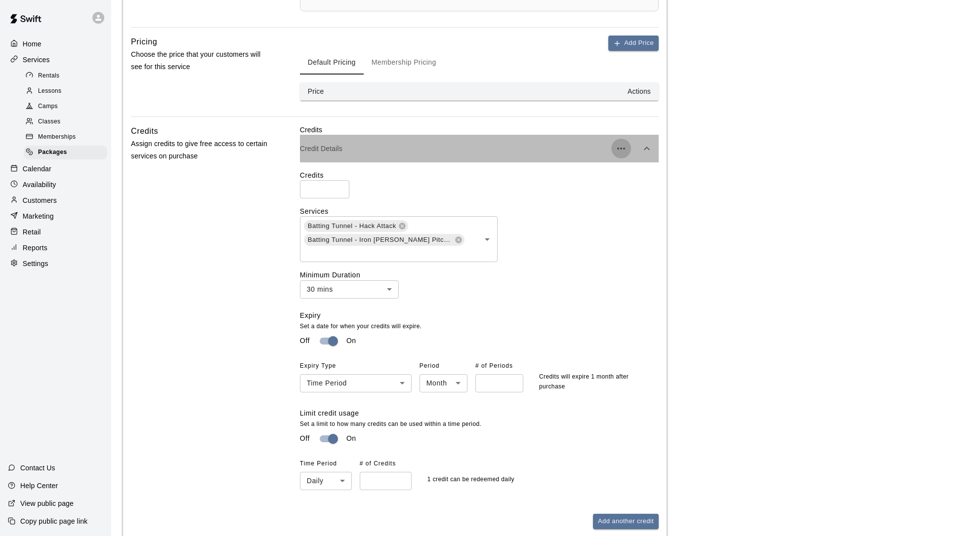
click at [630, 144] on button "button" at bounding box center [621, 149] width 20 height 20
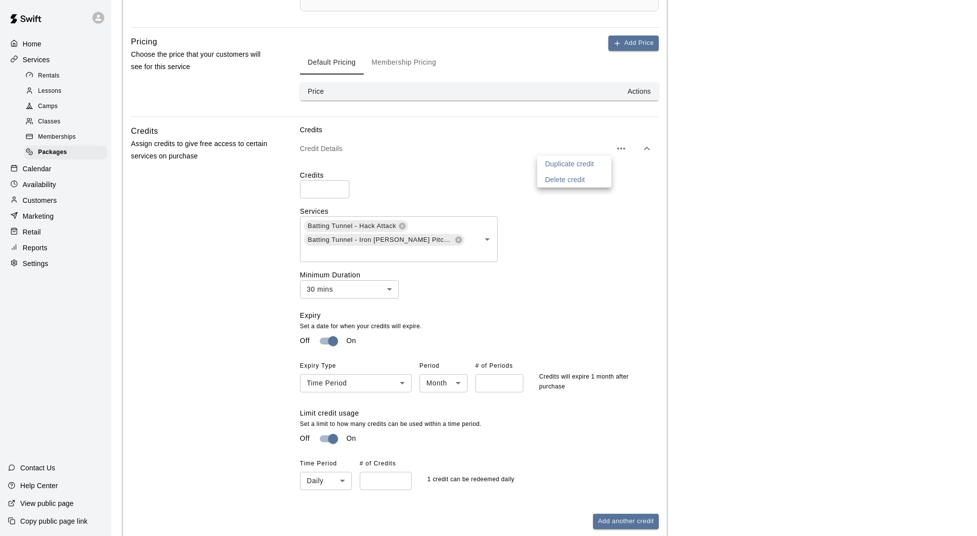
click at [580, 331] on div at bounding box center [488, 268] width 977 height 536
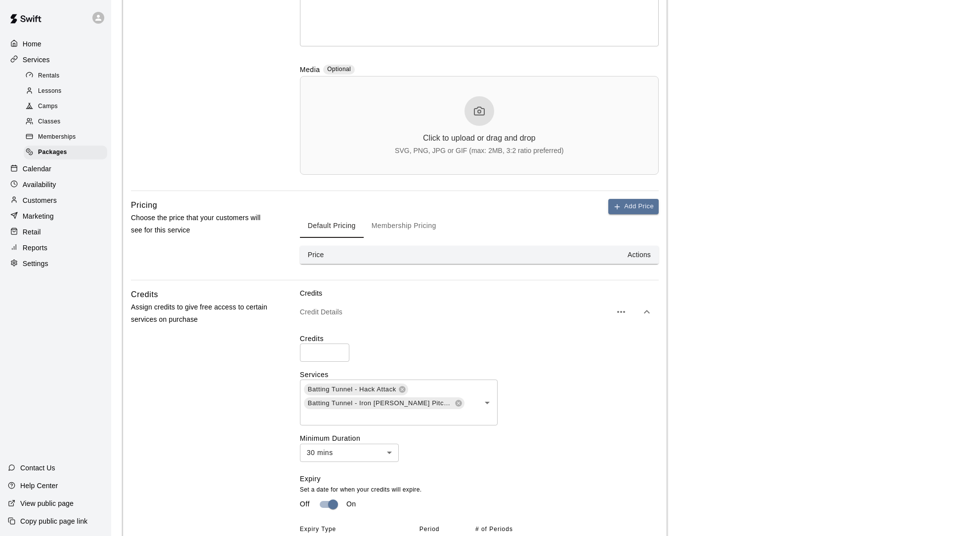
scroll to position [530, 0]
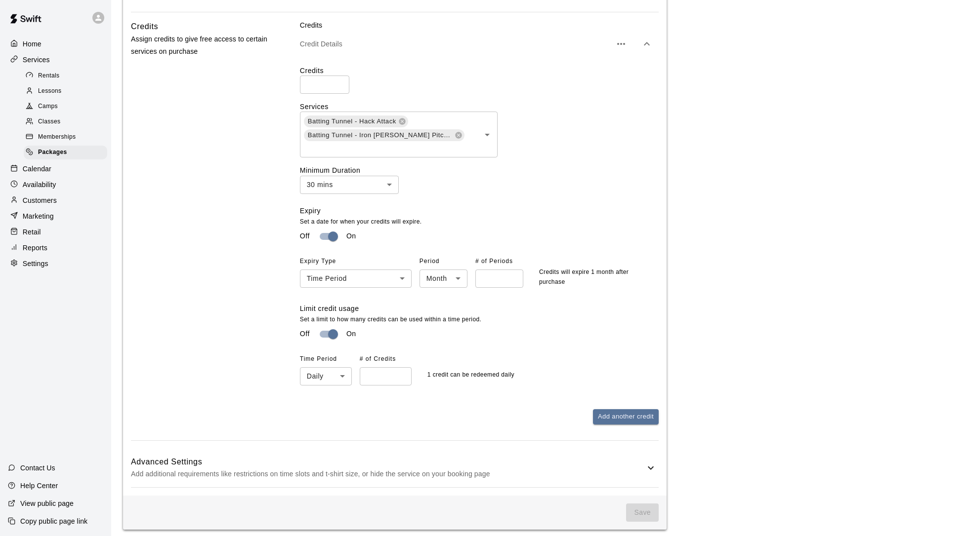
click at [651, 462] on icon at bounding box center [651, 468] width 12 height 12
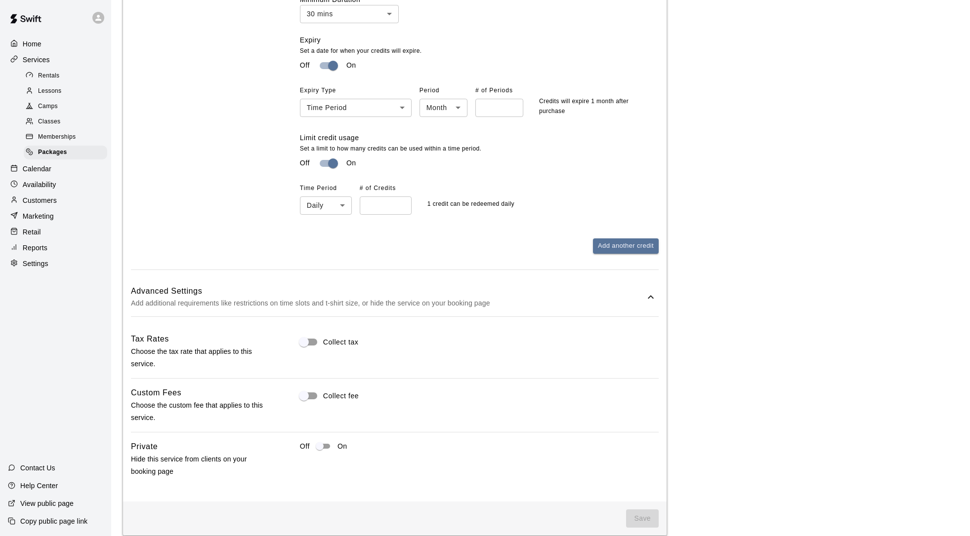
scroll to position [705, 0]
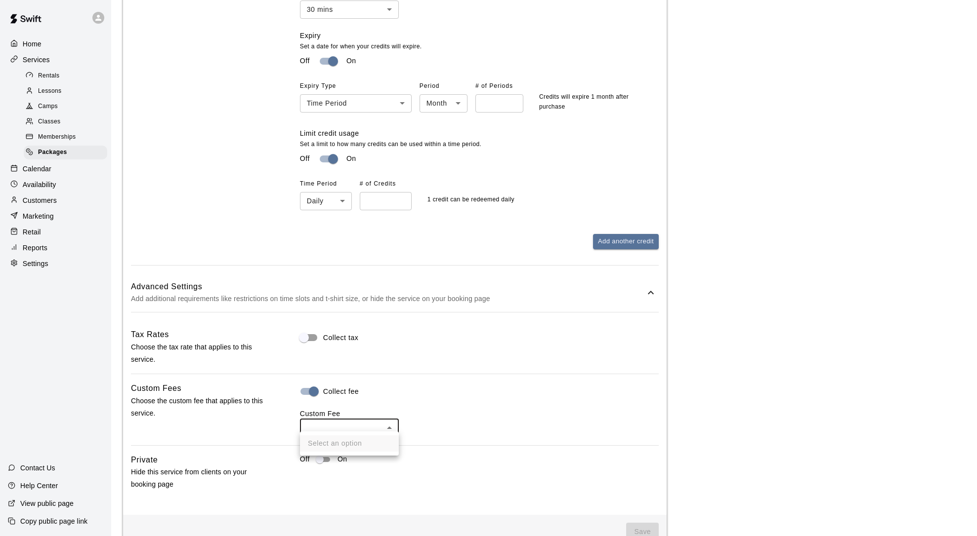
click at [370, 444] on ul "Select an option" at bounding box center [349, 444] width 99 height 24
click at [335, 421] on div at bounding box center [488, 268] width 977 height 536
click at [319, 445] on ul "Select an option" at bounding box center [349, 444] width 99 height 24
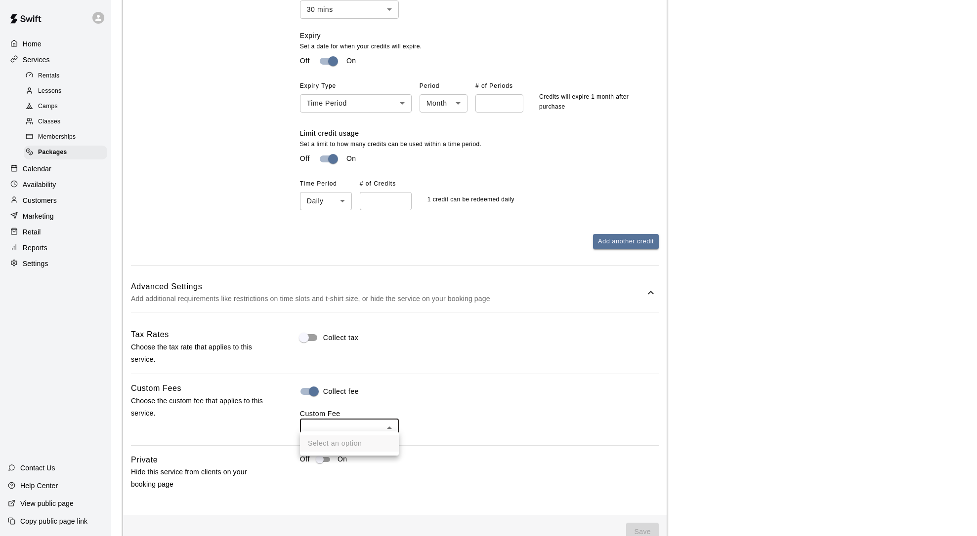
click at [309, 386] on div at bounding box center [488, 268] width 977 height 536
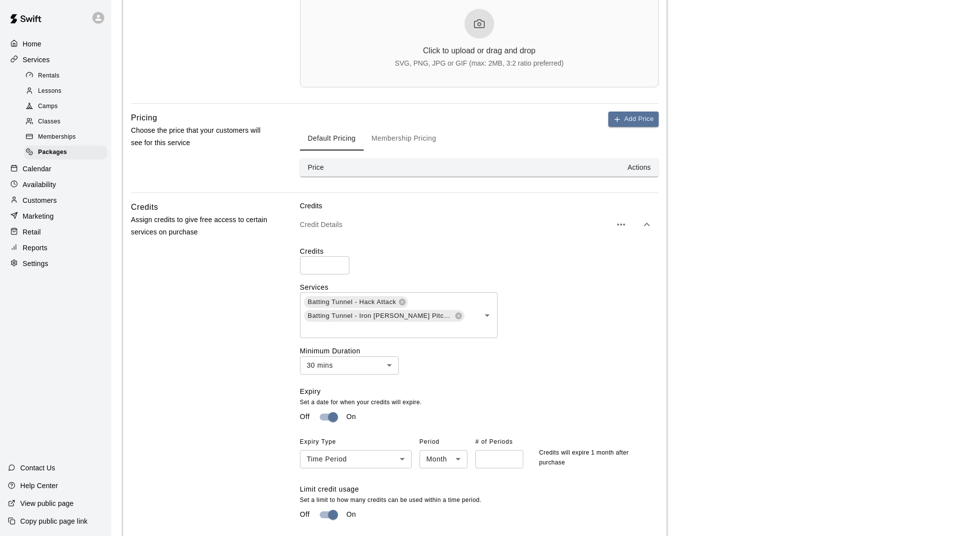
scroll to position [0, 0]
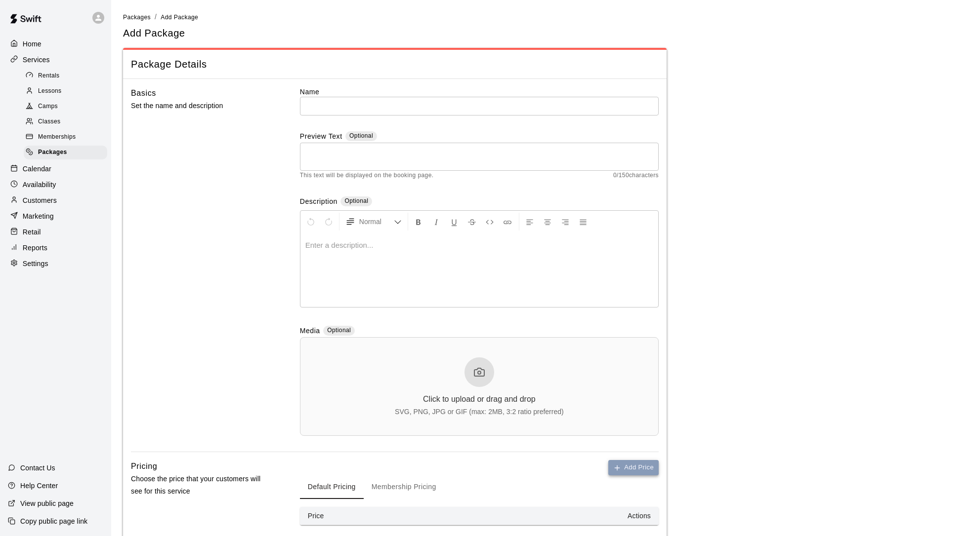
click at [631, 466] on button "Add Price" at bounding box center [633, 467] width 50 height 15
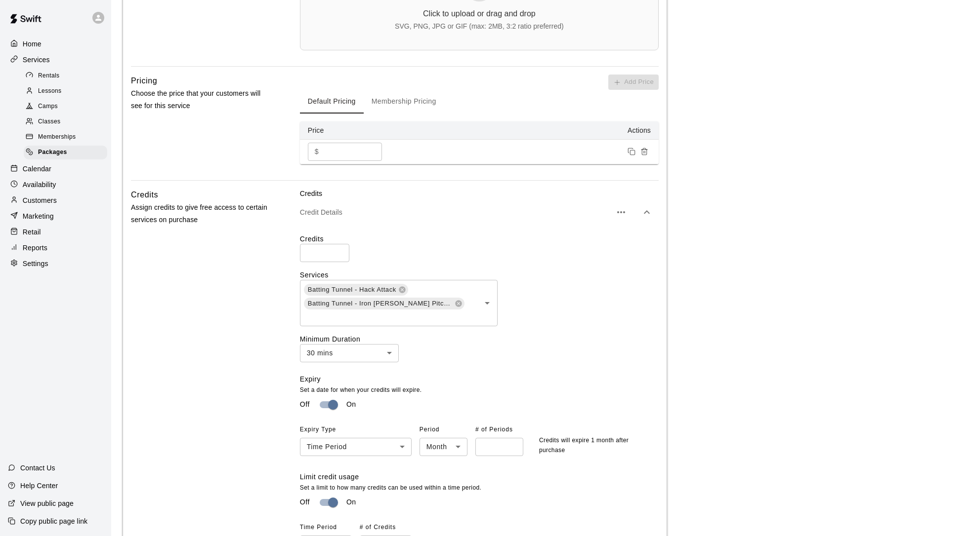
click at [347, 149] on input "*" at bounding box center [352, 152] width 59 height 18
click at [391, 353] on body "Home Services Rentals Lessons Camps Classes Memberships Packages Calendar Avail…" at bounding box center [485, 250] width 970 height 1273
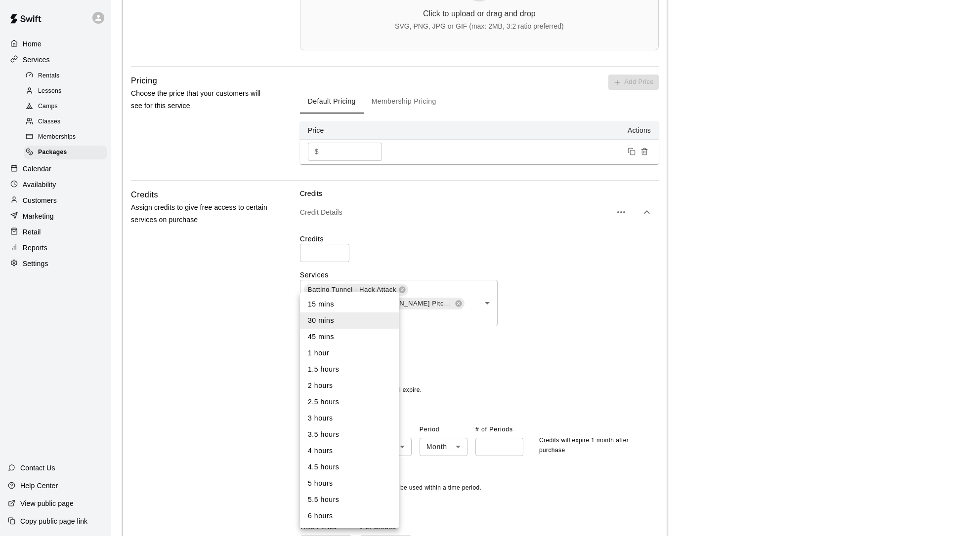
click at [194, 348] on div at bounding box center [488, 268] width 977 height 536
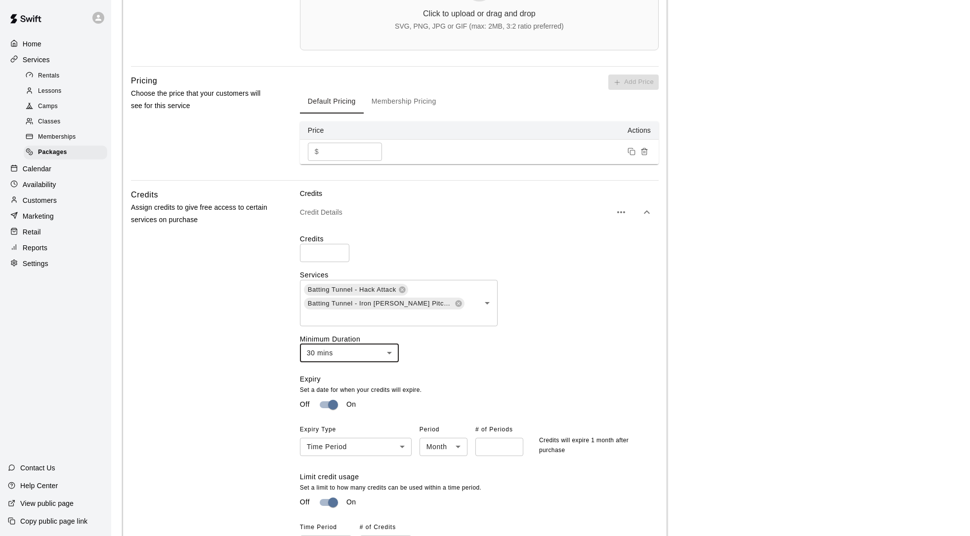
scroll to position [714, 0]
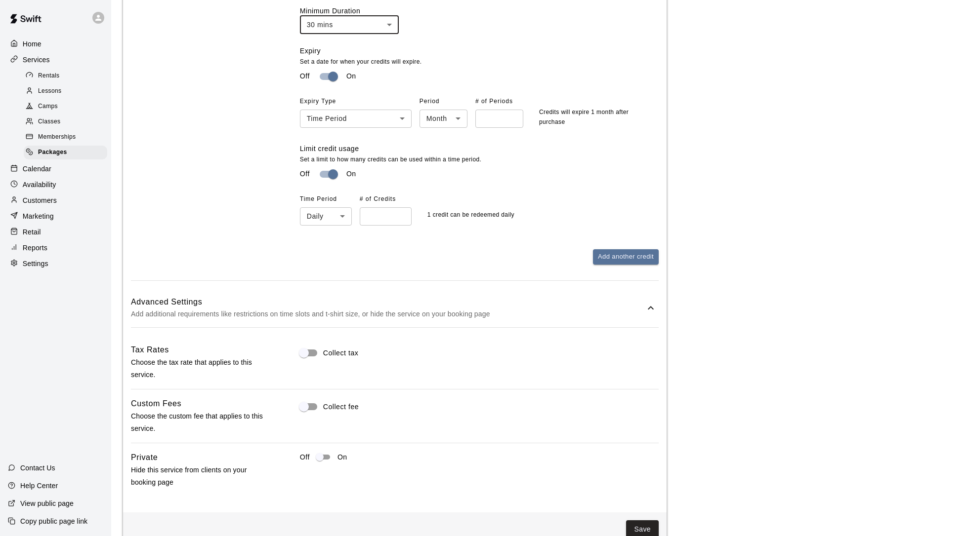
type input "*"
click at [403, 209] on input "*" at bounding box center [386, 216] width 52 height 18
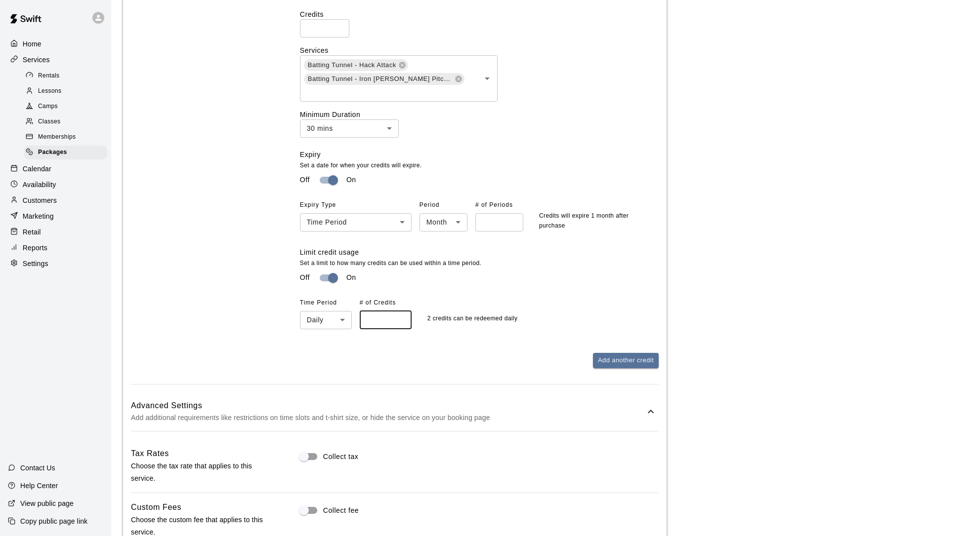
scroll to position [506, 0]
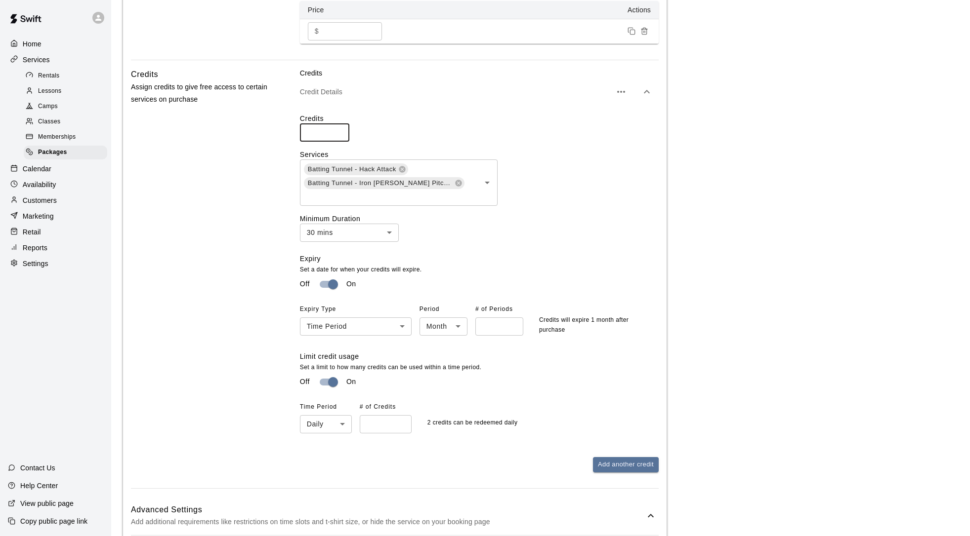
click at [340, 128] on input "*" at bounding box center [324, 133] width 49 height 18
click at [340, 129] on input "*" at bounding box center [324, 133] width 49 height 18
type input "**"
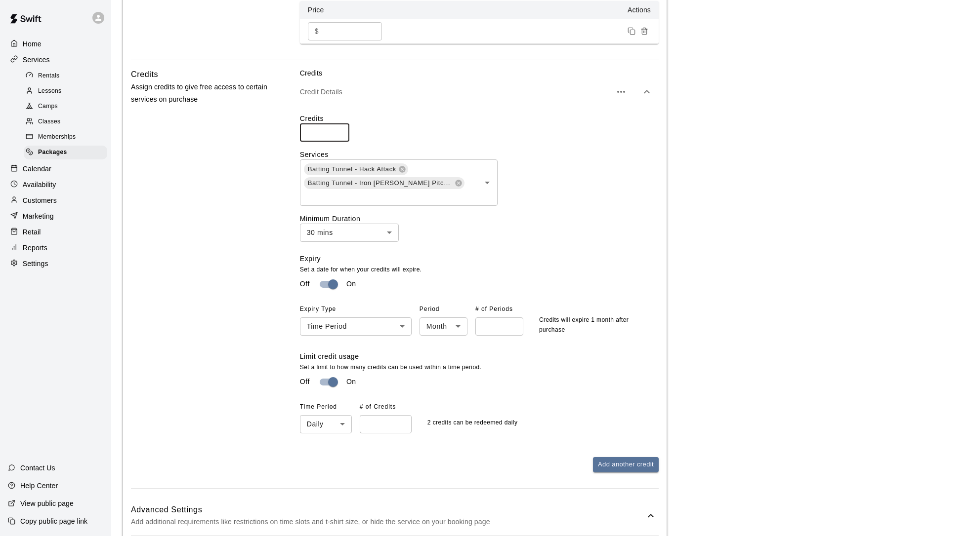
click at [340, 129] on input "**" at bounding box center [324, 133] width 49 height 18
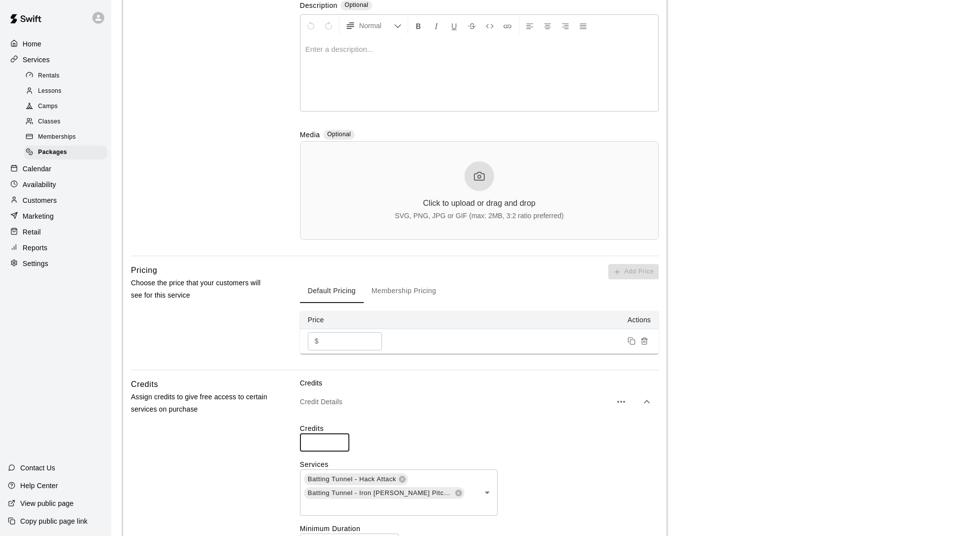
scroll to position [730, 0]
